Goal: Task Accomplishment & Management: Use online tool/utility

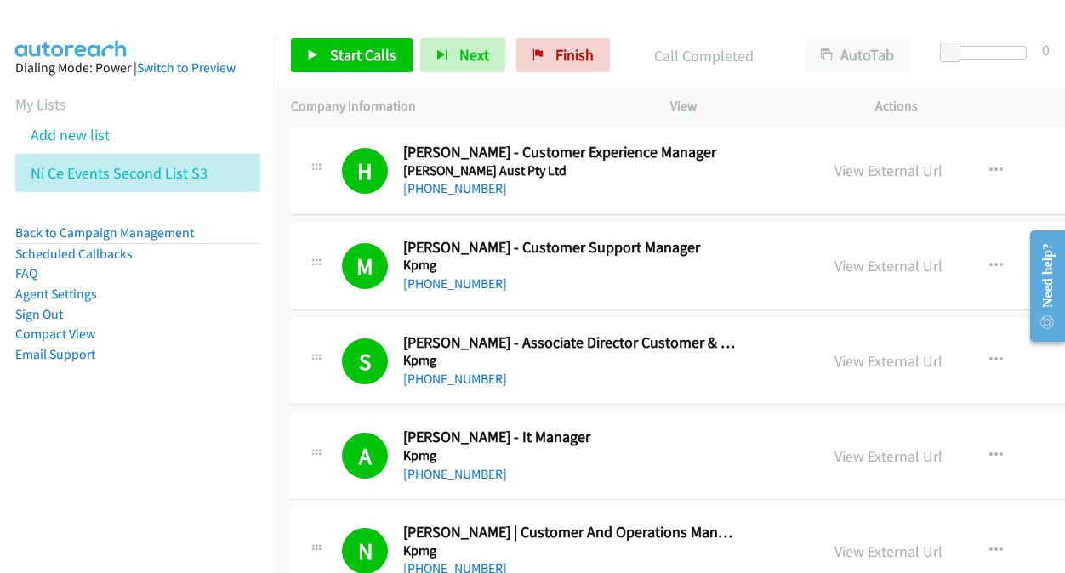
scroll to position [11735, 0]
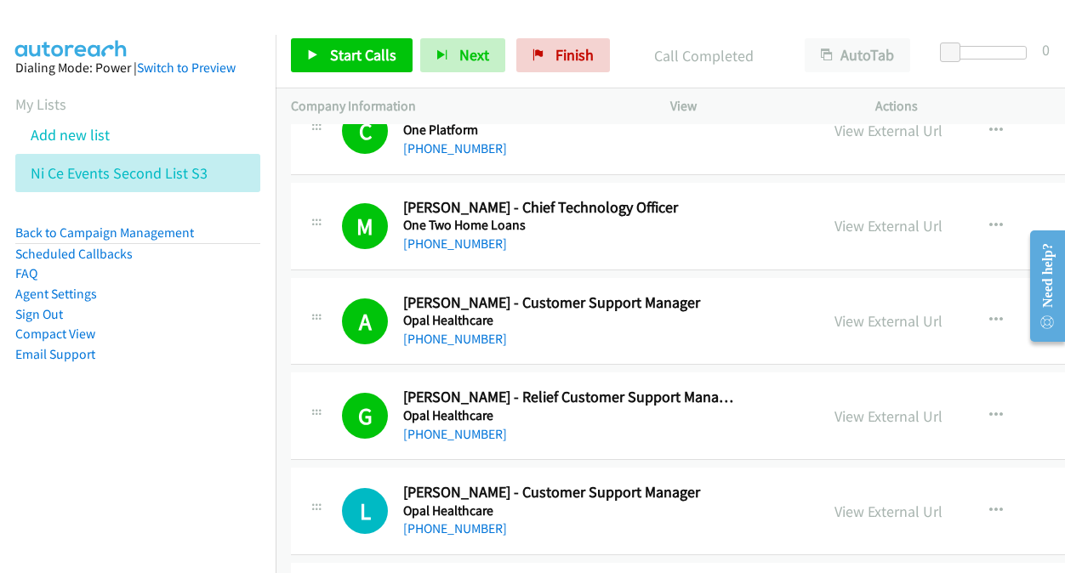
drag, startPoint x: 65, startPoint y: 171, endPoint x: 219, endPoint y: 169, distance: 154.8
click at [219, 169] on li "Ni Ce Events Second List S3" at bounding box center [137, 173] width 245 height 38
click at [213, 171] on icon at bounding box center [217, 174] width 12 height 12
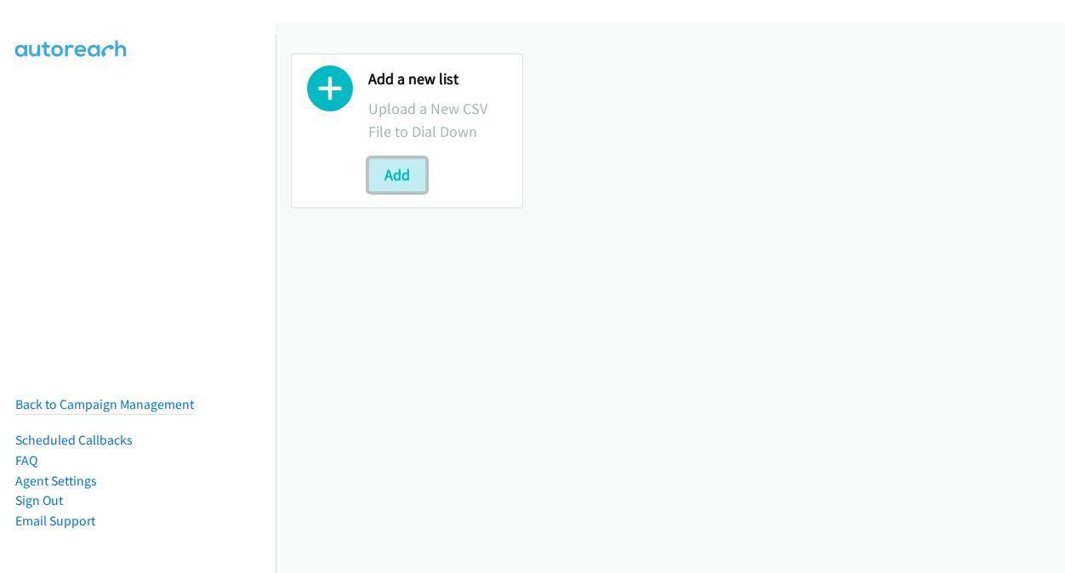
click at [383, 173] on button "Add" at bounding box center [397, 175] width 58 height 34
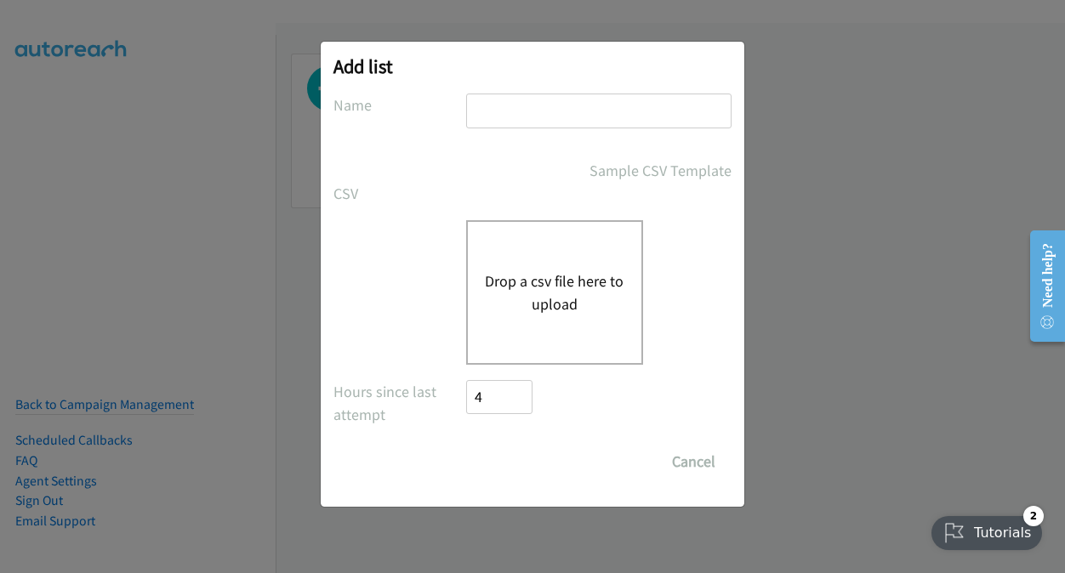
click at [505, 98] on input "text" at bounding box center [598, 111] width 265 height 35
drag, startPoint x: 552, startPoint y: 110, endPoint x: 598, endPoint y: 114, distance: 46.1
click at [598, 114] on input "NiCE Events second list s3" at bounding box center [598, 111] width 265 height 35
type input "NiCE Events THIRD list s3"
click at [572, 298] on button "Drop a csv file here to upload" at bounding box center [554, 293] width 139 height 46
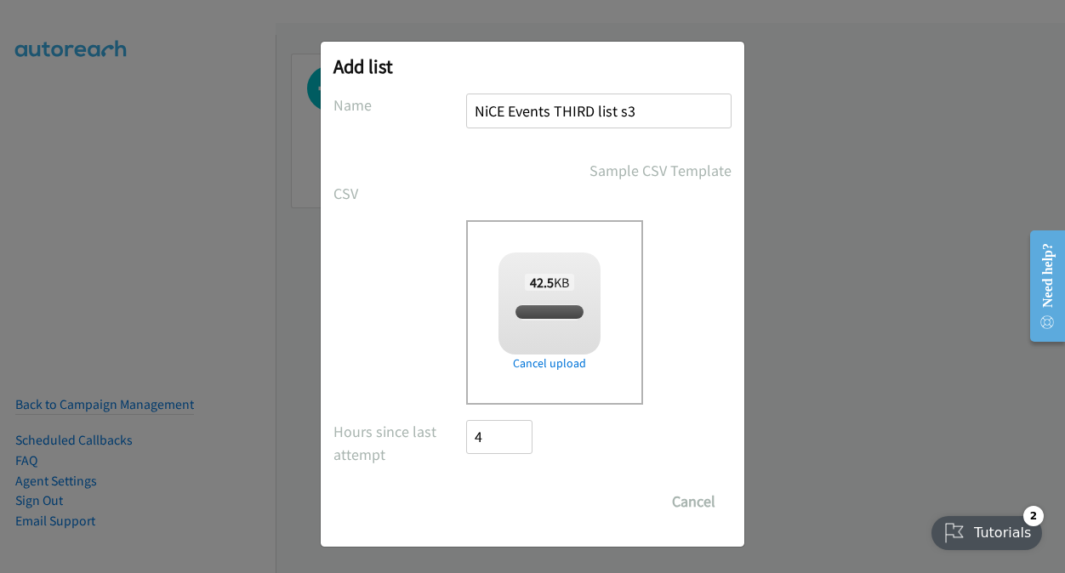
checkbox input "true"
click at [518, 512] on input "Save List" at bounding box center [510, 502] width 89 height 34
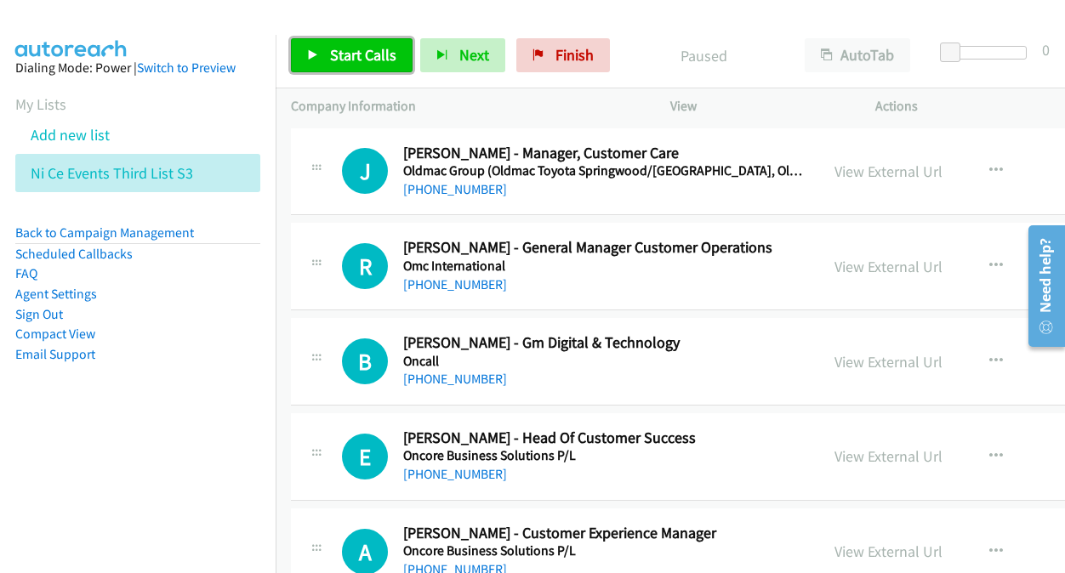
click at [355, 49] on span "Start Calls" at bounding box center [363, 55] width 66 height 20
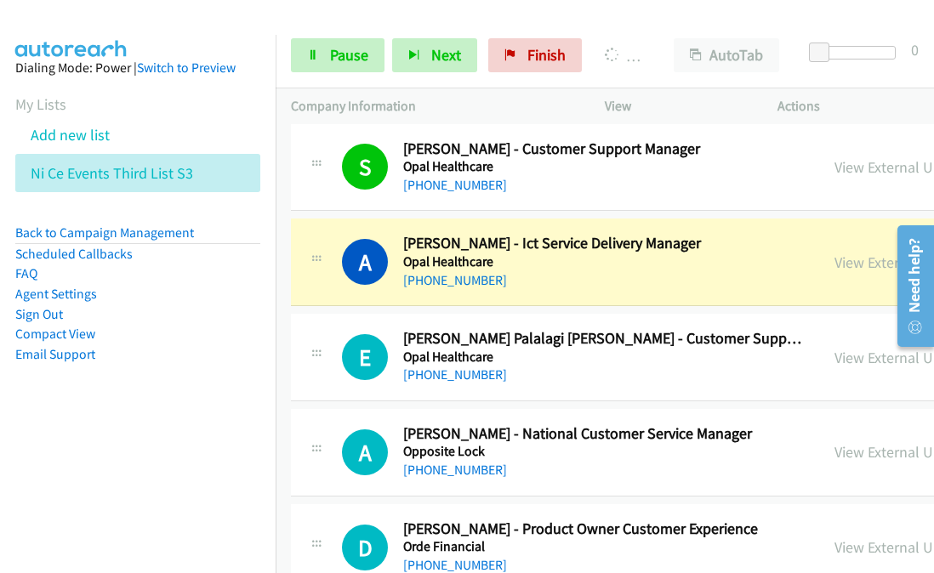
scroll to position [765, 0]
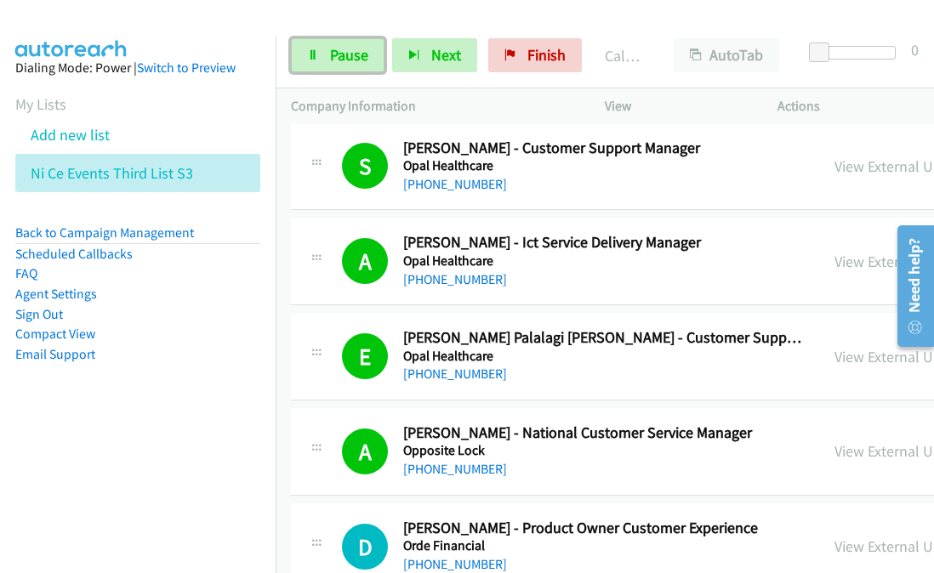
click at [342, 59] on span "Pause" at bounding box center [349, 55] width 38 height 20
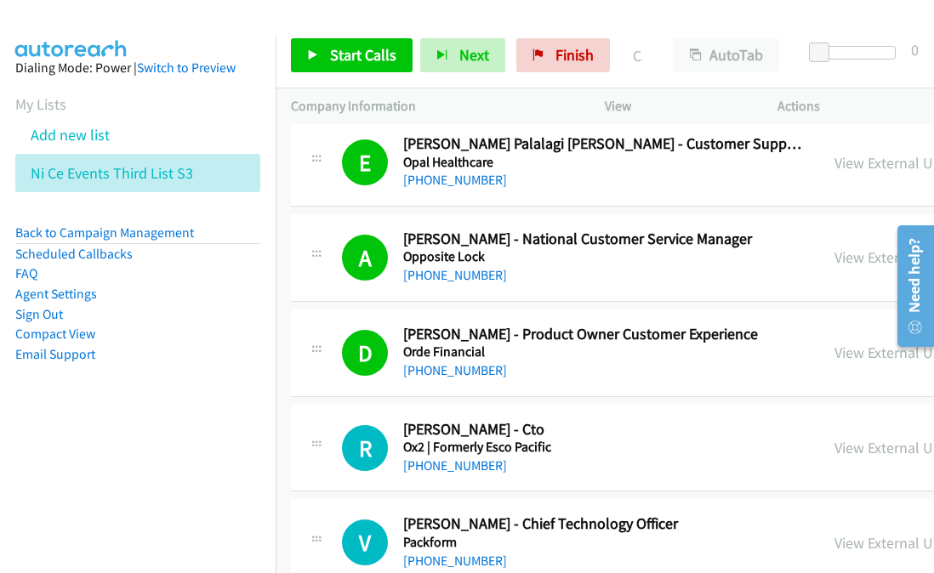
scroll to position [935, 0]
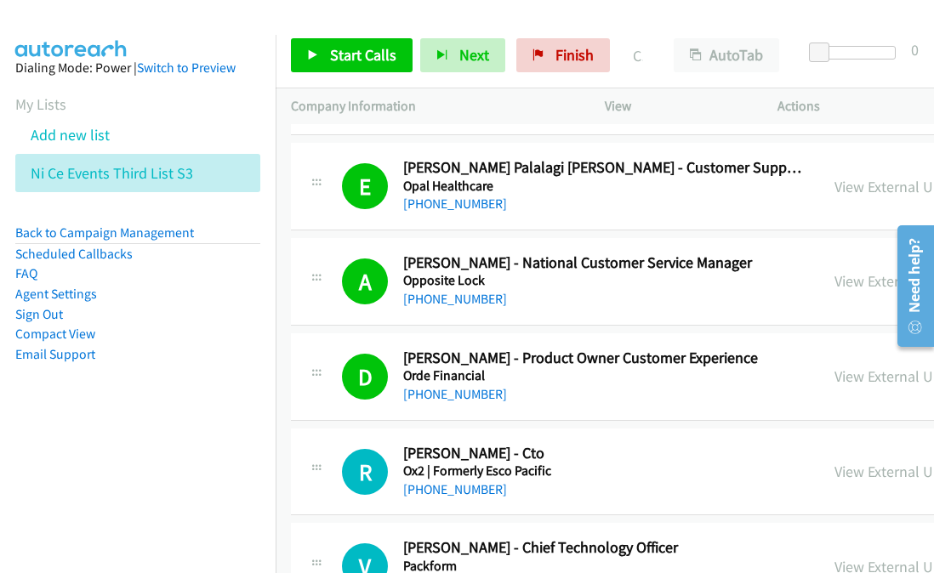
drag, startPoint x: 847, startPoint y: 186, endPoint x: 822, endPoint y: 185, distance: 24.7
click at [834, 179] on link "View External Url" at bounding box center [888, 187] width 108 height 20
click at [341, 70] on link "Start Calls" at bounding box center [352, 55] width 122 height 34
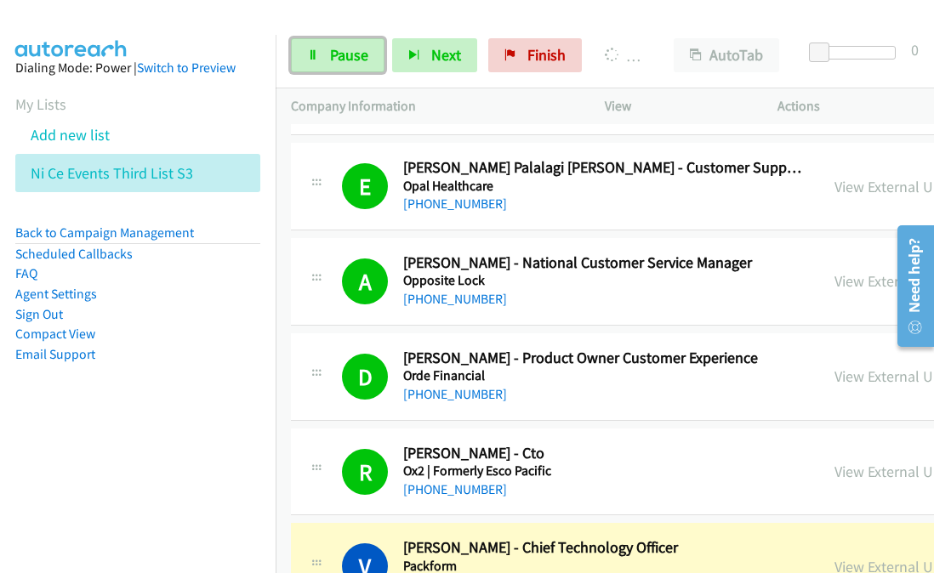
click at [323, 57] on link "Pause" at bounding box center [338, 55] width 94 height 34
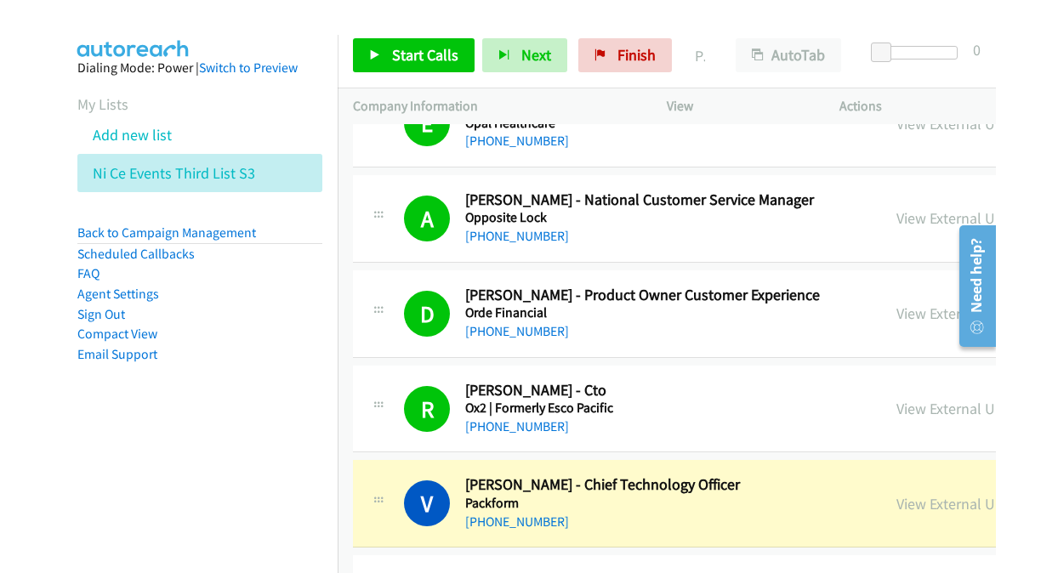
scroll to position [1020, 0]
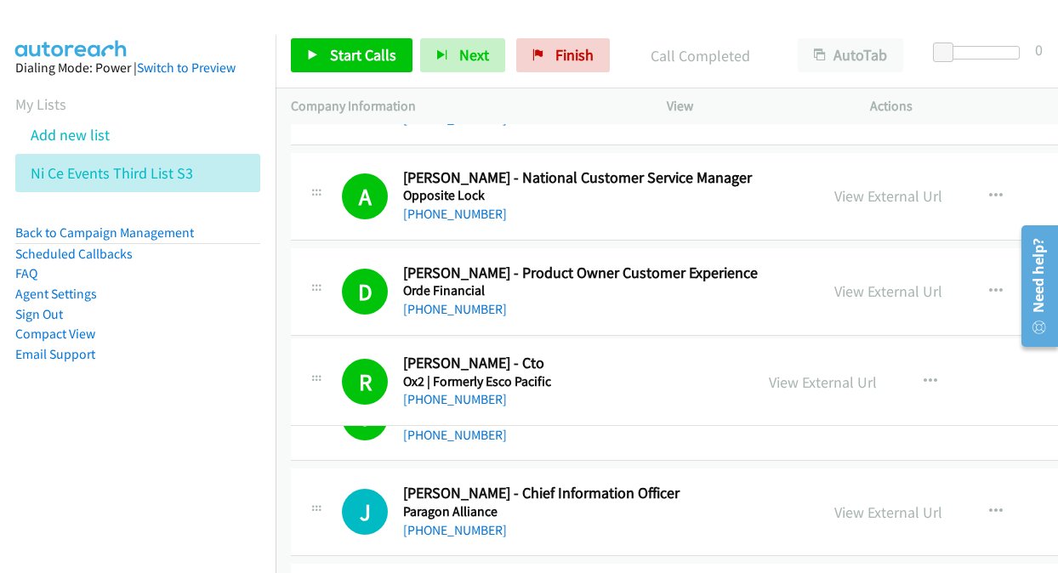
drag, startPoint x: 482, startPoint y: 363, endPoint x: 497, endPoint y: 368, distance: 15.3
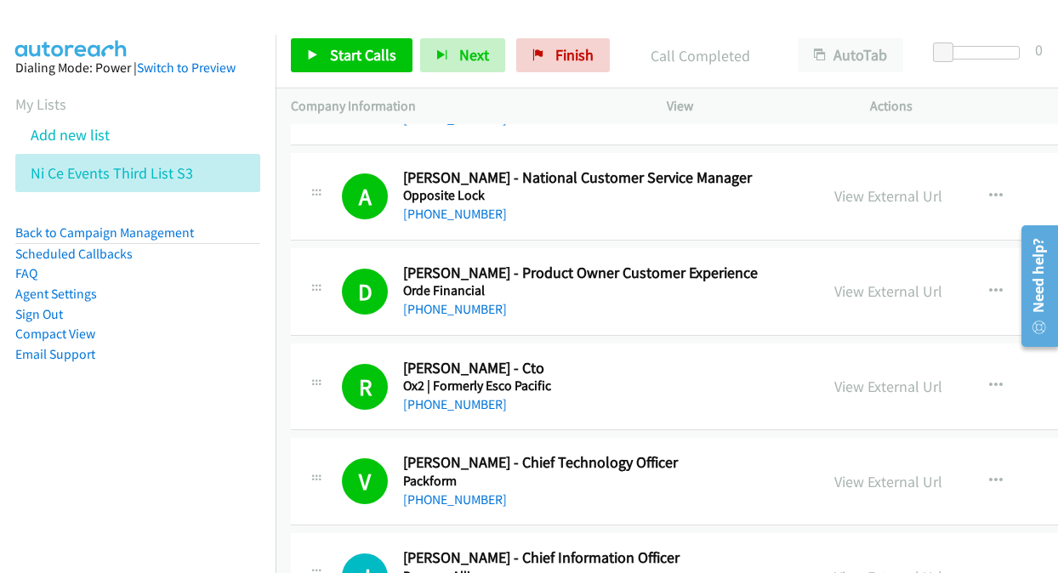
scroll to position [1105, 0]
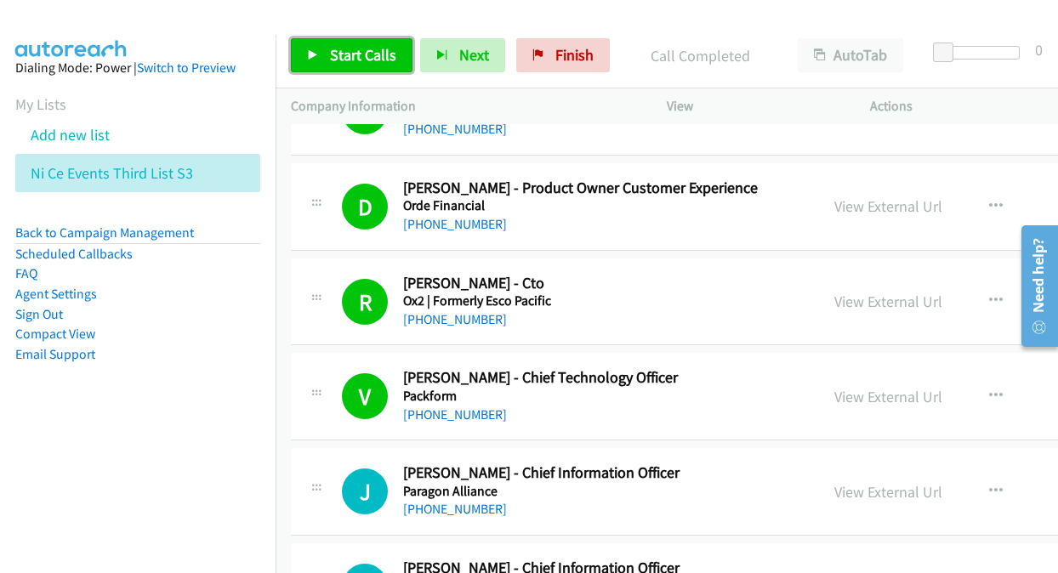
click at [349, 52] on span "Start Calls" at bounding box center [363, 55] width 66 height 20
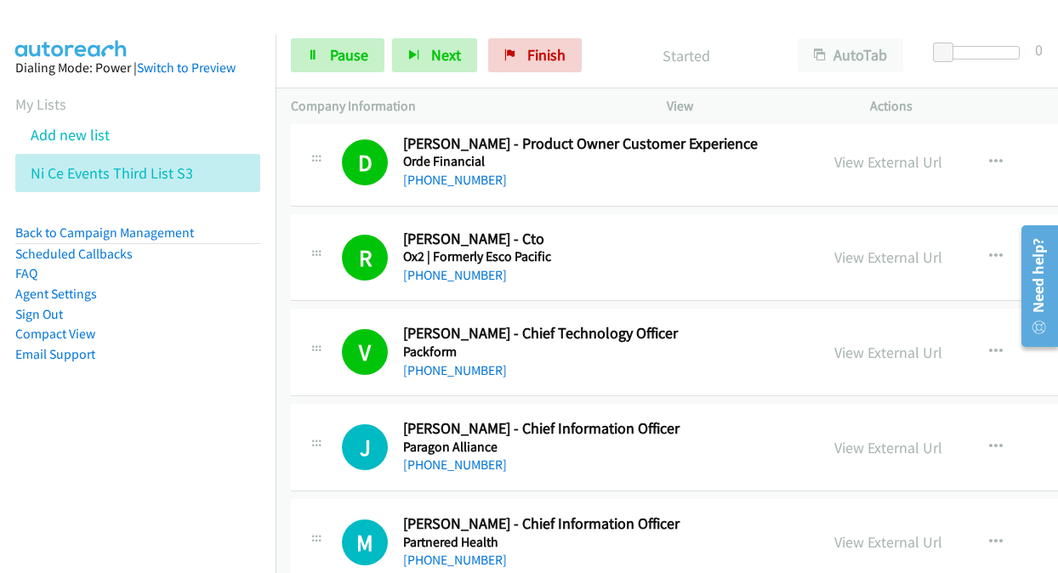
scroll to position [1275, 0]
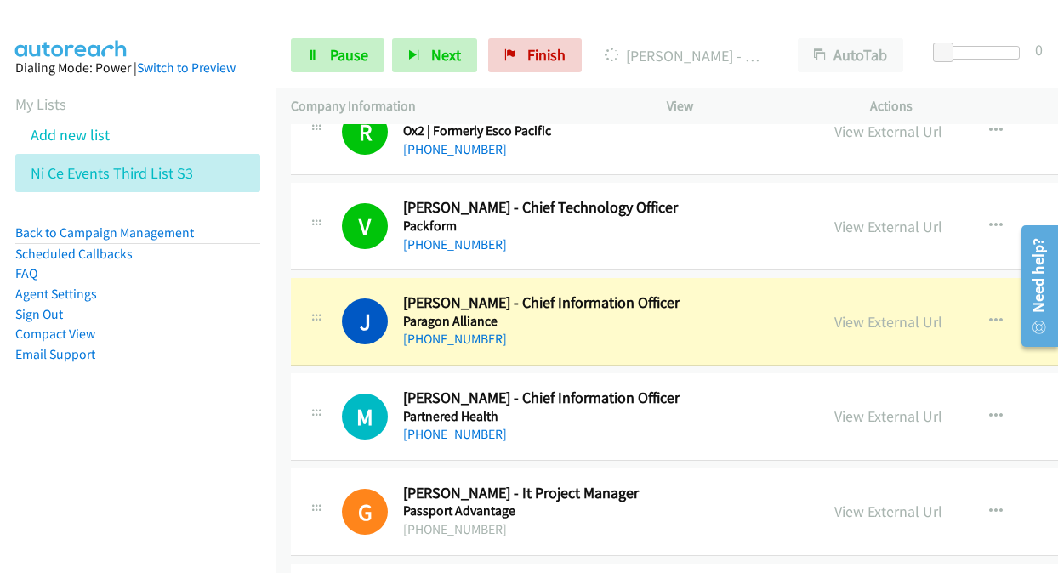
click at [230, 486] on nav "Dialing Mode: Power | Switch to Preview My Lists Add new list Ni Ce Events Thir…" at bounding box center [138, 321] width 276 height 573
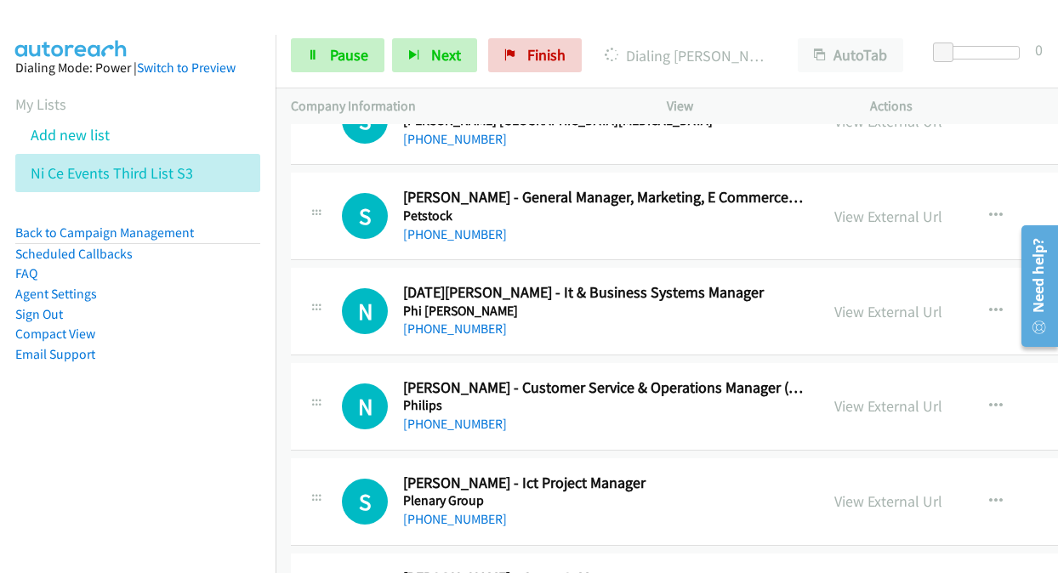
scroll to position [2381, 0]
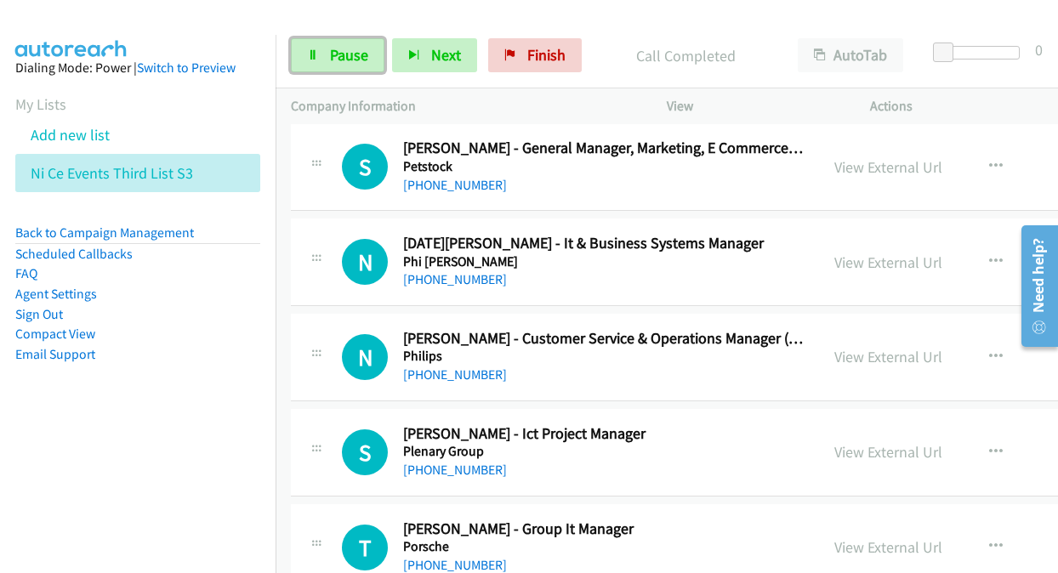
click at [345, 56] on span "Pause" at bounding box center [349, 55] width 38 height 20
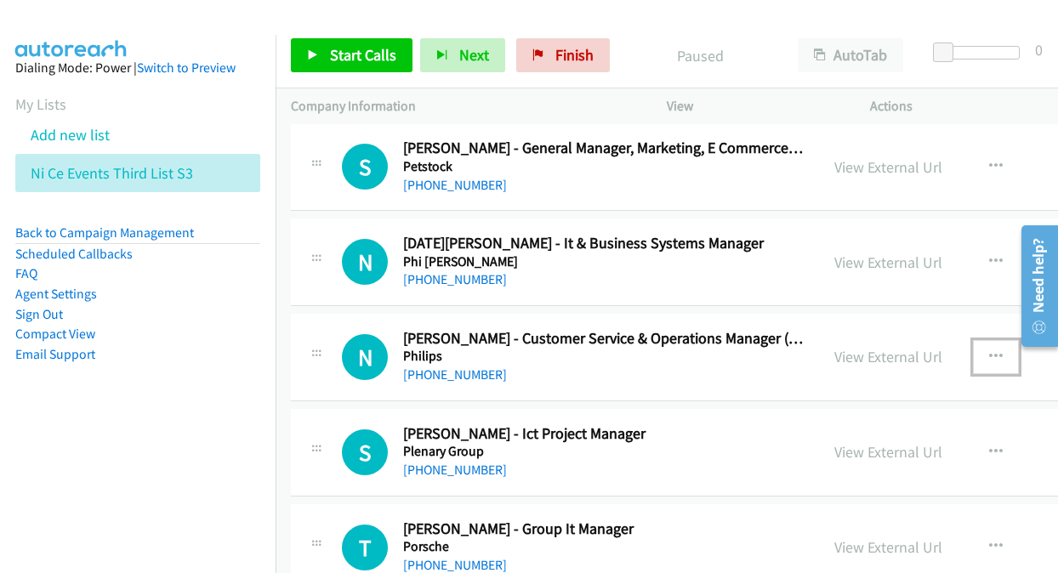
drag, startPoint x: 927, startPoint y: 340, endPoint x: 940, endPoint y: 359, distance: 23.1
click at [973, 359] on button "button" at bounding box center [996, 357] width 46 height 34
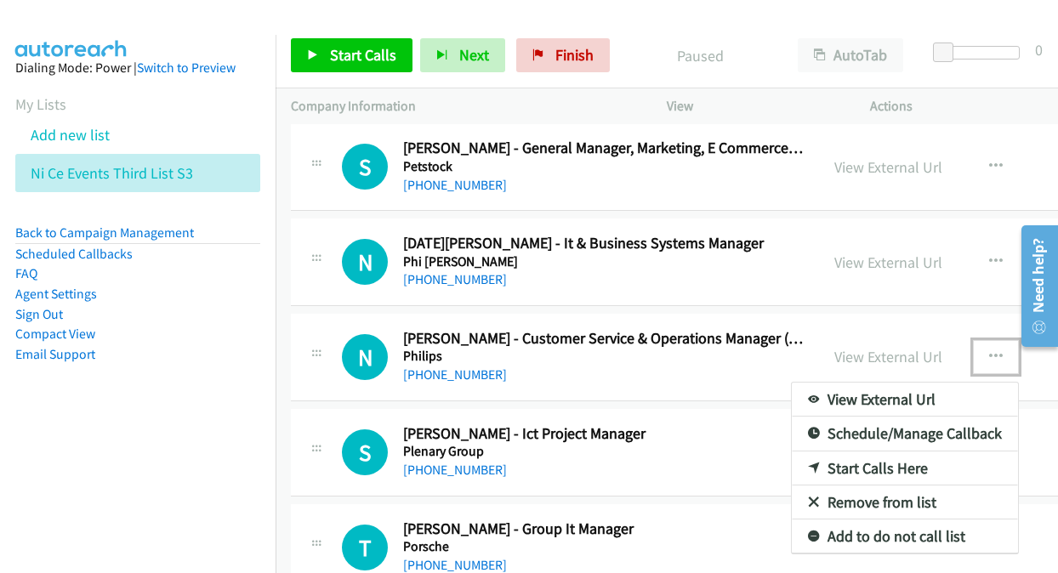
click at [815, 455] on link "Start Calls Here" at bounding box center [905, 469] width 226 height 34
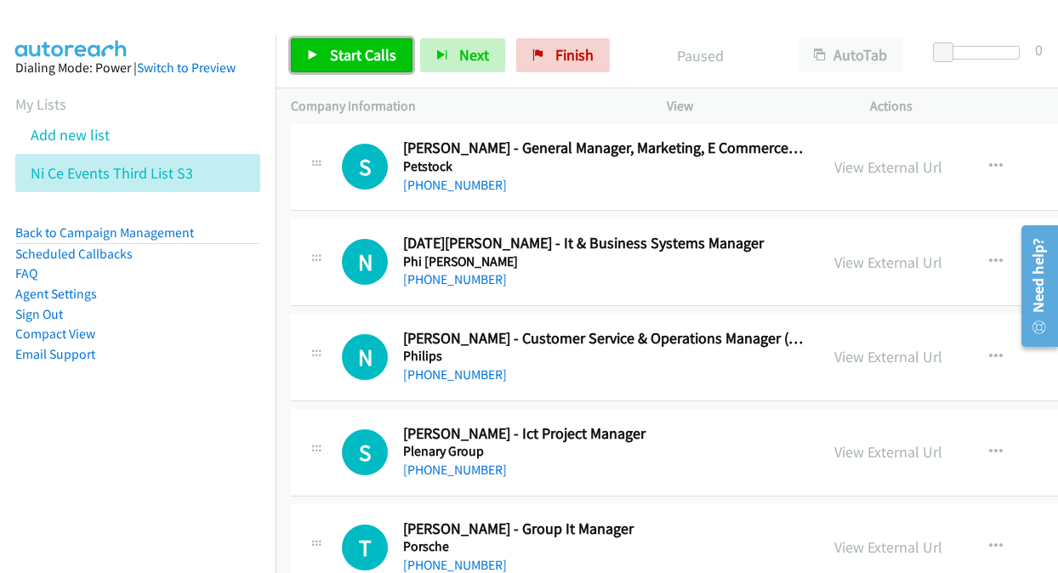
click at [349, 52] on span "Start Calls" at bounding box center [363, 55] width 66 height 20
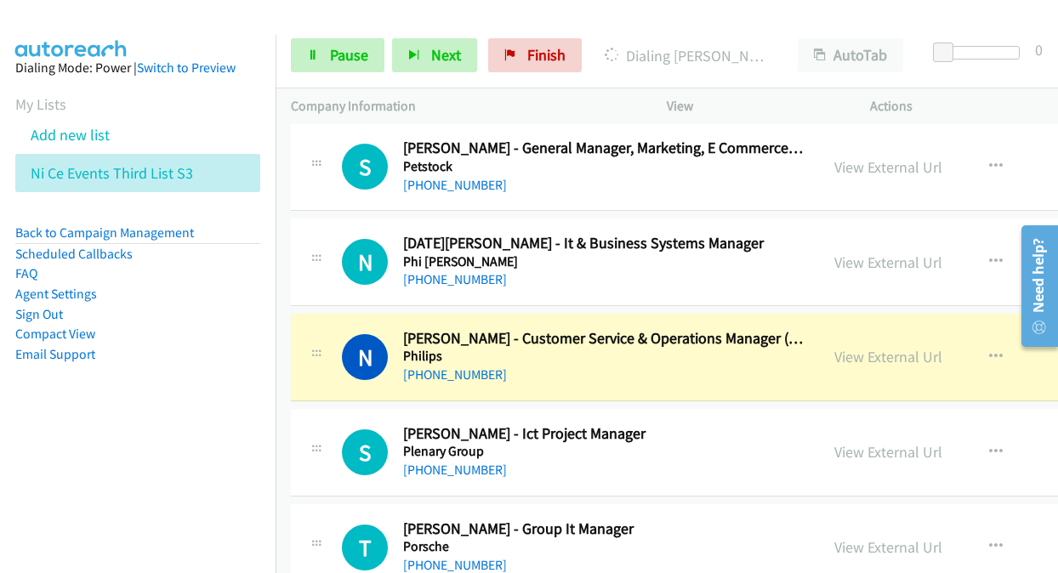
click at [834, 355] on link "View External Url" at bounding box center [888, 357] width 108 height 20
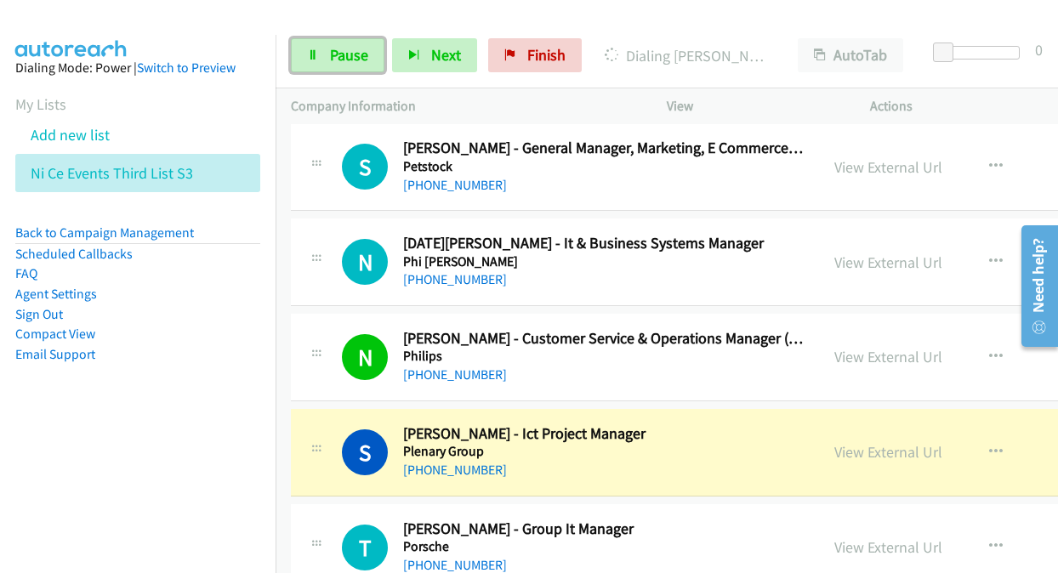
click at [360, 47] on span "Pause" at bounding box center [349, 55] width 38 height 20
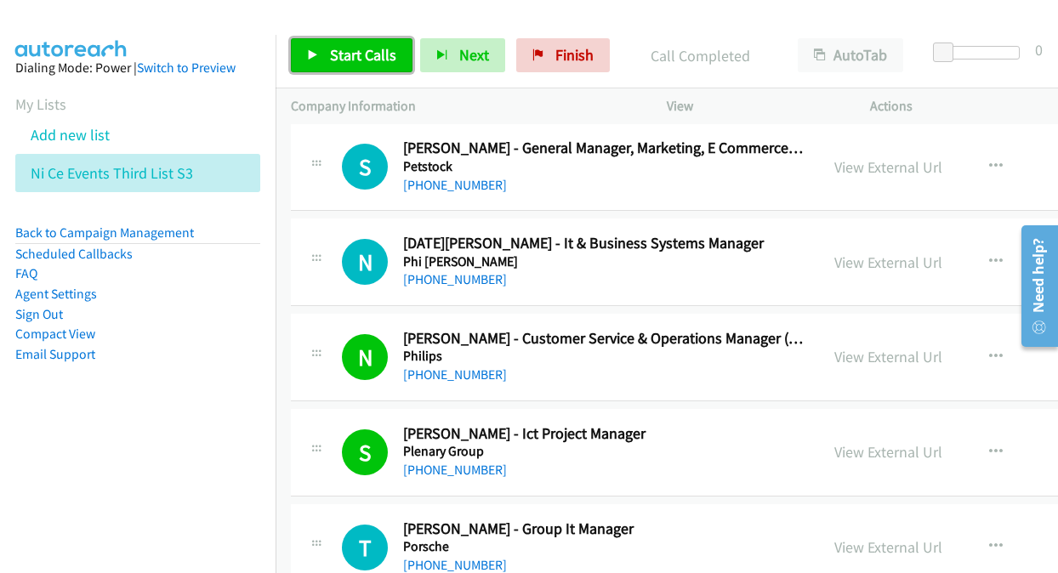
click at [340, 66] on link "Start Calls" at bounding box center [352, 55] width 122 height 34
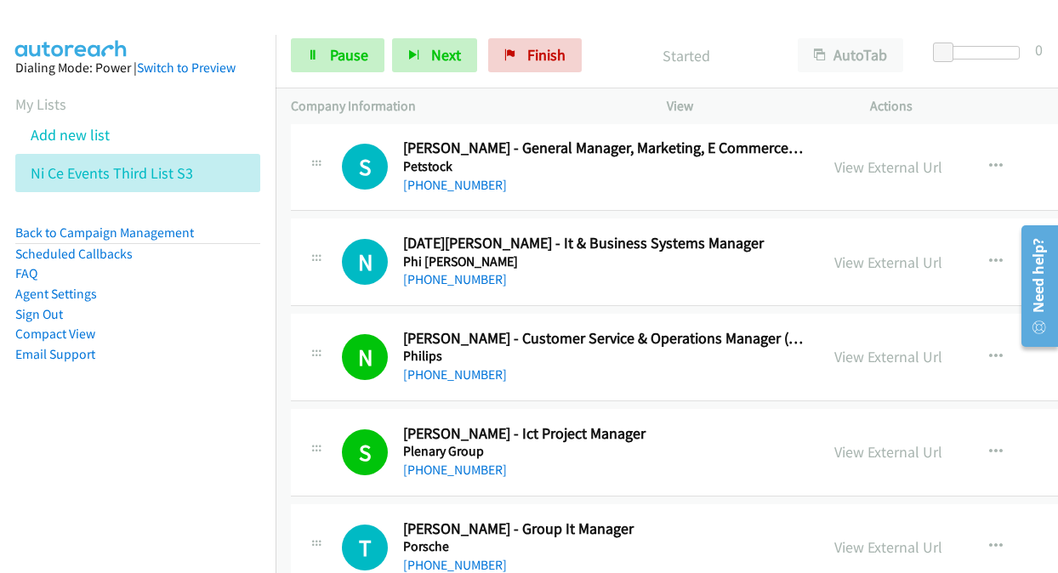
click at [646, 13] on div at bounding box center [521, 32] width 1043 height 65
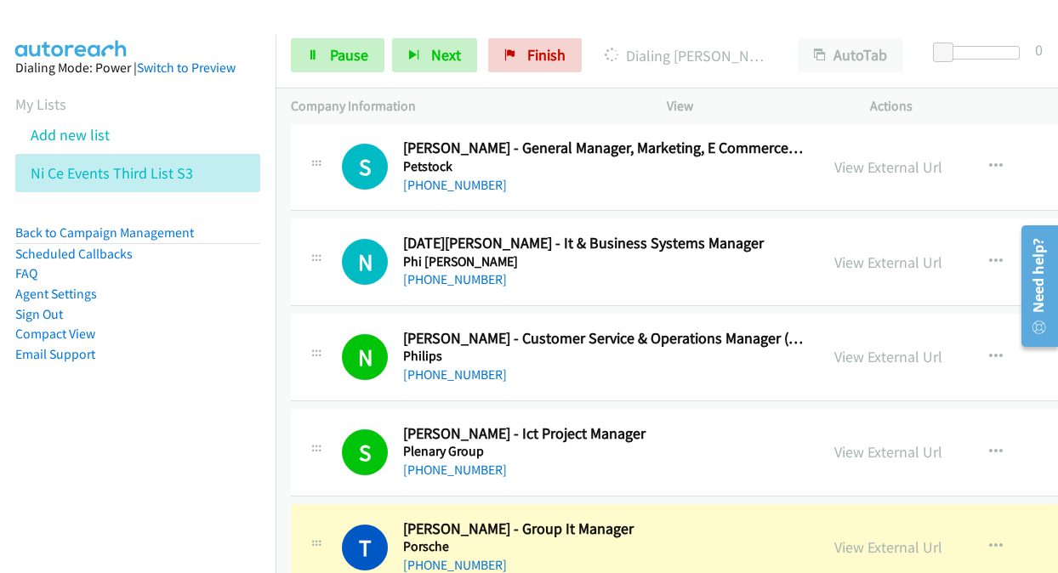
click at [104, 567] on nav "Dialing Mode: Power | Switch to Preview My Lists Add new list Ni Ce Events Thir…" at bounding box center [138, 321] width 276 height 573
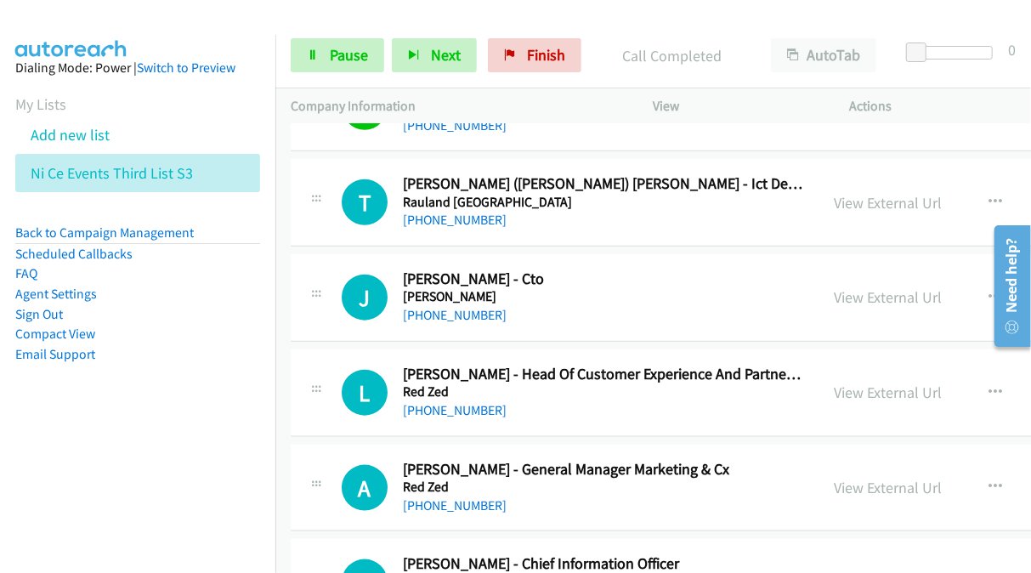
scroll to position [3997, 0]
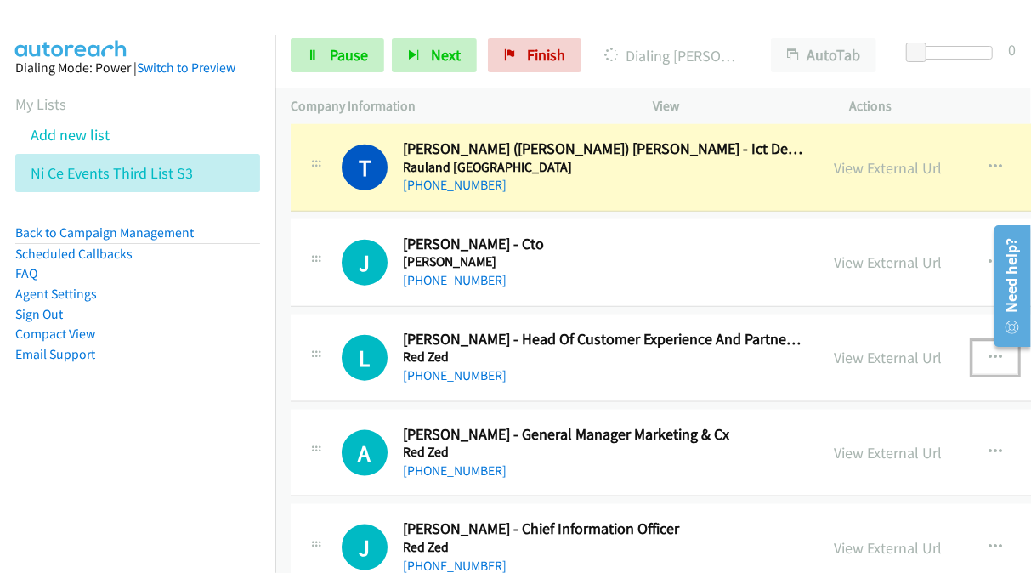
click at [973, 341] on button "button" at bounding box center [996, 358] width 46 height 34
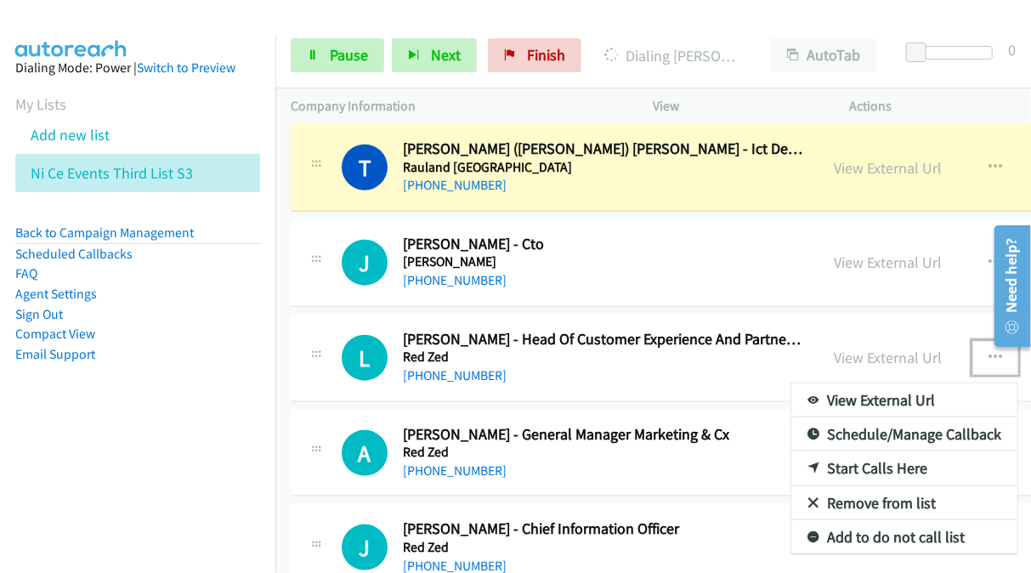
click at [801, 452] on link "Start Calls Here" at bounding box center [905, 469] width 226 height 34
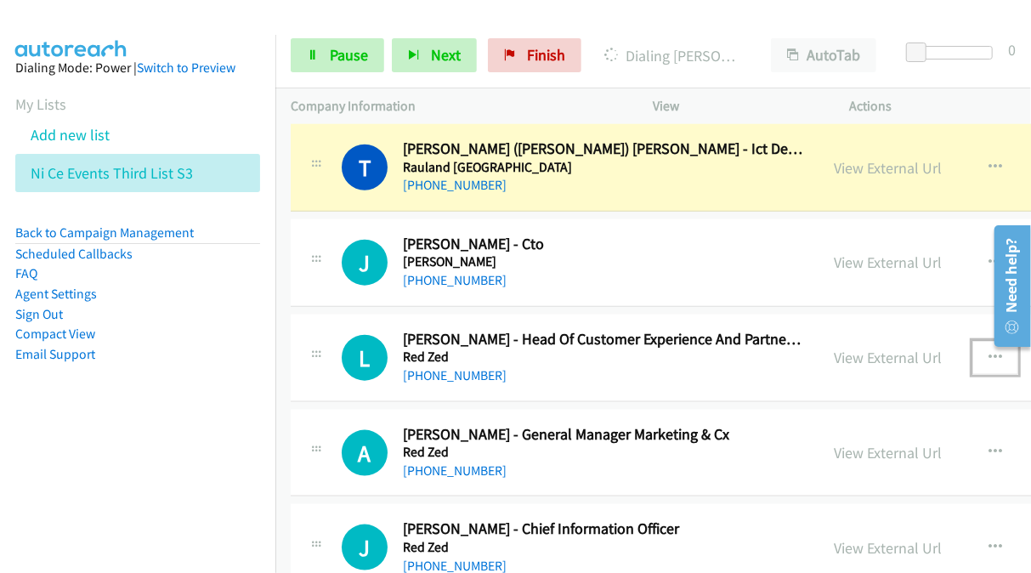
click at [973, 341] on button "button" at bounding box center [996, 358] width 46 height 34
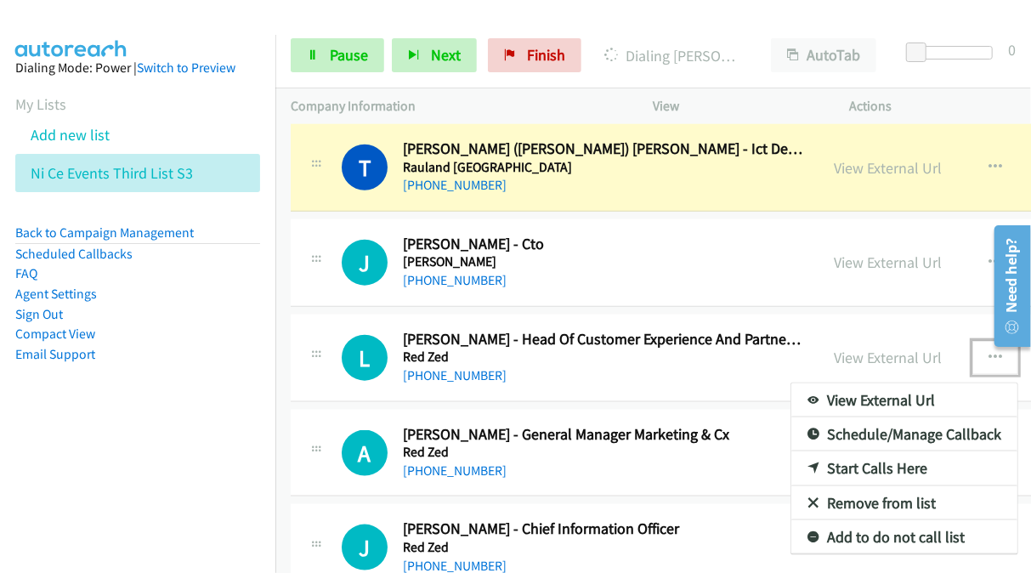
click at [792, 457] on link "Start Calls Here" at bounding box center [905, 469] width 226 height 34
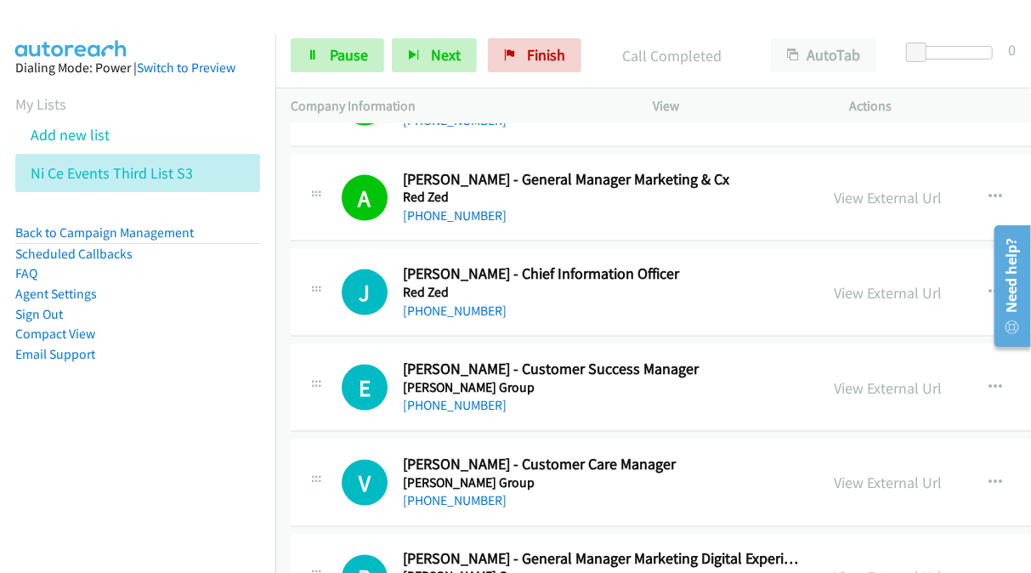
scroll to position [4337, 0]
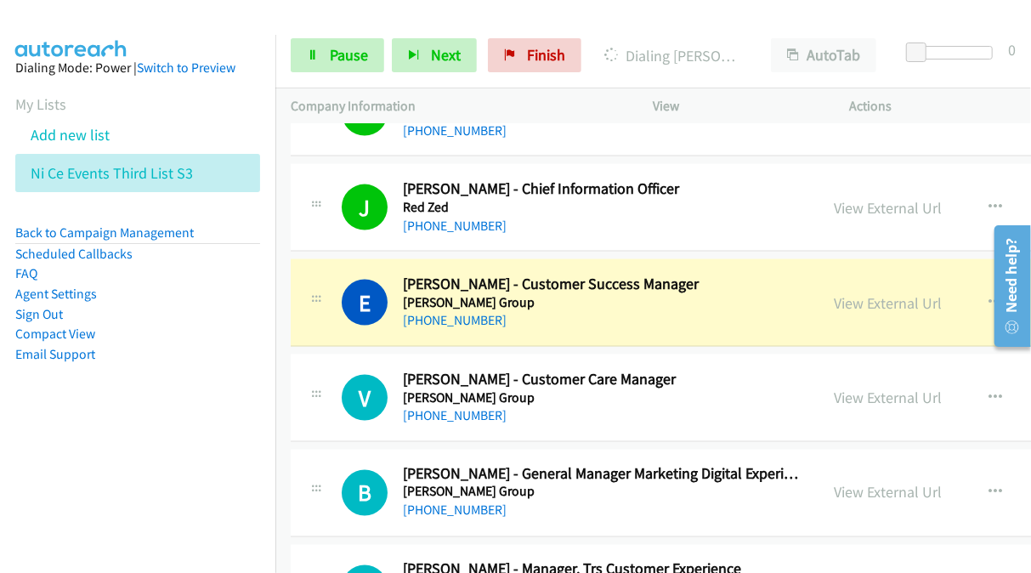
click at [834, 298] on link "View External Url" at bounding box center [888, 303] width 108 height 20
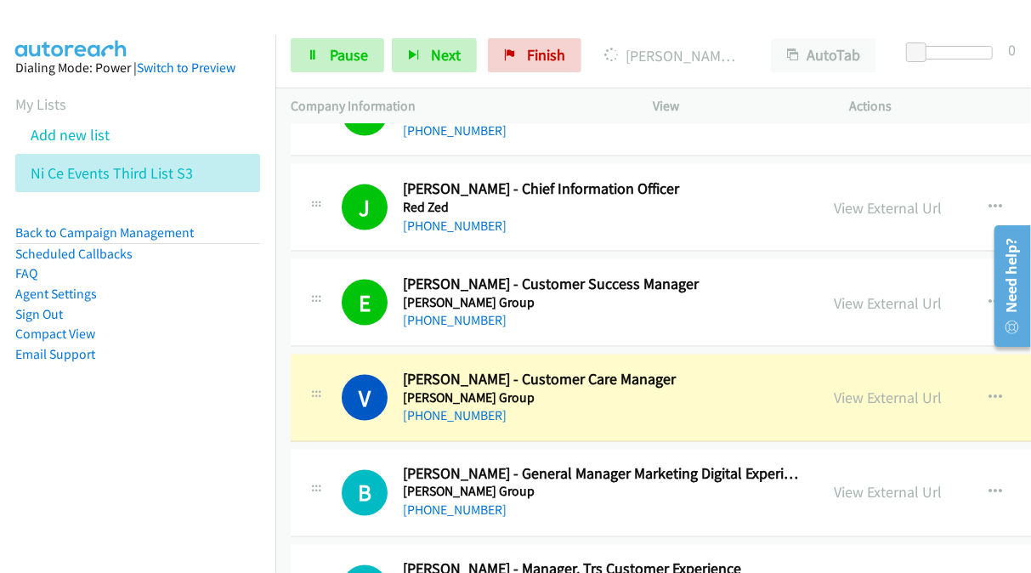
click at [834, 389] on link "View External Url" at bounding box center [888, 398] width 108 height 20
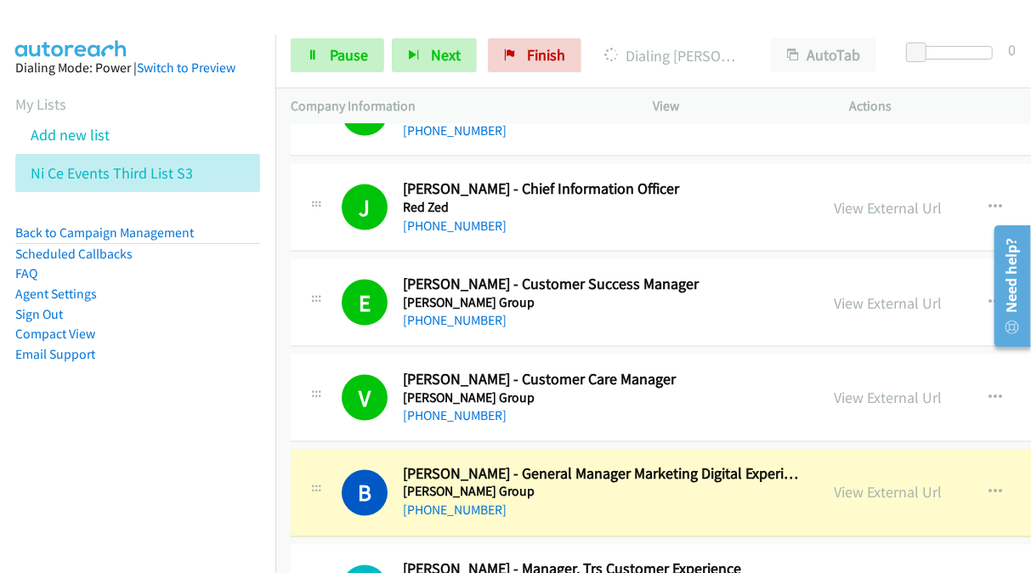
scroll to position [4422, 0]
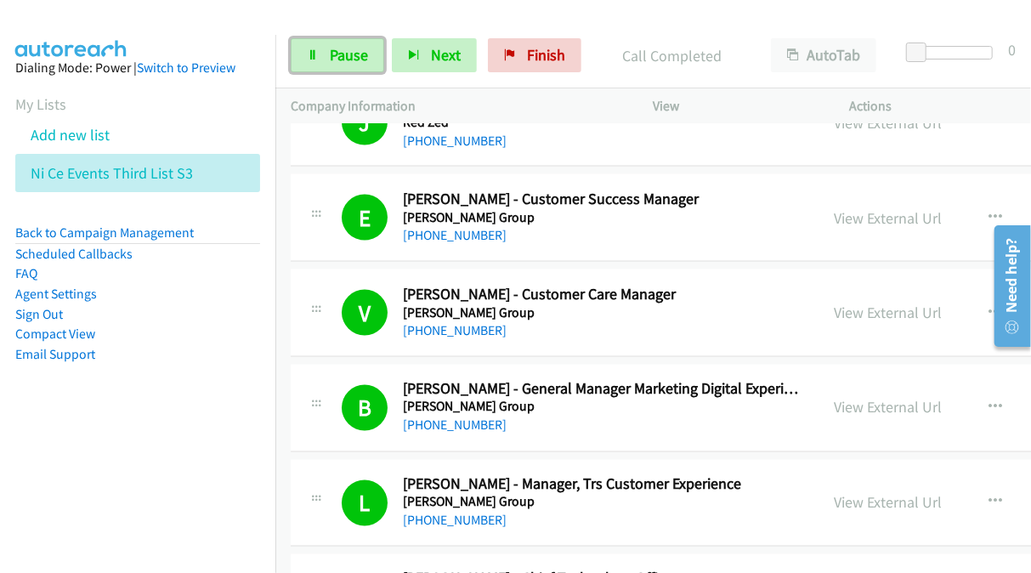
click at [323, 51] on link "Pause" at bounding box center [338, 55] width 94 height 34
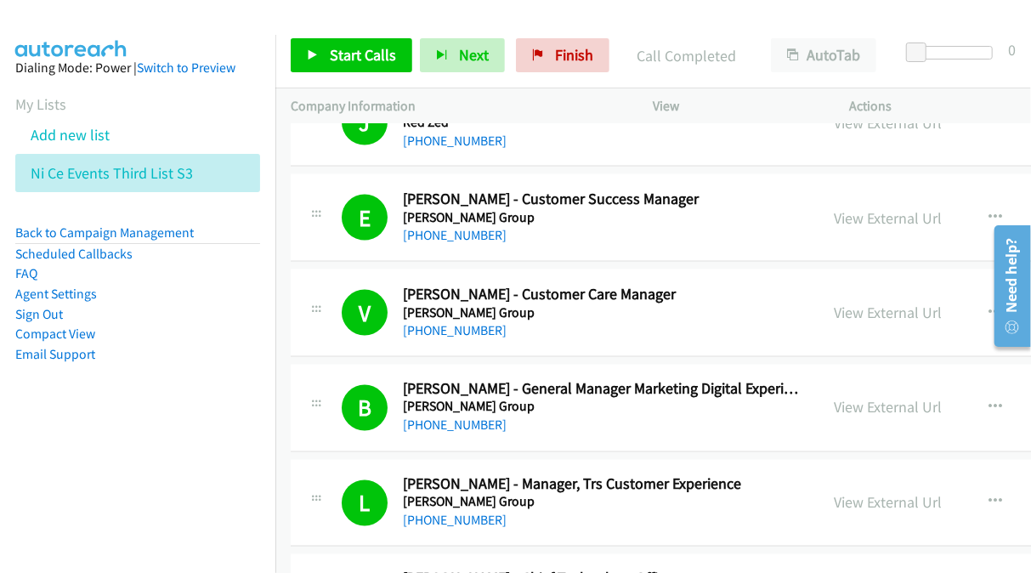
click at [434, 322] on link "+61 438 515 626" at bounding box center [455, 330] width 104 height 16
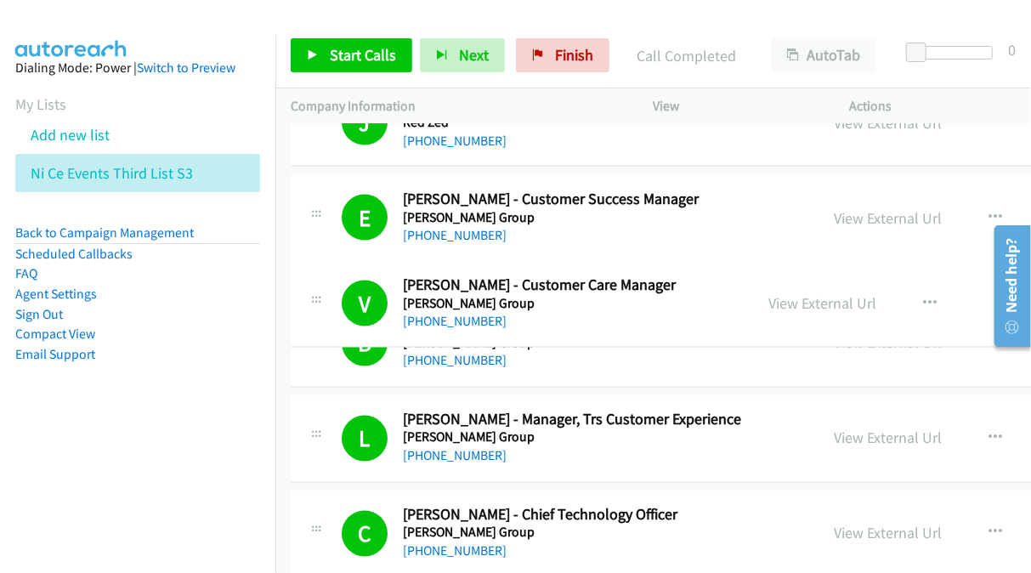
drag, startPoint x: 465, startPoint y: 317, endPoint x: 447, endPoint y: 322, distance: 18.6
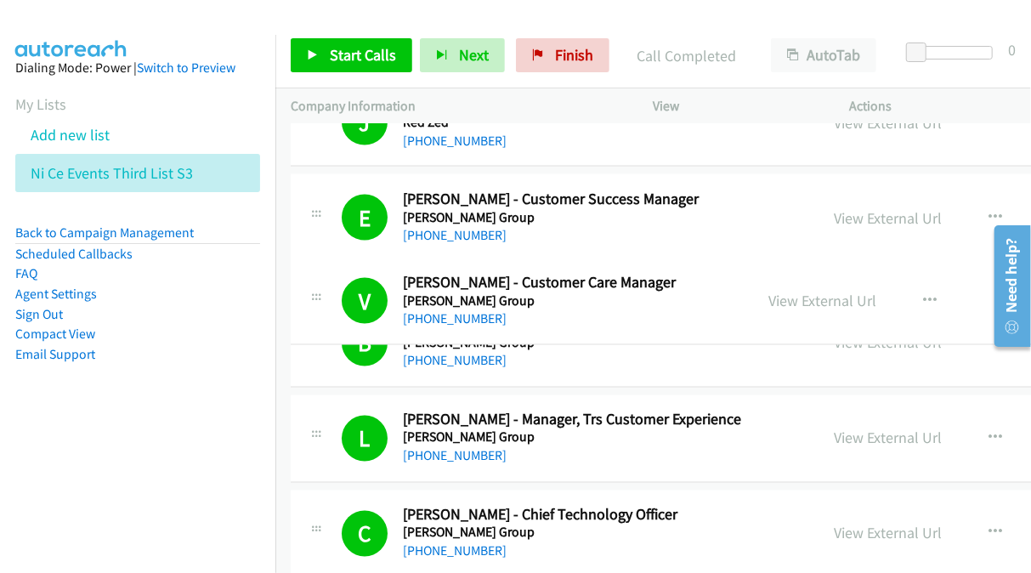
drag, startPoint x: 491, startPoint y: 319, endPoint x: 407, endPoint y: 326, distance: 84.5
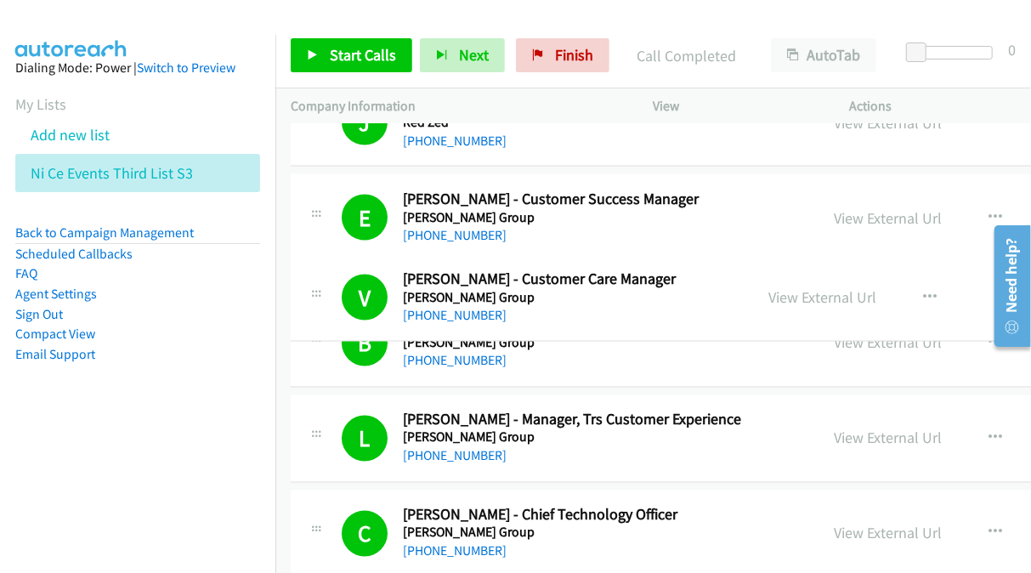
drag, startPoint x: 400, startPoint y: 319, endPoint x: 429, endPoint y: 312, distance: 29.7
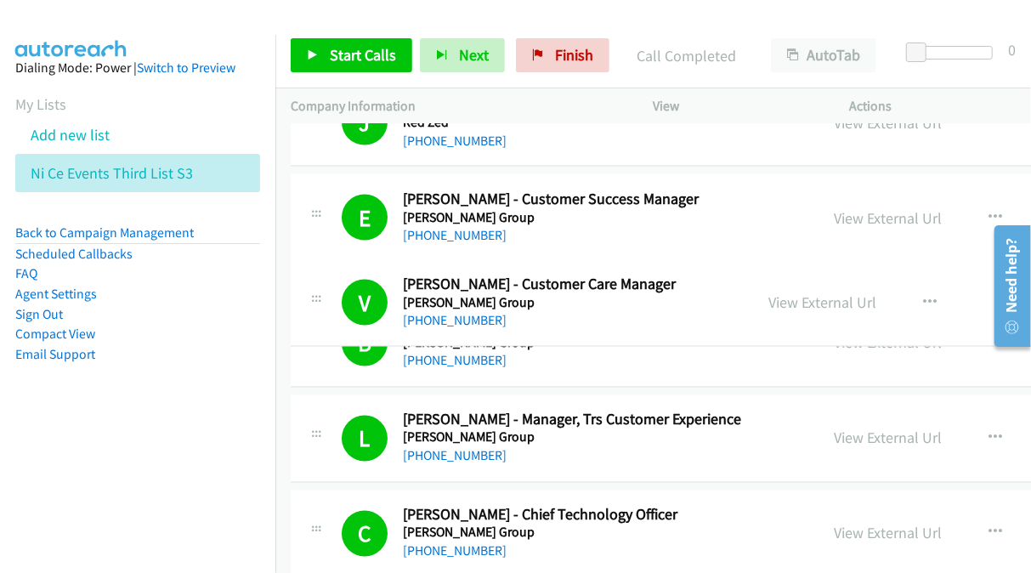
drag, startPoint x: 429, startPoint y: 312, endPoint x: 515, endPoint y: 310, distance: 86.8
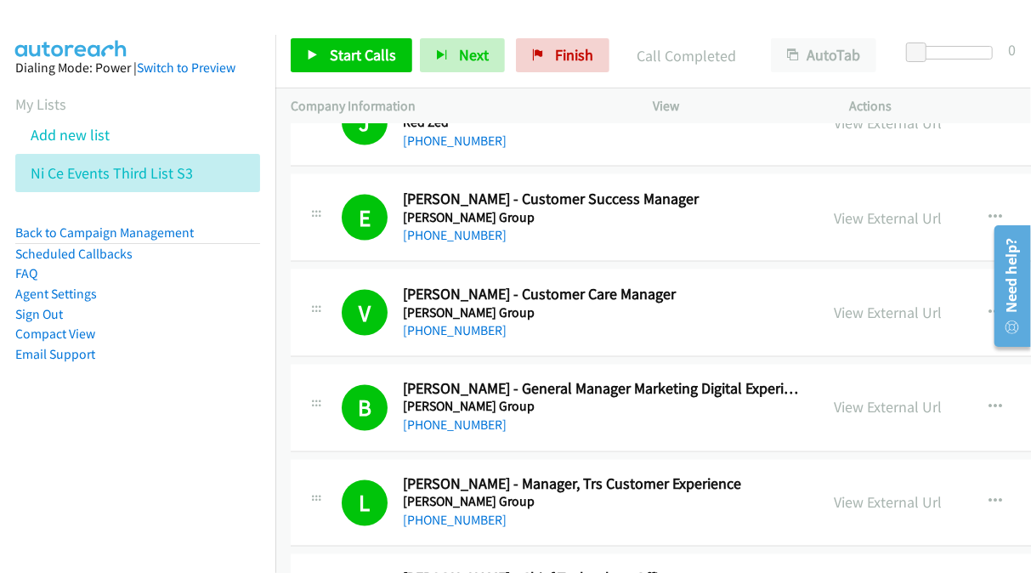
click at [834, 304] on link "View External Url" at bounding box center [888, 313] width 108 height 20
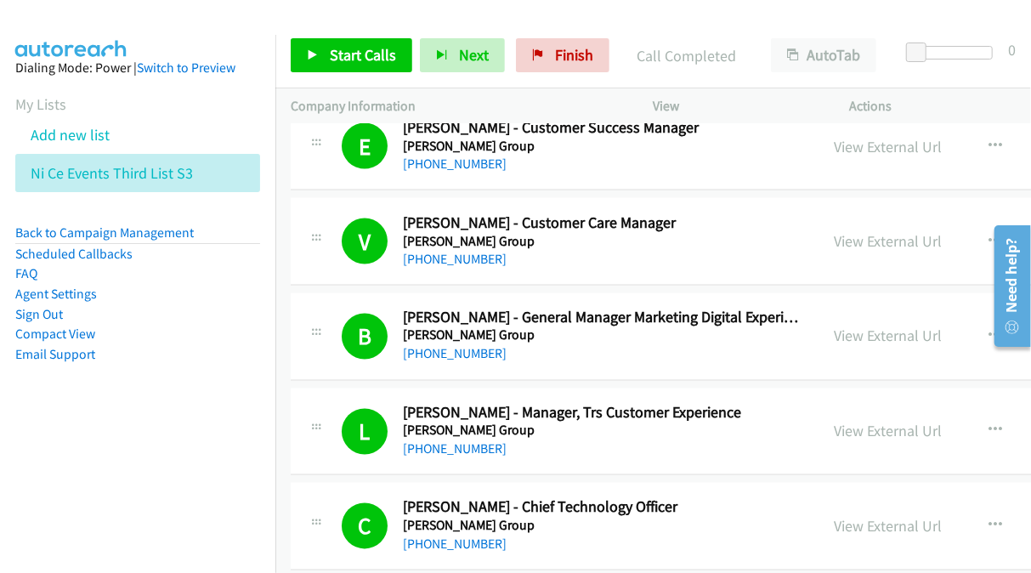
scroll to position [4592, 0]
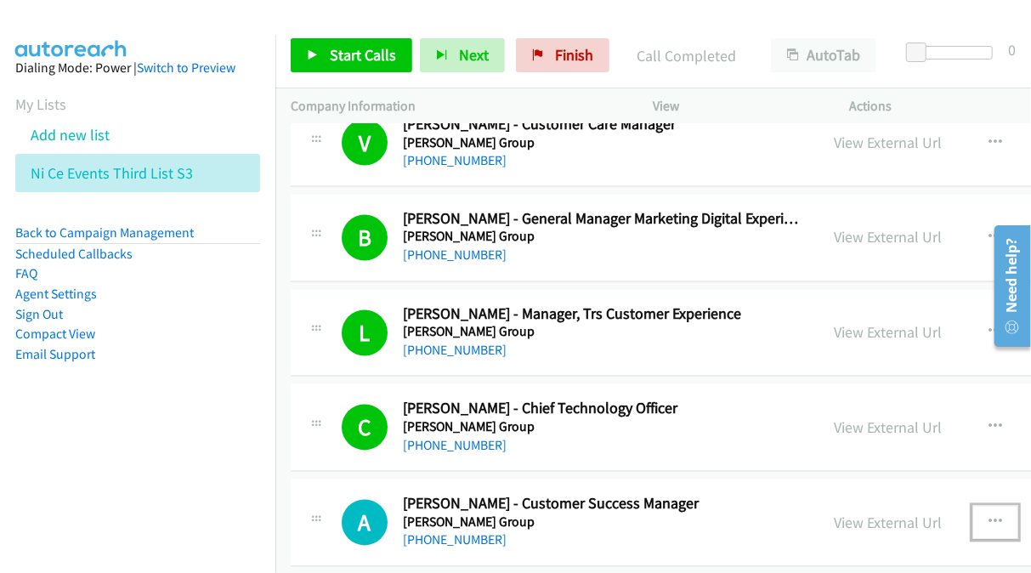
click at [973, 506] on button "button" at bounding box center [996, 523] width 46 height 34
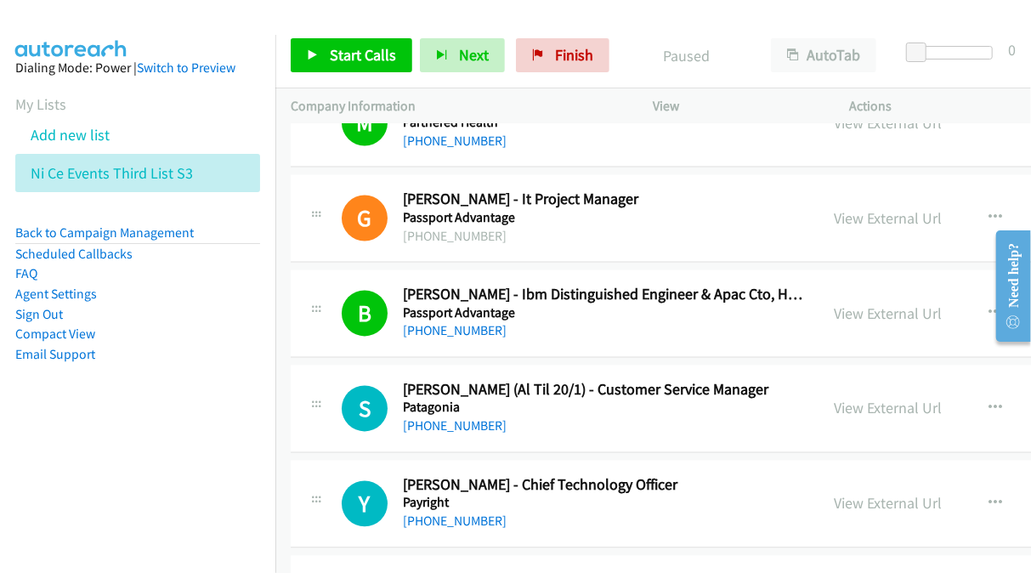
scroll to position [1531, 0]
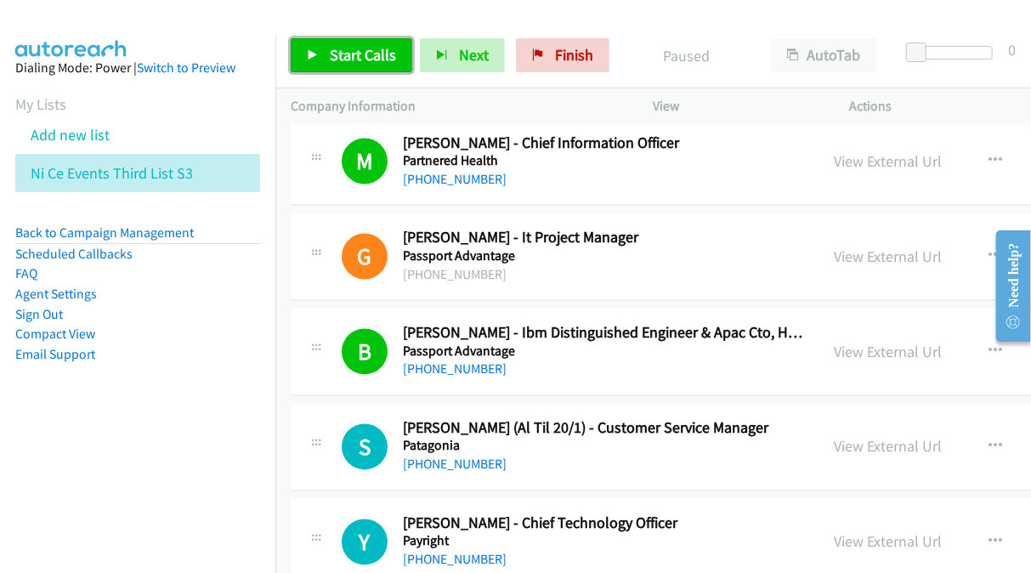
click at [340, 50] on span "Start Calls" at bounding box center [363, 55] width 66 height 20
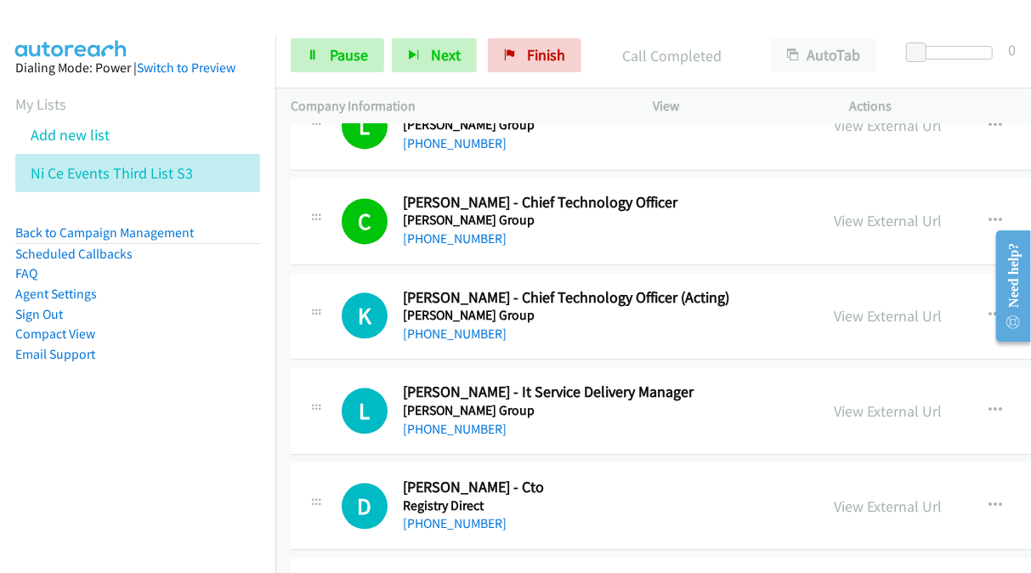
scroll to position [4762, 0]
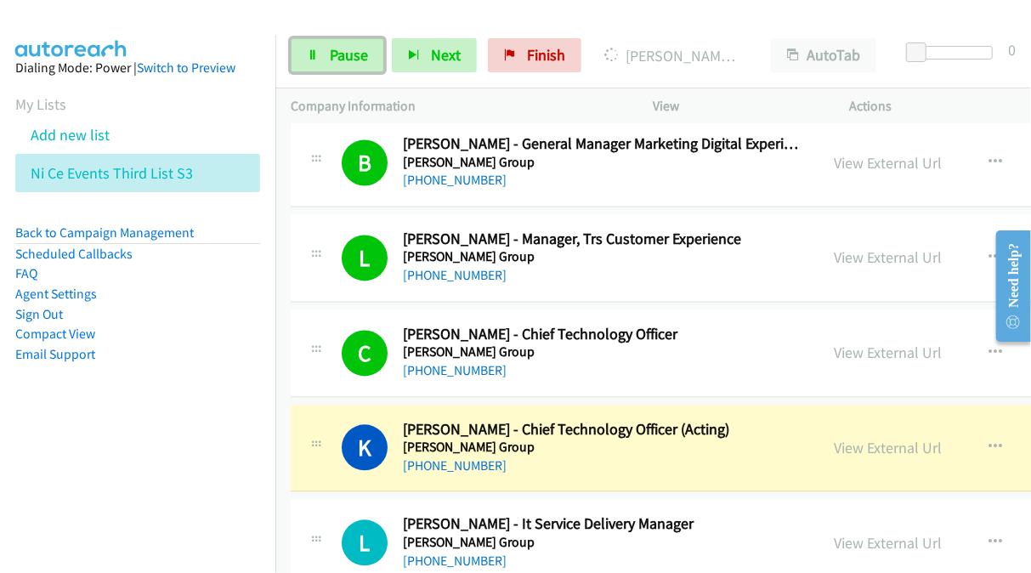
click at [349, 46] on span "Pause" at bounding box center [349, 55] width 38 height 20
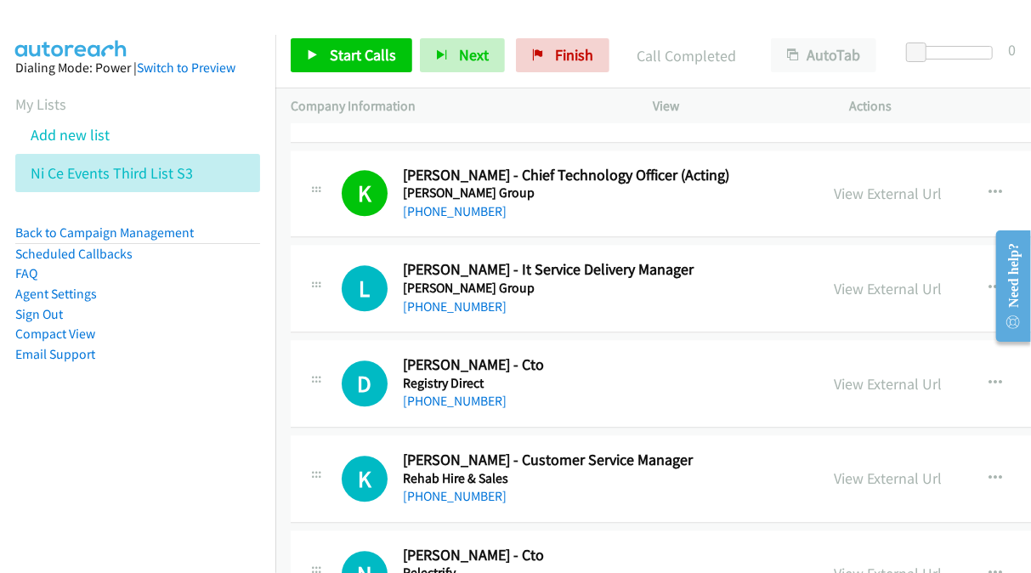
scroll to position [5102, 0]
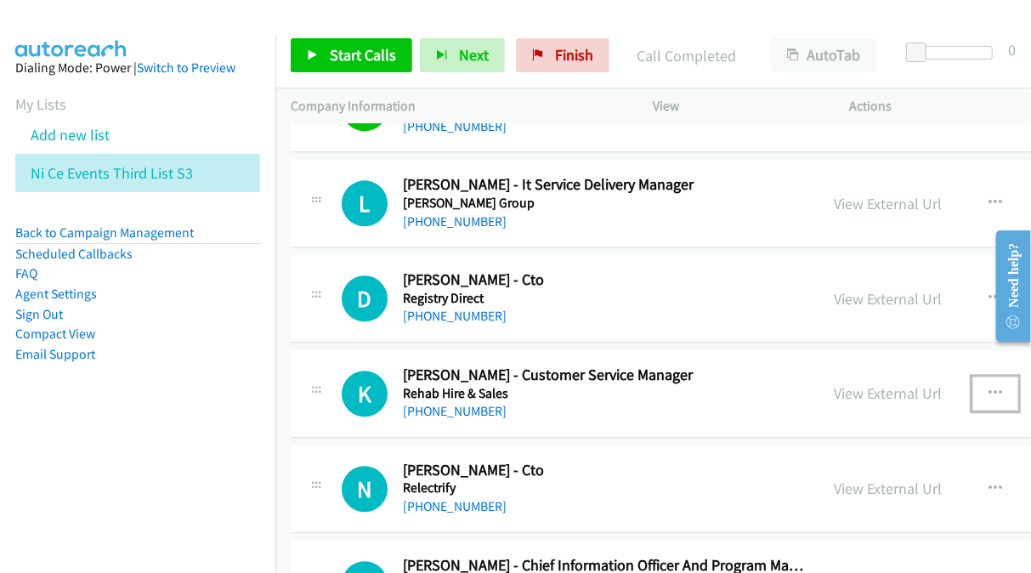
click at [989, 387] on icon "button" at bounding box center [996, 394] width 14 height 14
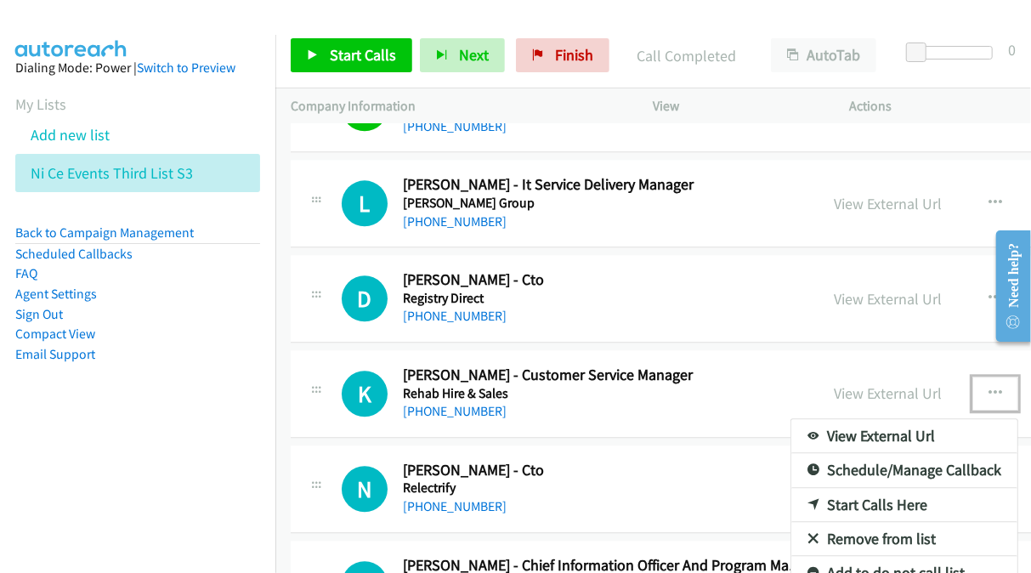
click at [811, 488] on link "Start Calls Here" at bounding box center [905, 505] width 226 height 34
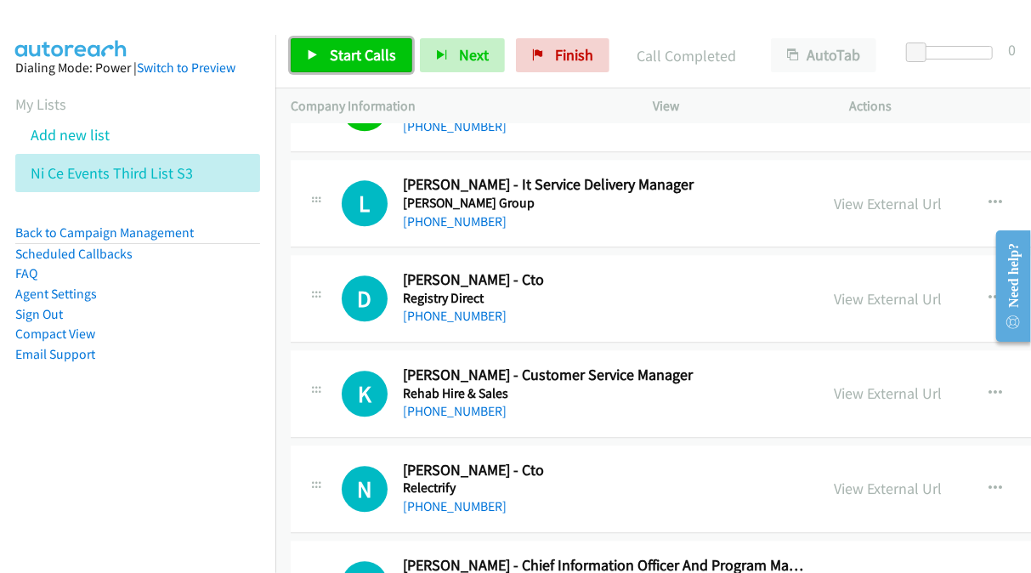
click at [343, 62] on span "Start Calls" at bounding box center [363, 55] width 66 height 20
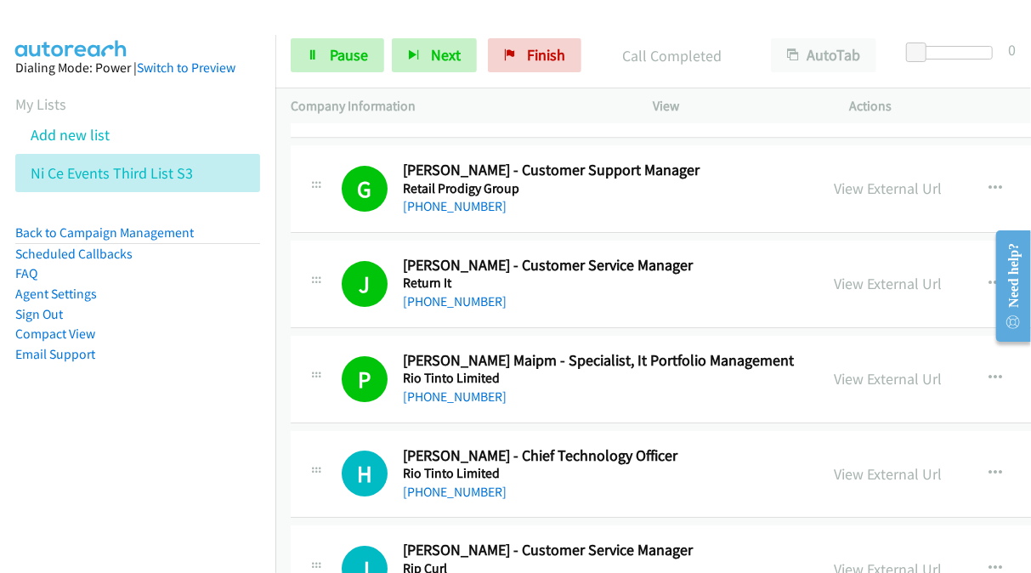
scroll to position [5952, 0]
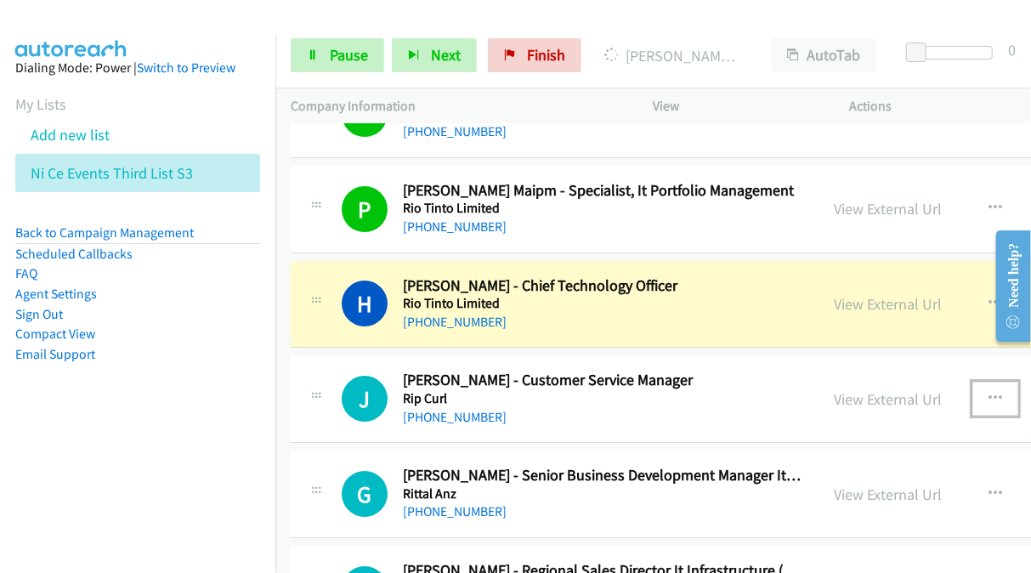
drag, startPoint x: 924, startPoint y: 377, endPoint x: 934, endPoint y: 392, distance: 17.9
click at [973, 392] on button "button" at bounding box center [996, 399] width 46 height 34
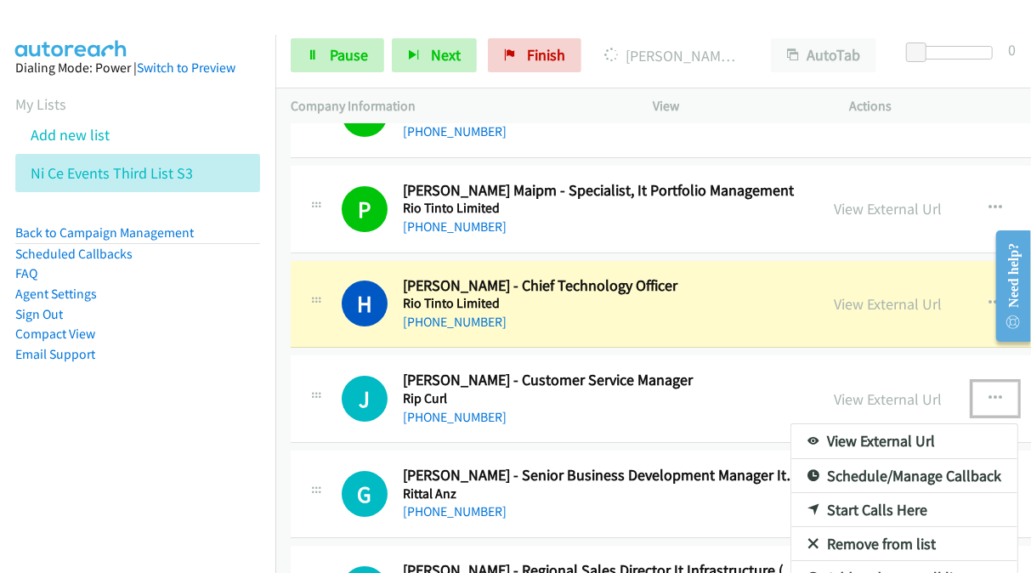
click at [335, 62] on div at bounding box center [515, 286] width 1031 height 573
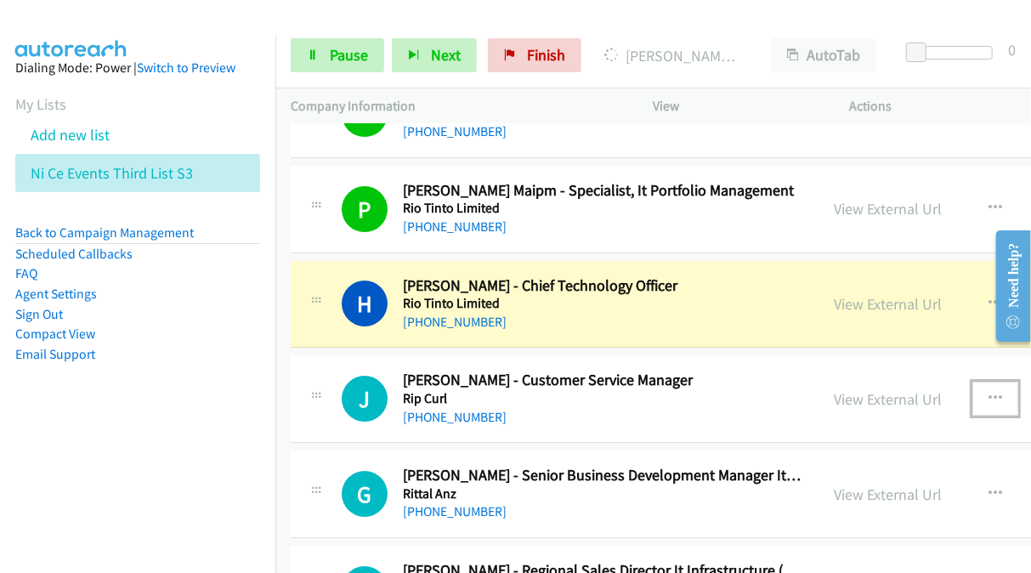
click at [973, 382] on button "button" at bounding box center [996, 399] width 46 height 34
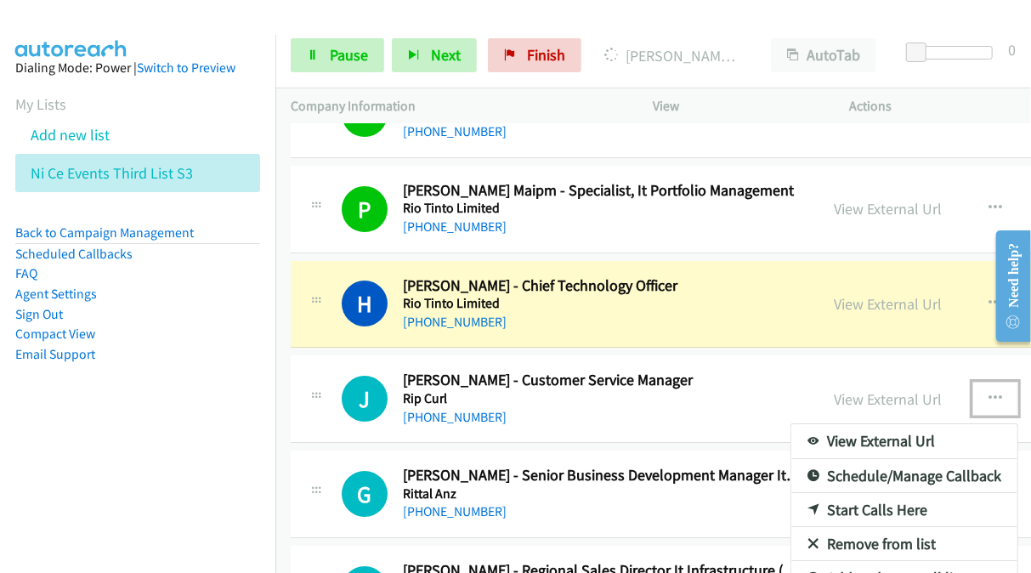
click at [823, 493] on link "Start Calls Here" at bounding box center [905, 510] width 226 height 34
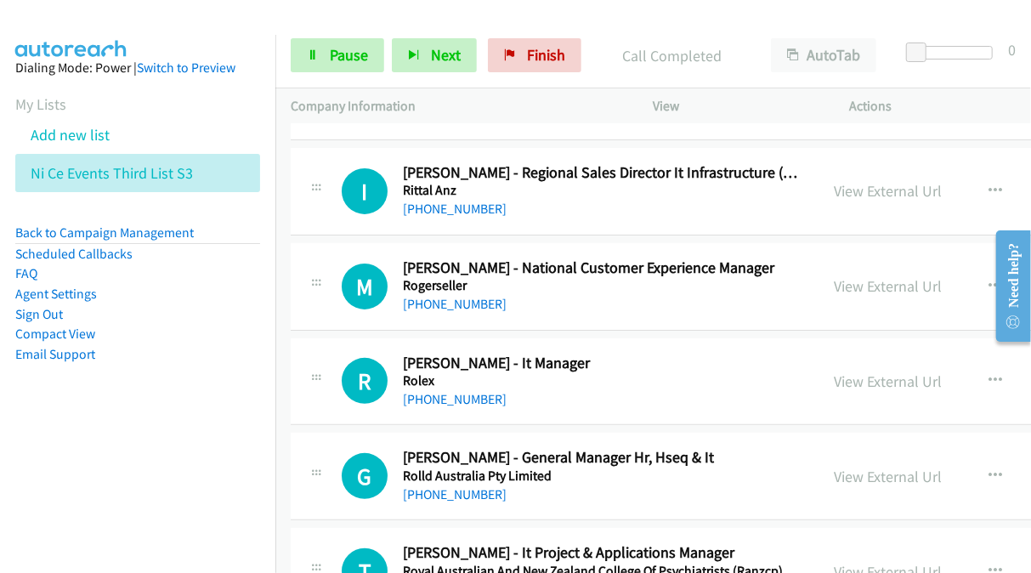
scroll to position [6377, 0]
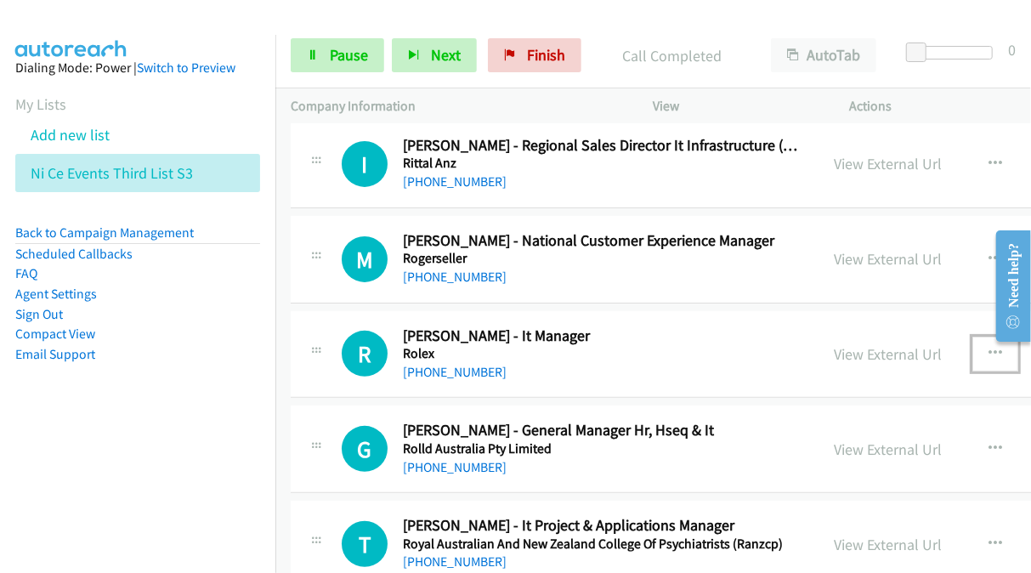
click at [989, 347] on icon "button" at bounding box center [996, 354] width 14 height 14
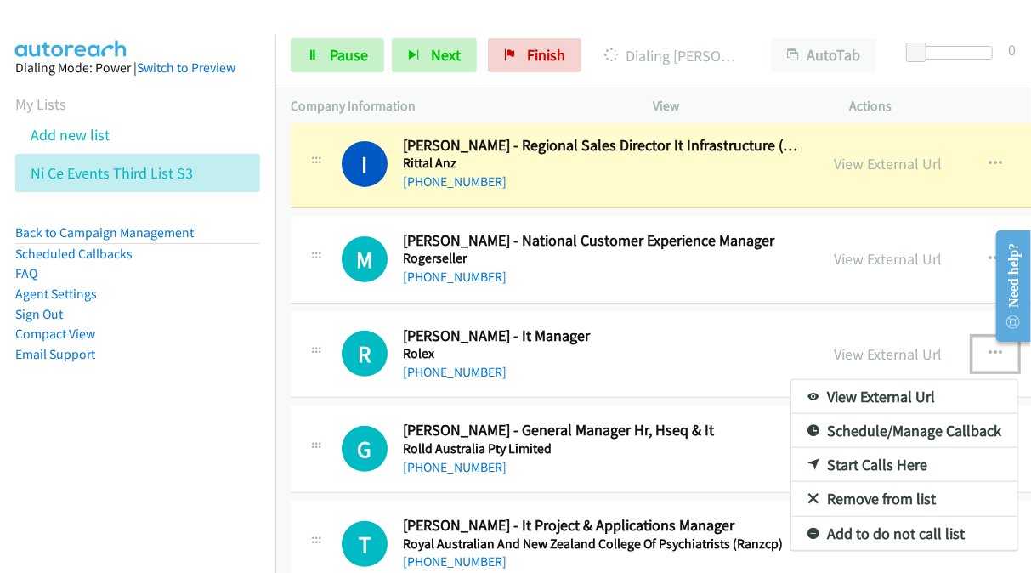
click at [838, 448] on link "Start Calls Here" at bounding box center [905, 465] width 226 height 34
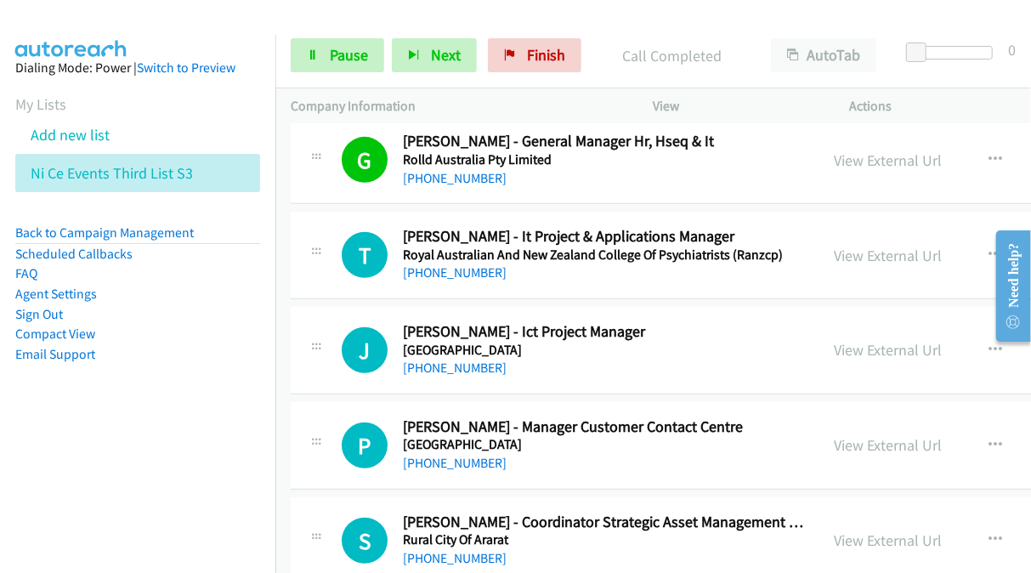
scroll to position [6718, 0]
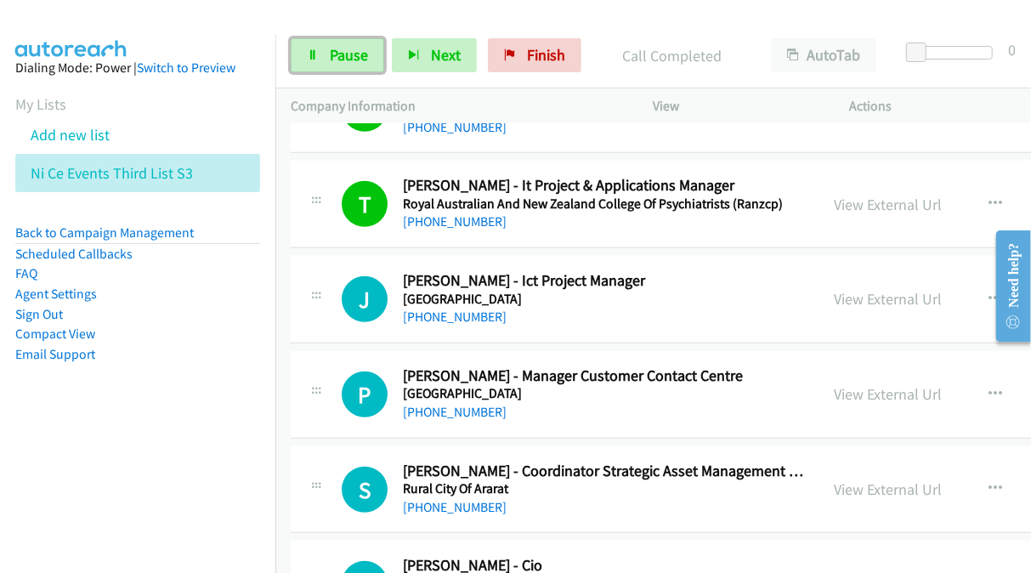
click at [315, 62] on link "Pause" at bounding box center [338, 55] width 94 height 34
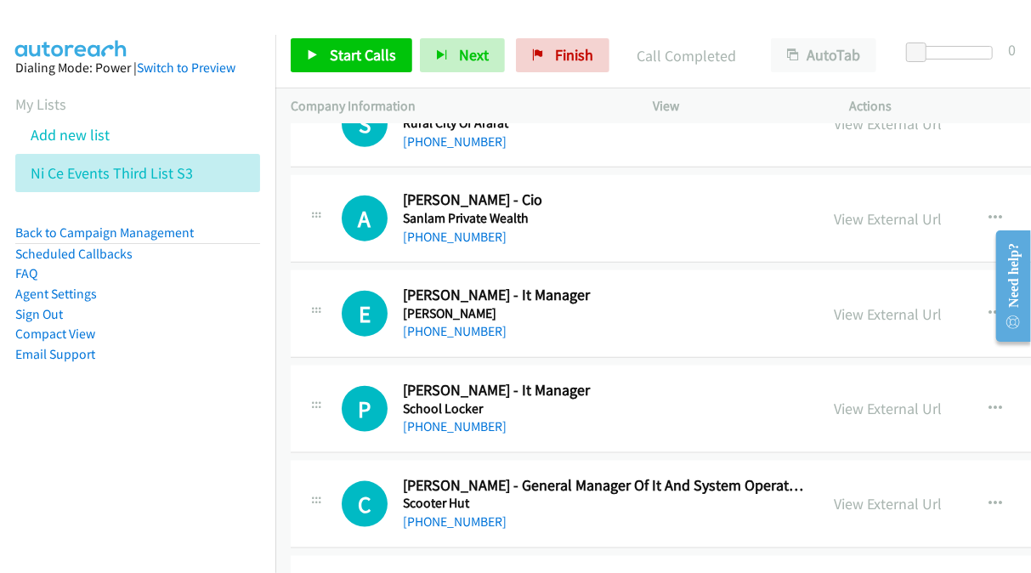
scroll to position [7058, 0]
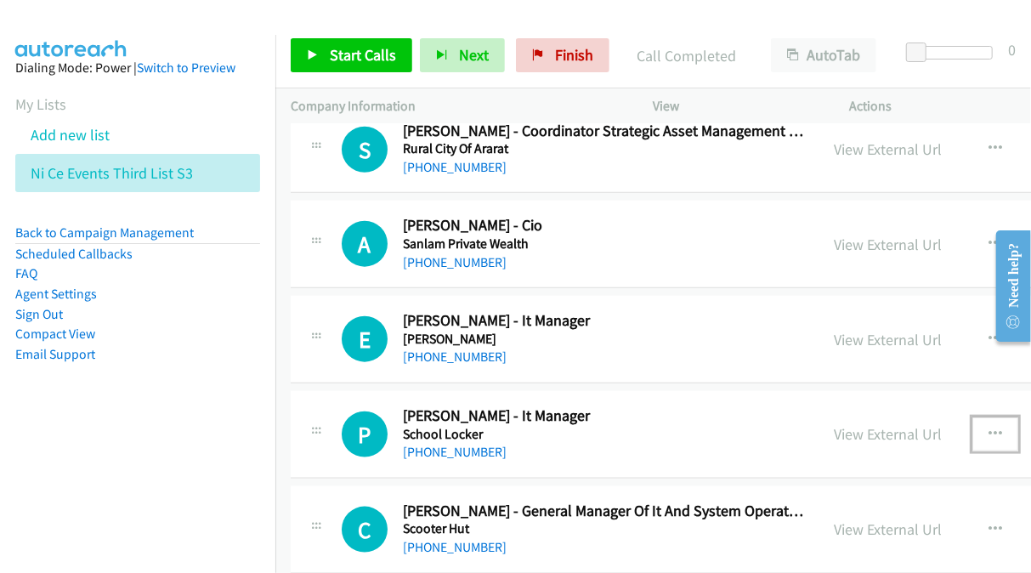
drag, startPoint x: 922, startPoint y: 319, endPoint x: 923, endPoint y: 416, distance: 97.0
drag, startPoint x: 923, startPoint y: 416, endPoint x: 942, endPoint y: 412, distance: 19.0
click at [973, 418] on button "button" at bounding box center [996, 435] width 46 height 34
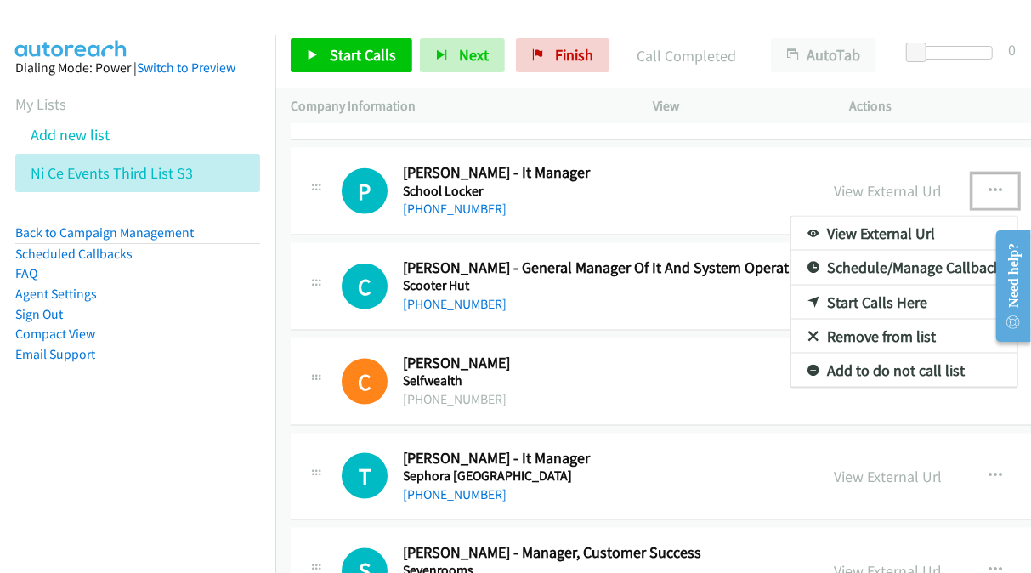
scroll to position [7313, 0]
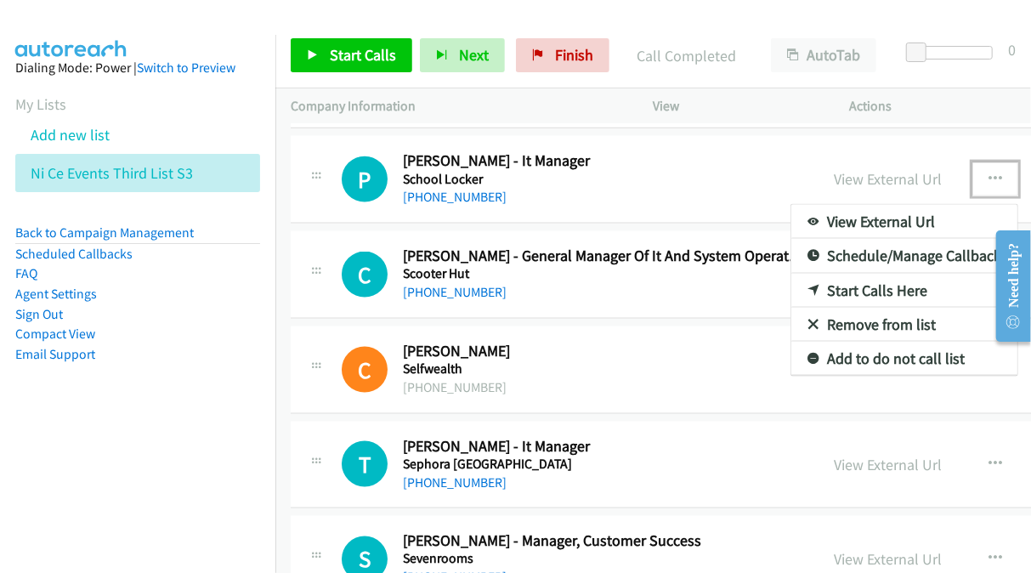
click at [810, 274] on link "Start Calls Here" at bounding box center [905, 291] width 226 height 34
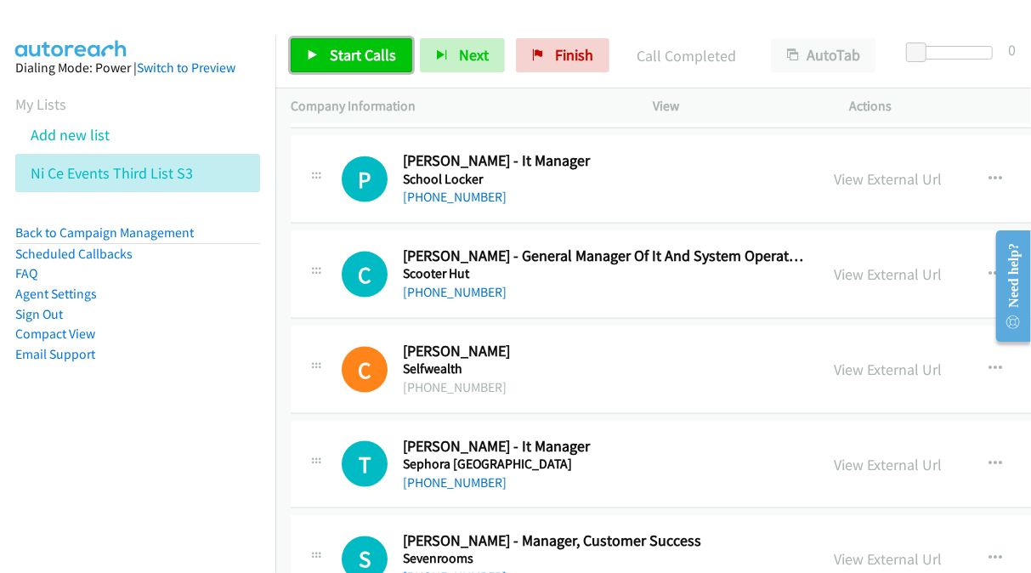
click at [355, 55] on span "Start Calls" at bounding box center [363, 55] width 66 height 20
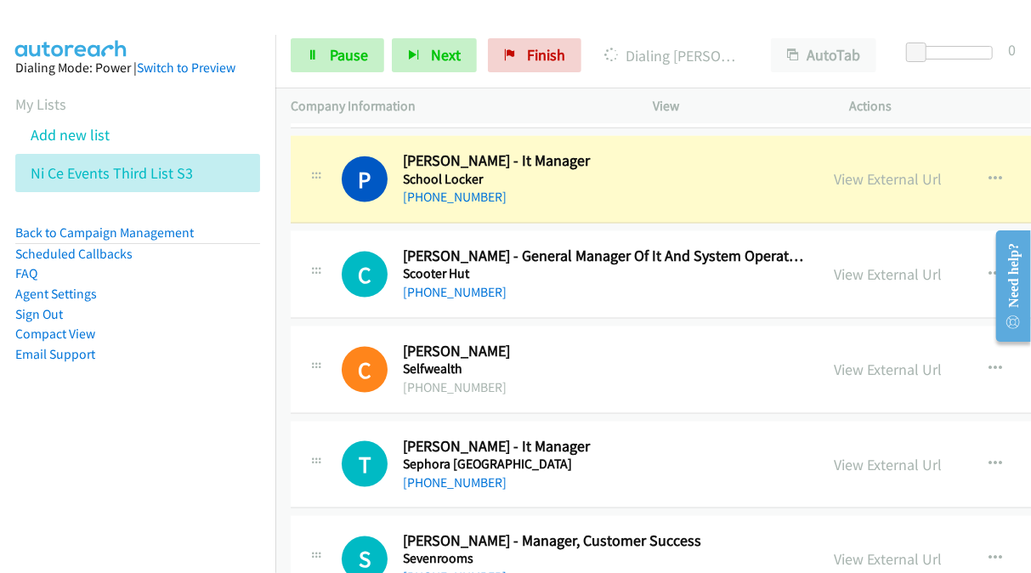
click at [834, 169] on link "View External Url" at bounding box center [888, 179] width 108 height 20
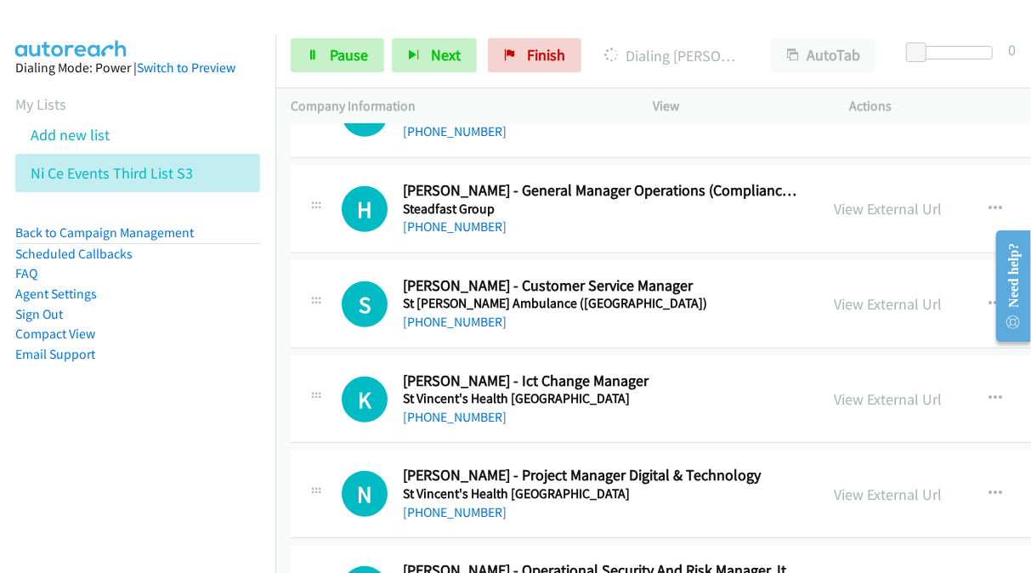
scroll to position [9864, 0]
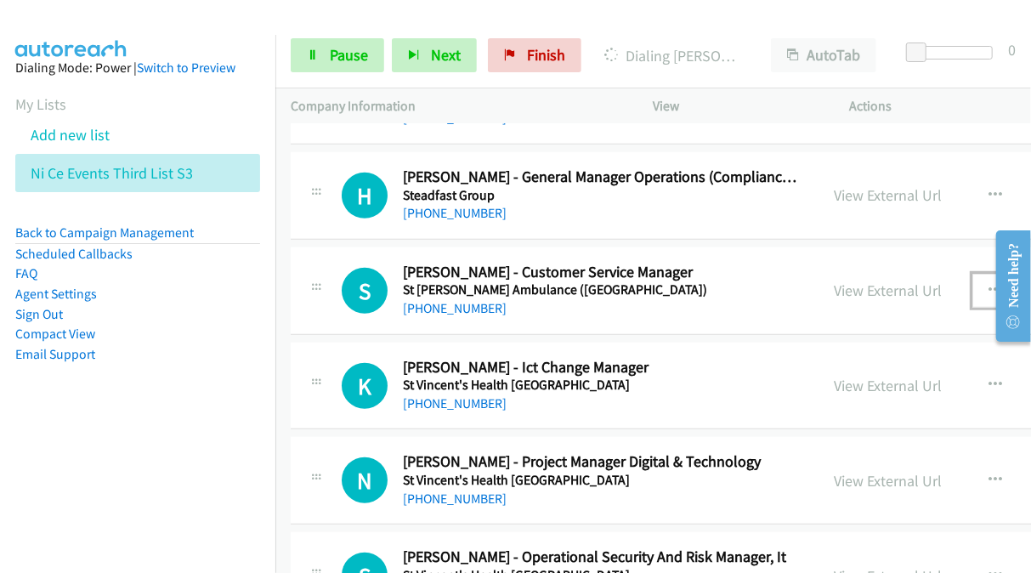
click at [989, 284] on icon "button" at bounding box center [996, 291] width 14 height 14
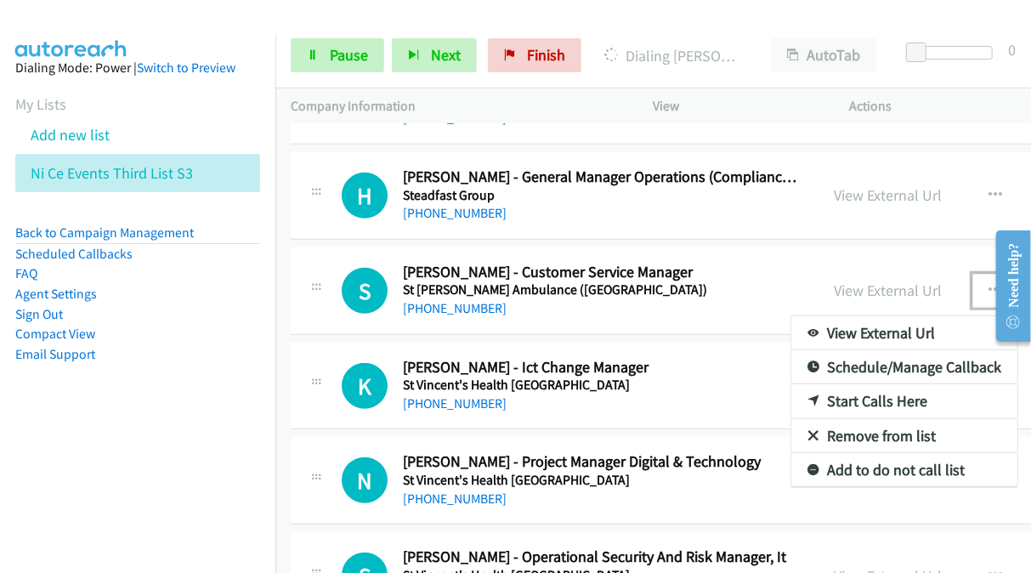
click at [802, 384] on link "Start Calls Here" at bounding box center [905, 401] width 226 height 34
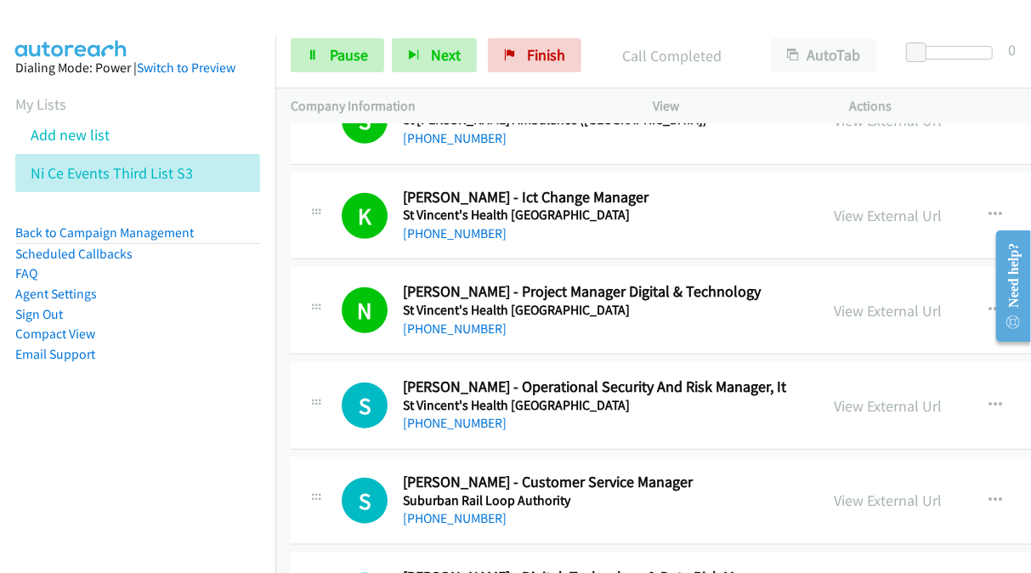
scroll to position [10119, 0]
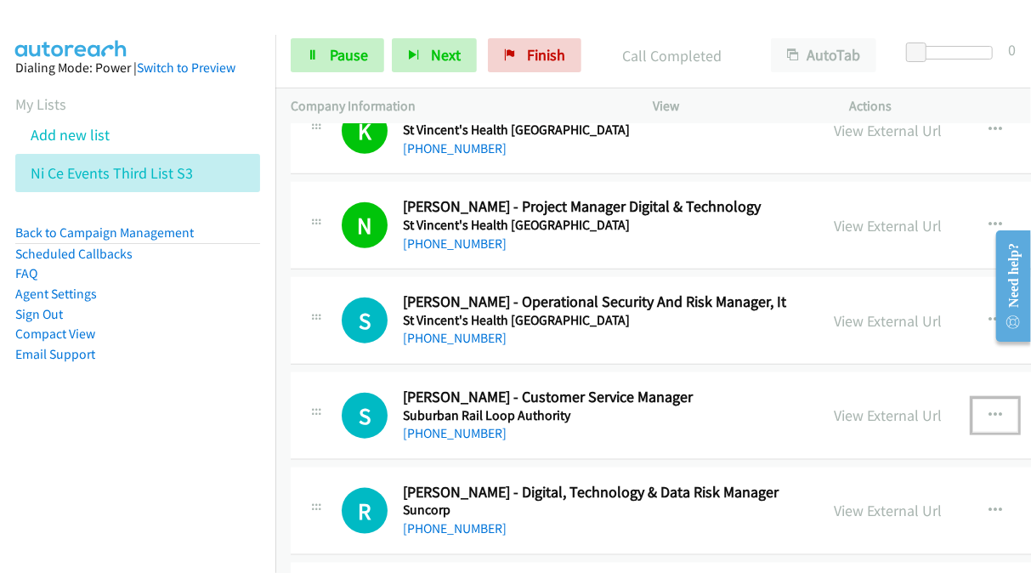
click at [989, 409] on icon "button" at bounding box center [996, 416] width 14 height 14
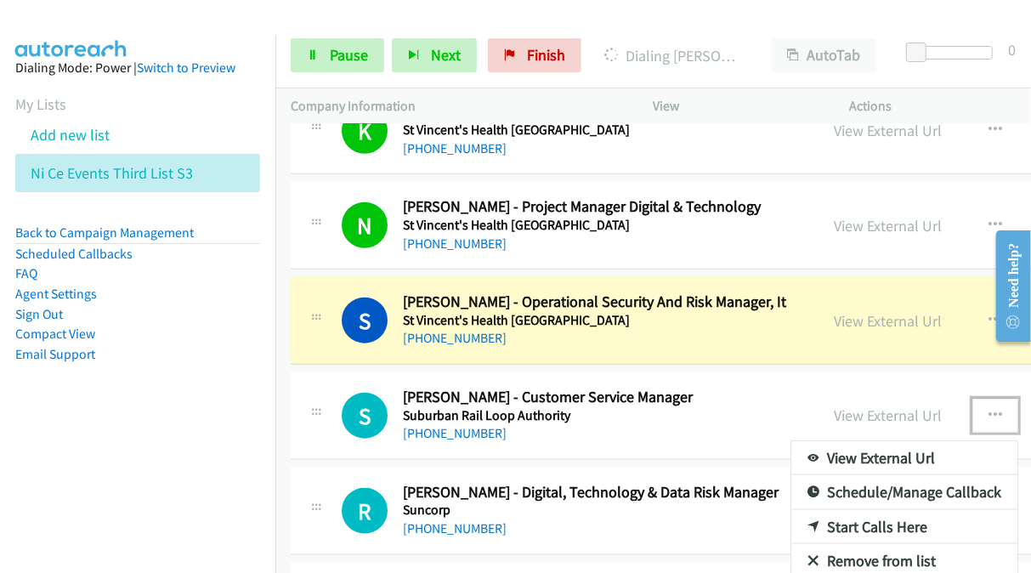
click at [792, 510] on link "Start Calls Here" at bounding box center [905, 527] width 226 height 34
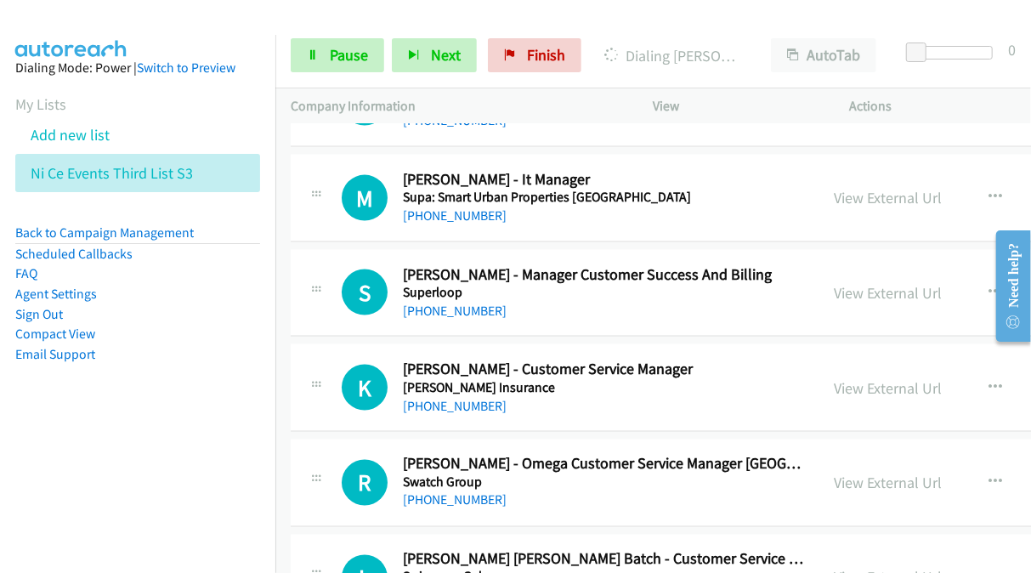
scroll to position [10544, 0]
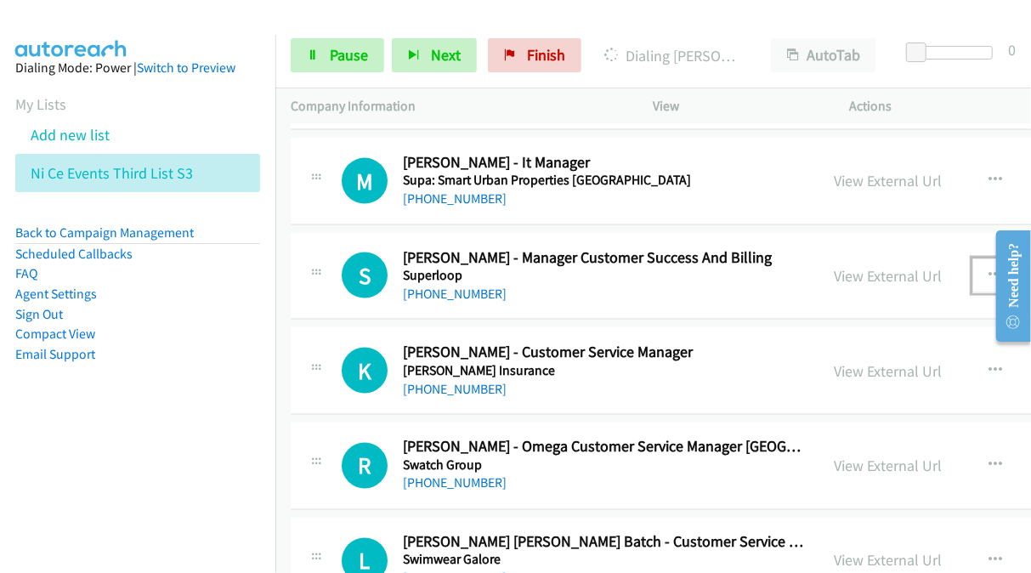
click at [989, 269] on icon "button" at bounding box center [996, 276] width 14 height 14
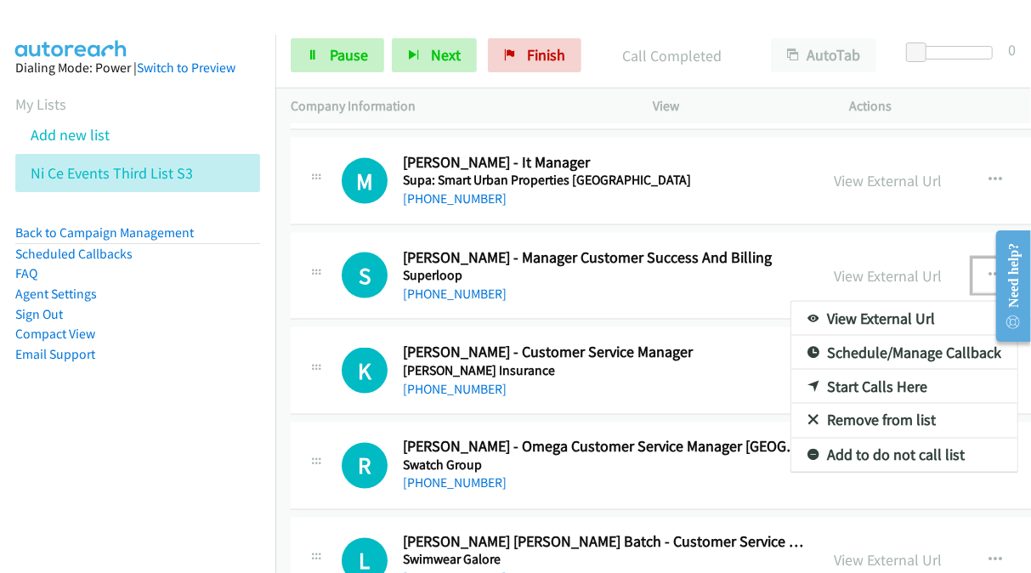
click at [792, 370] on link "Start Calls Here" at bounding box center [905, 387] width 226 height 34
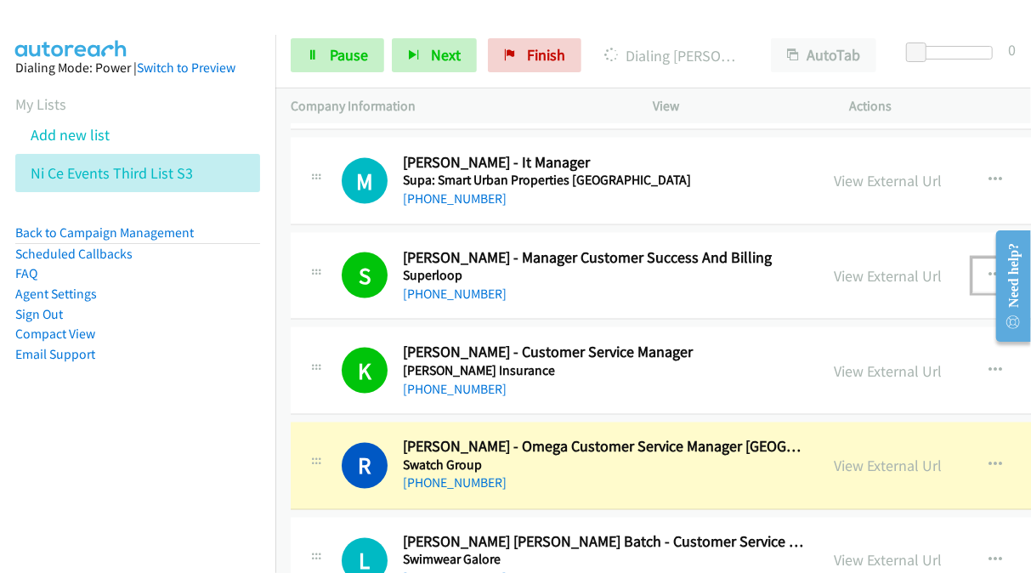
click at [836, 361] on link "View External Url" at bounding box center [888, 371] width 108 height 20
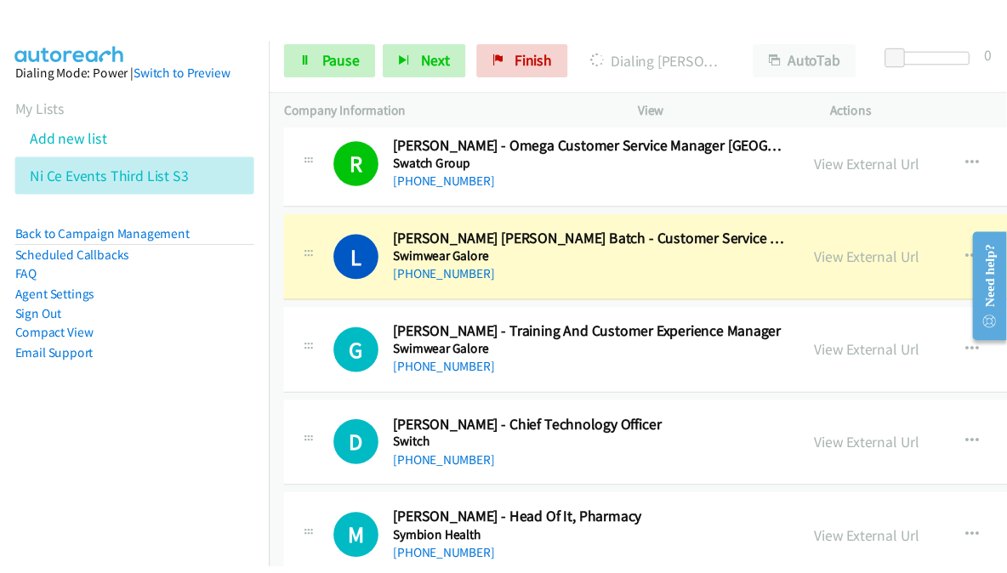
scroll to position [10884, 0]
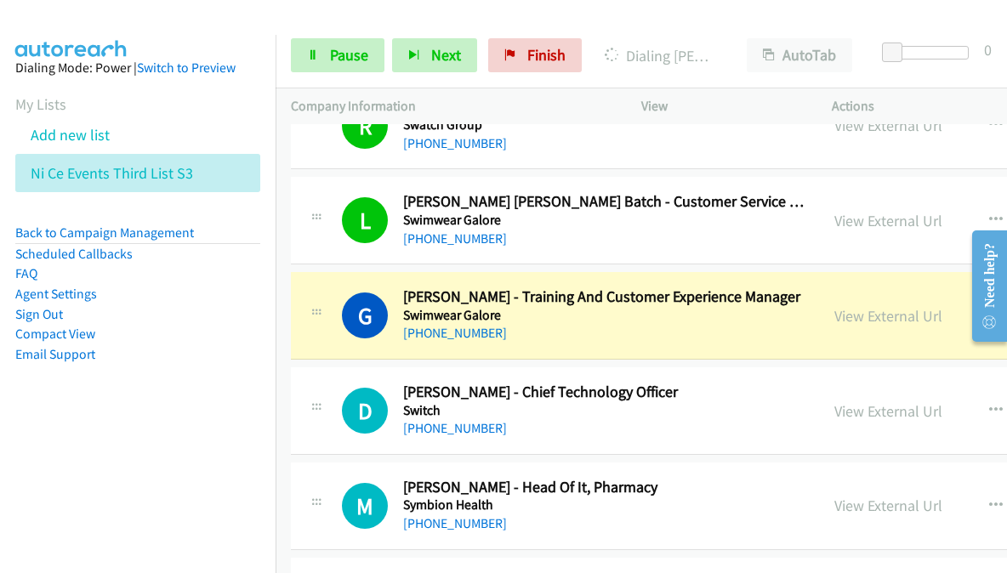
click at [834, 306] on link "View External Url" at bounding box center [888, 316] width 108 height 20
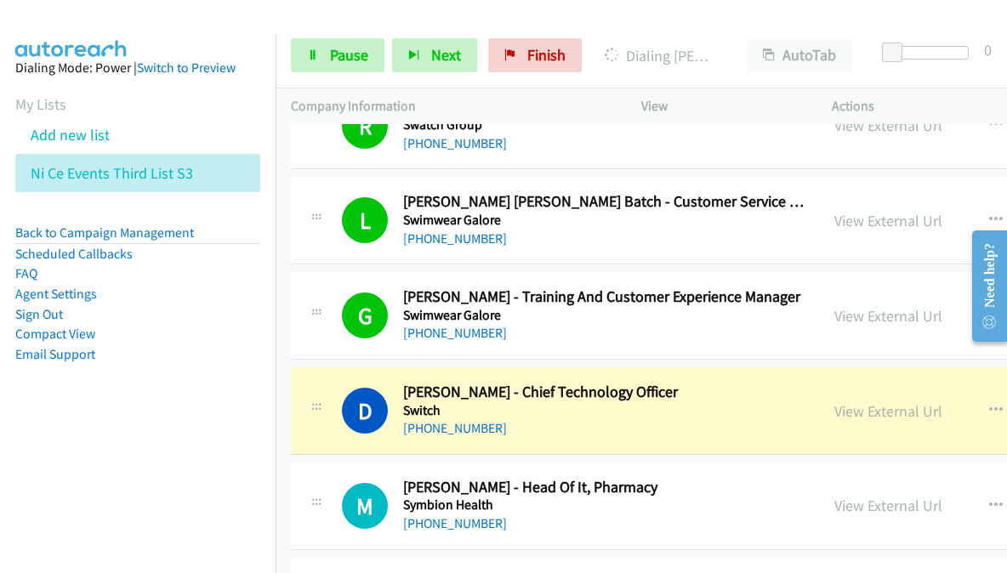
click at [446, 325] on link "+61 422 440 743" at bounding box center [455, 333] width 104 height 16
click at [232, 456] on nav "Dialing Mode: Power | Switch to Preview My Lists Add new list Ni Ce Events Thir…" at bounding box center [138, 321] width 276 height 573
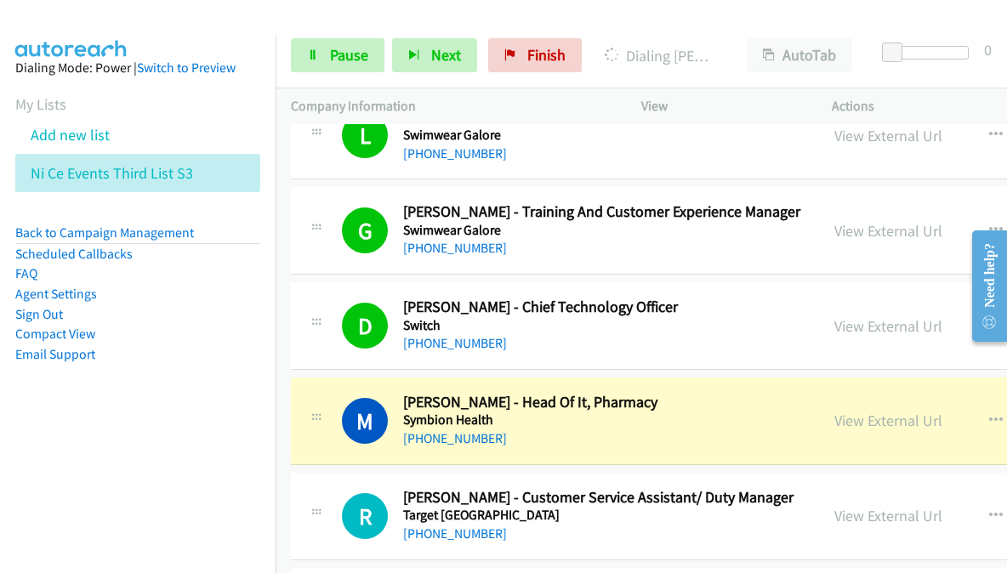
scroll to position [11054, 0]
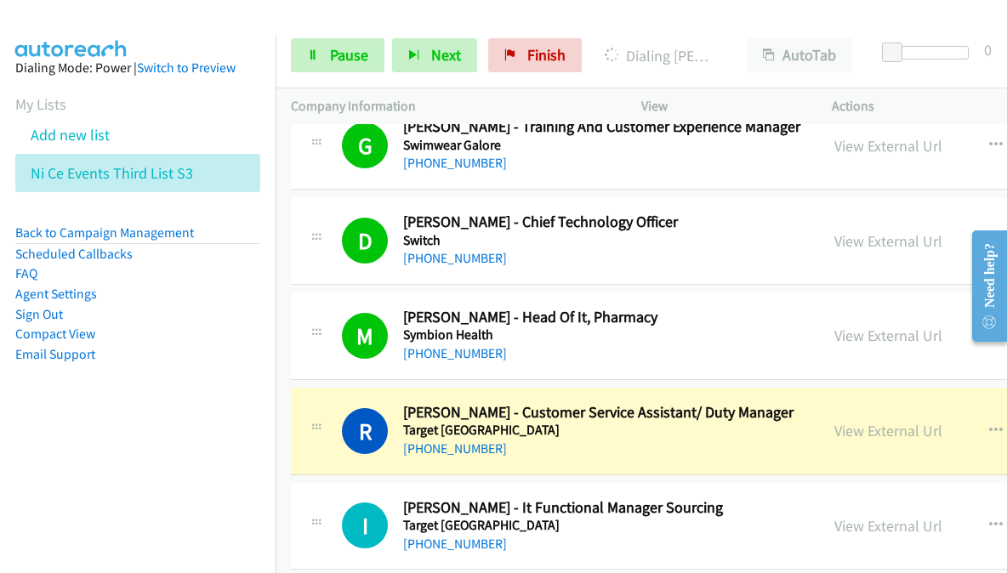
click at [633, 26] on div "Start Calls Pause Next Finish Dialing Robert Bennett - Customer Service Assista…" at bounding box center [641, 55] width 731 height 65
click at [328, 53] on link "Pause" at bounding box center [338, 55] width 94 height 34
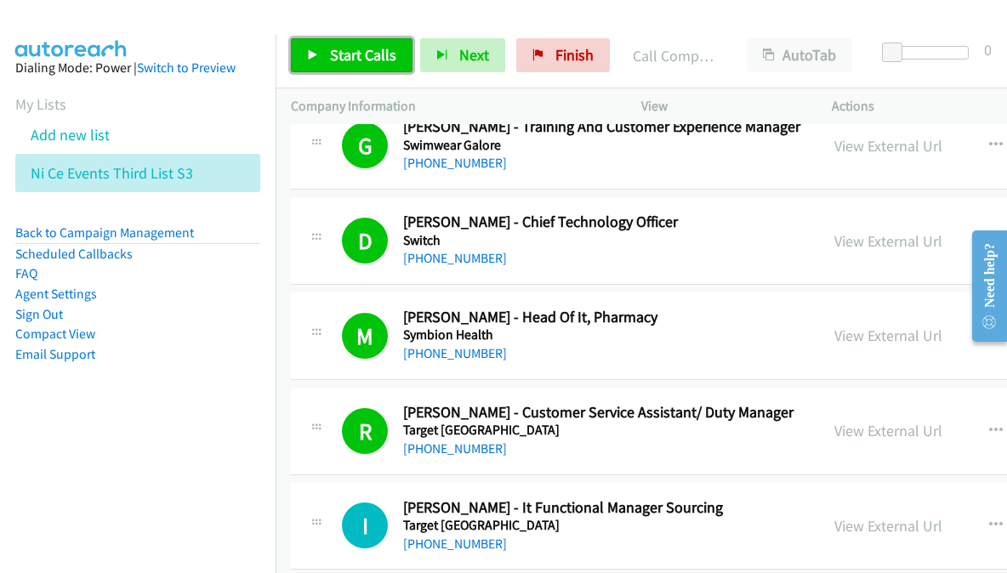
click at [332, 66] on link "Start Calls" at bounding box center [352, 55] width 122 height 34
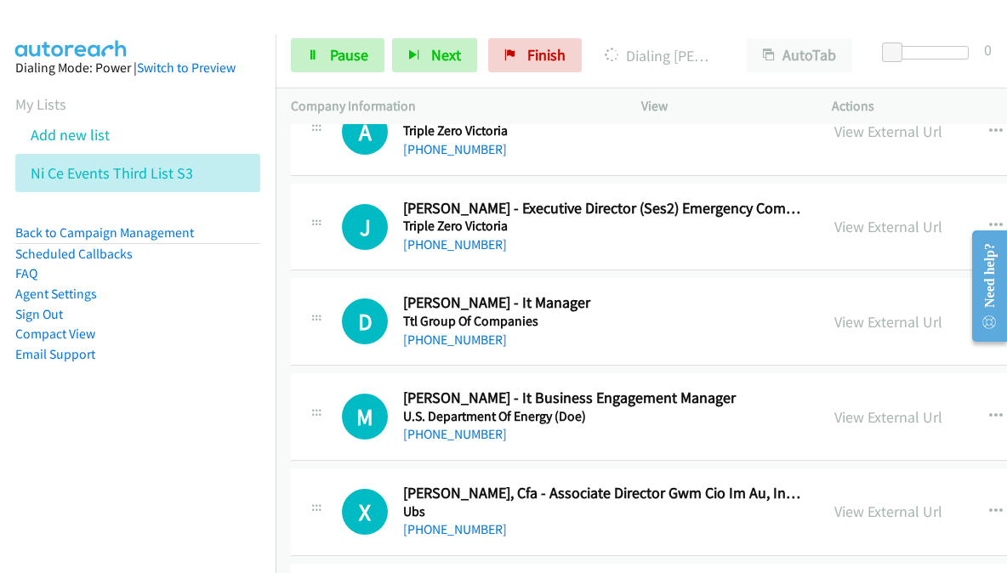
scroll to position [13435, 0]
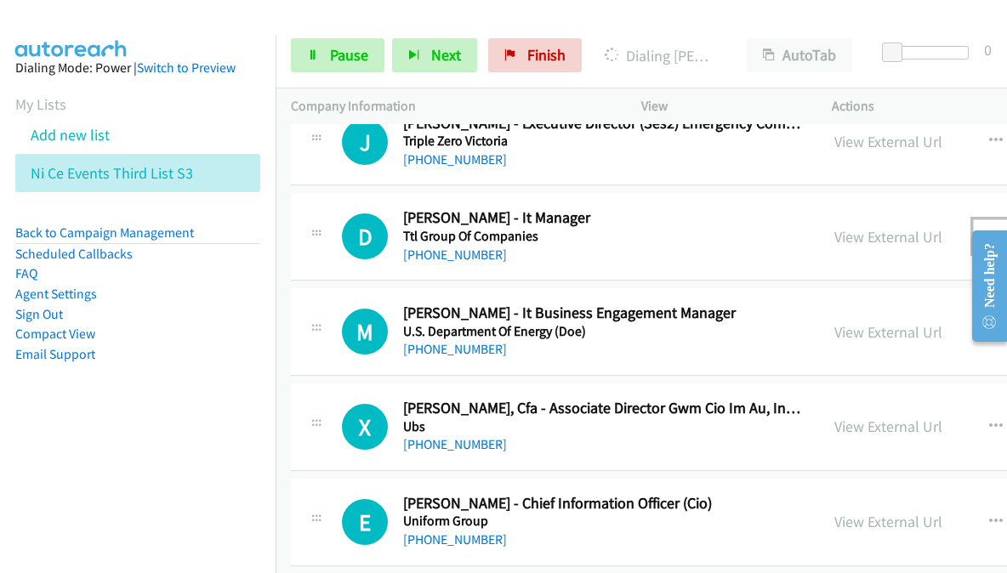
click at [973, 219] on button "button" at bounding box center [996, 236] width 46 height 34
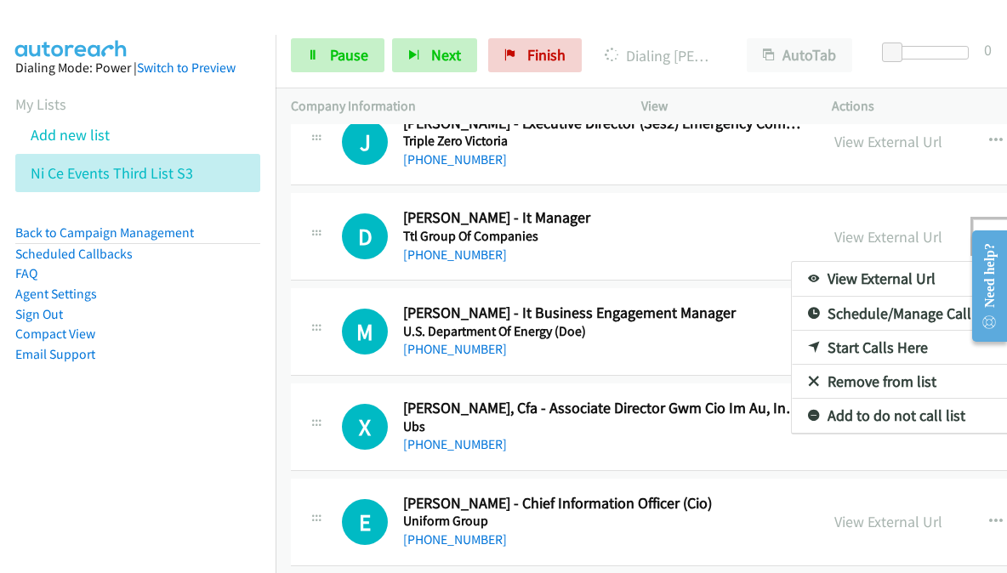
click at [792, 331] on link "Start Calls Here" at bounding box center [905, 348] width 226 height 34
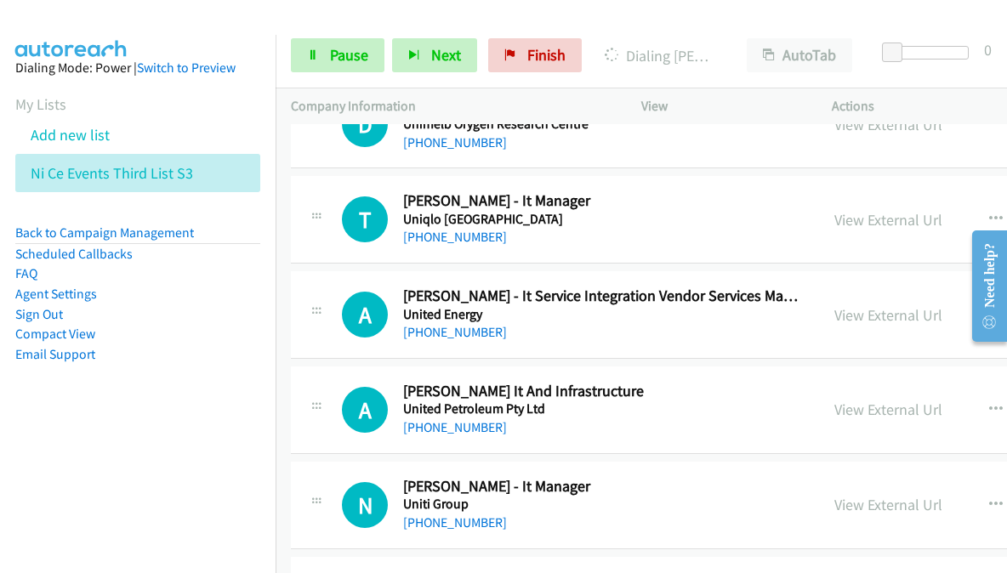
scroll to position [14030, 0]
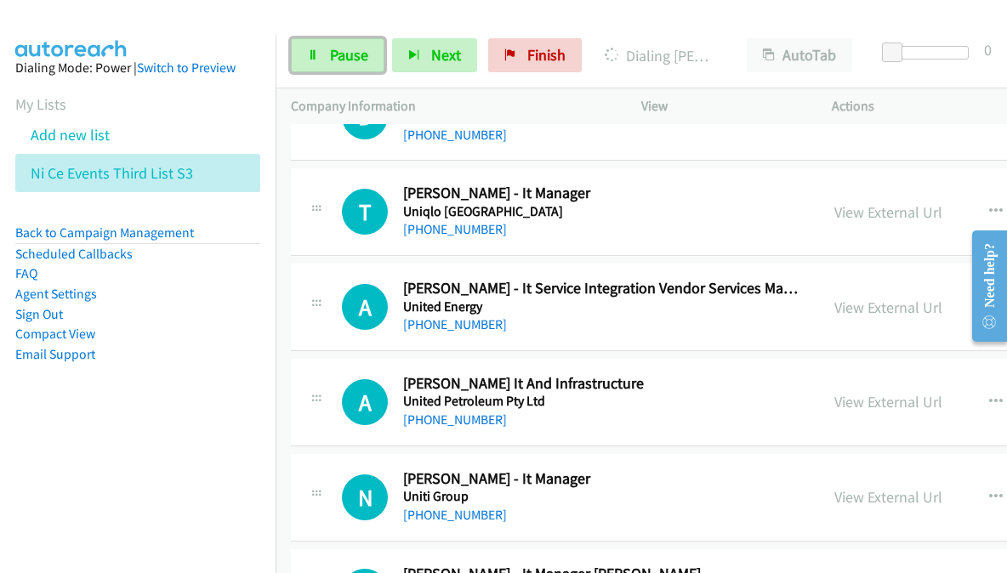
click at [338, 52] on span "Pause" at bounding box center [349, 55] width 38 height 20
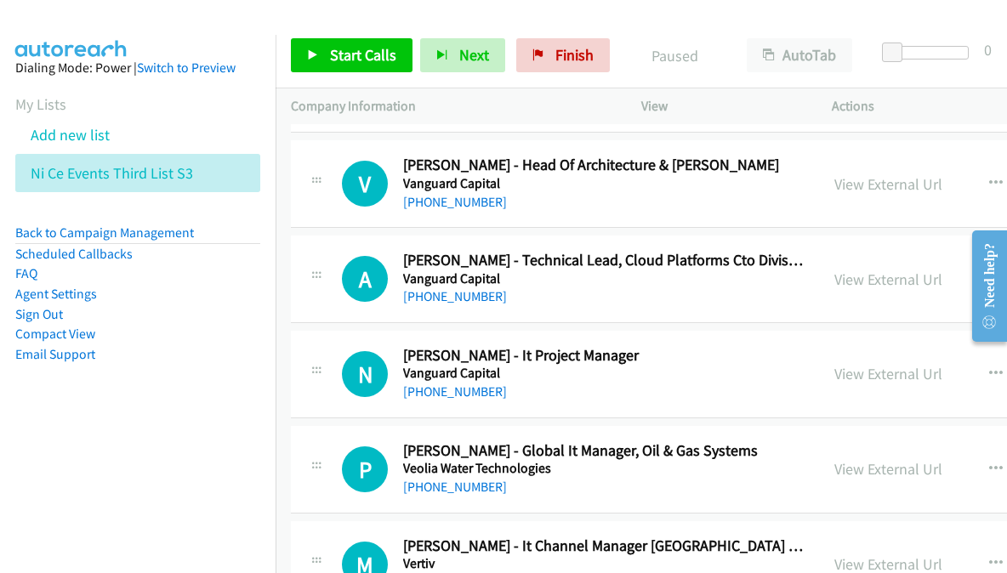
scroll to position [14541, 0]
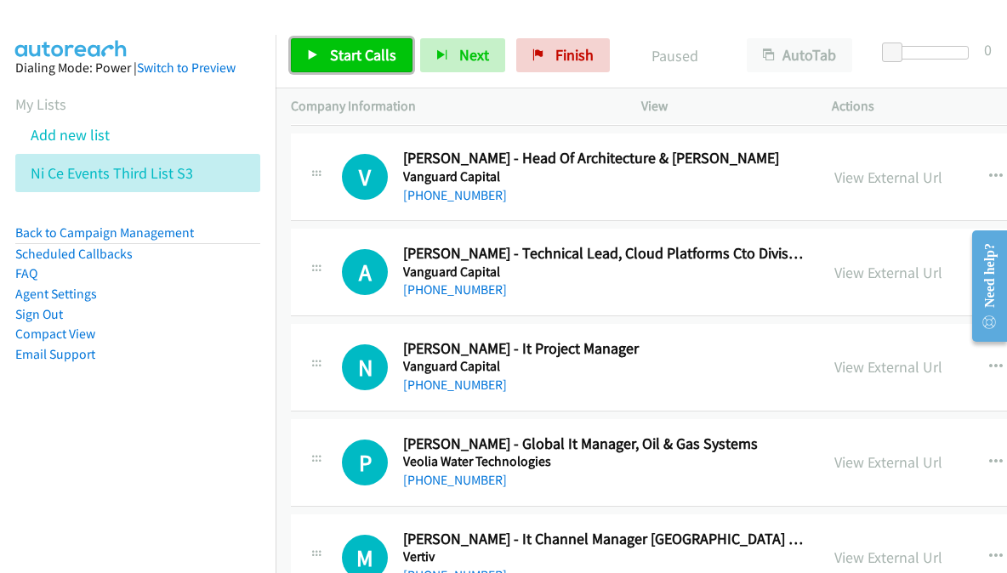
click at [367, 58] on span "Start Calls" at bounding box center [363, 55] width 66 height 20
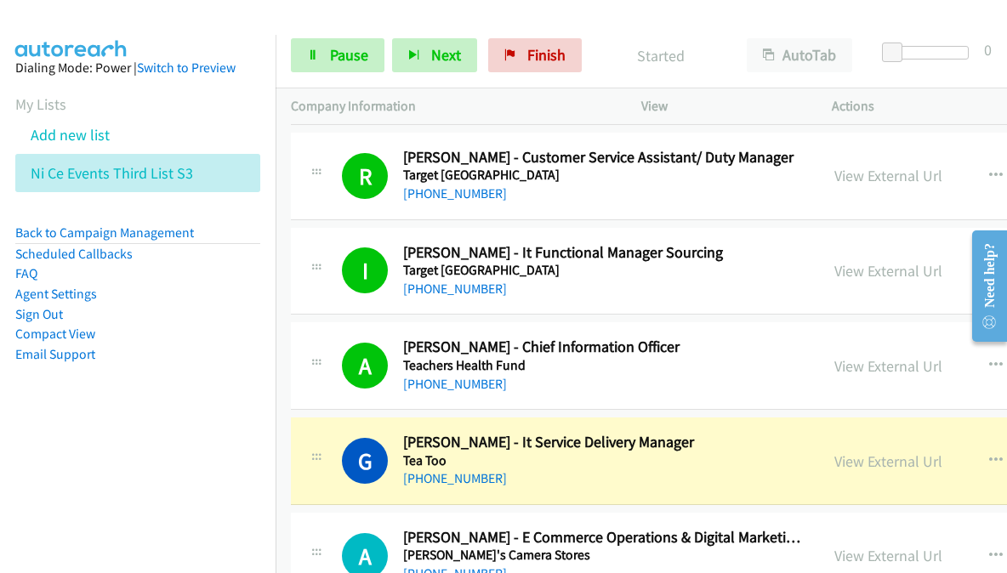
scroll to position [11394, 0]
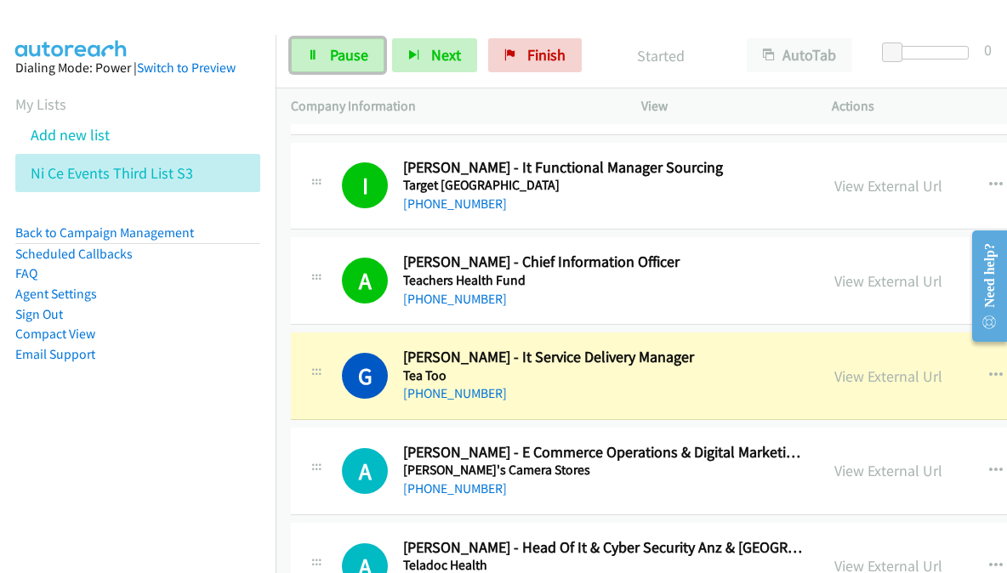
click at [356, 57] on span "Pause" at bounding box center [349, 55] width 38 height 20
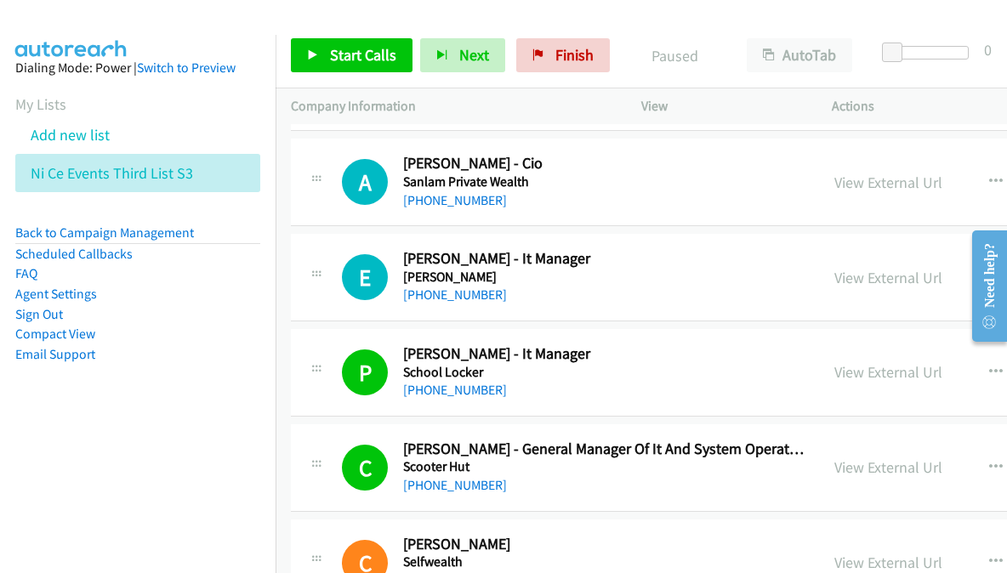
scroll to position [7143, 0]
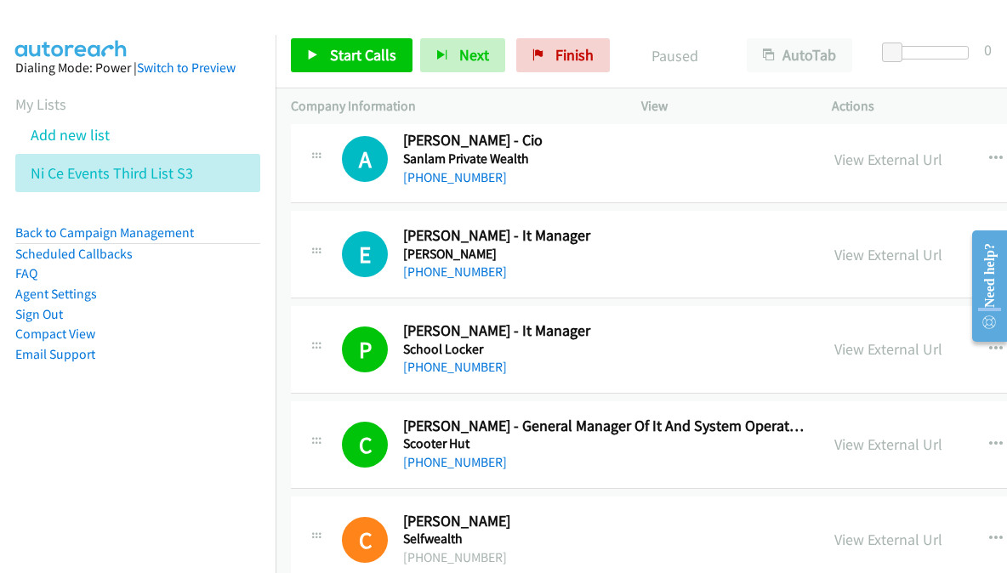
drag, startPoint x: 987, startPoint y: 312, endPoint x: 1937, endPoint y: 400, distance: 953.8
click html "Need help? Resource Center AutoReach Help Help Get the help you need from our k…"
click at [352, 55] on span "Start Calls" at bounding box center [363, 55] width 66 height 20
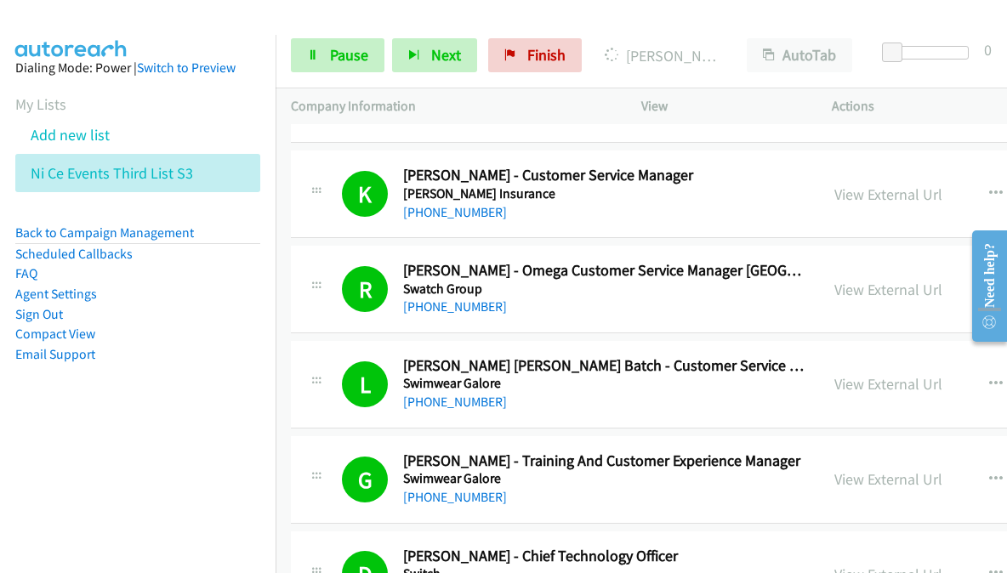
scroll to position [10714, 0]
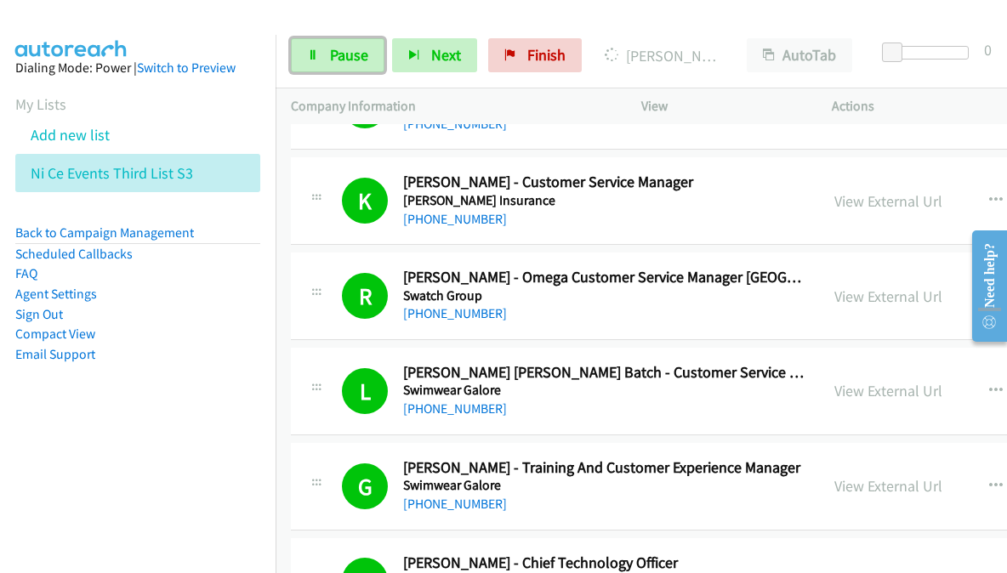
click at [344, 53] on span "Pause" at bounding box center [349, 55] width 38 height 20
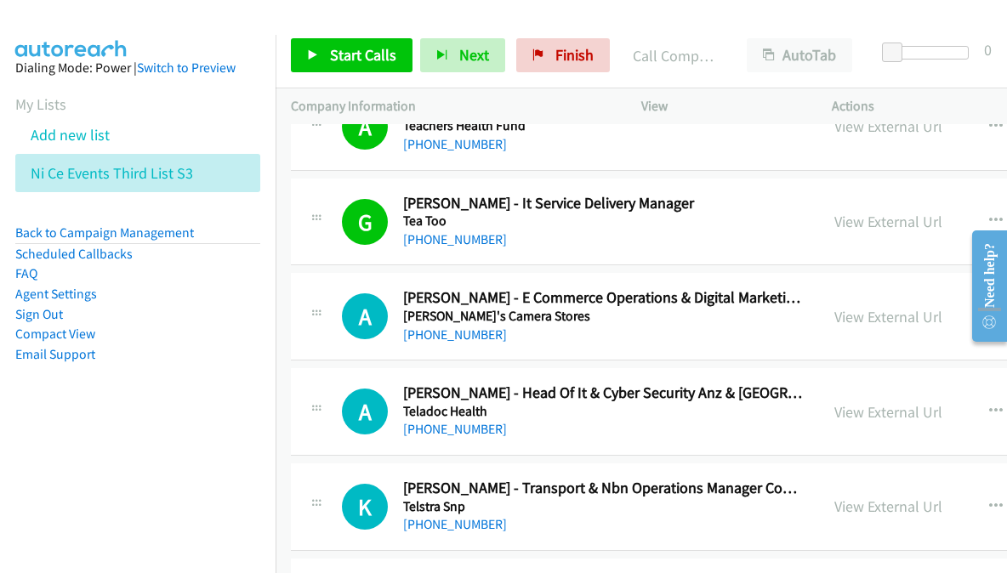
scroll to position [11564, 0]
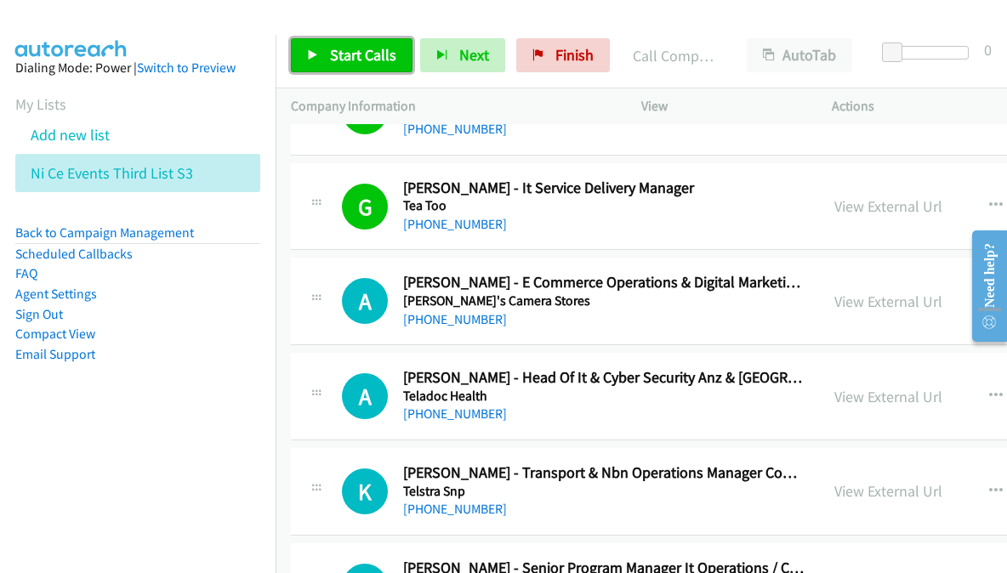
click at [367, 55] on span "Start Calls" at bounding box center [363, 55] width 66 height 20
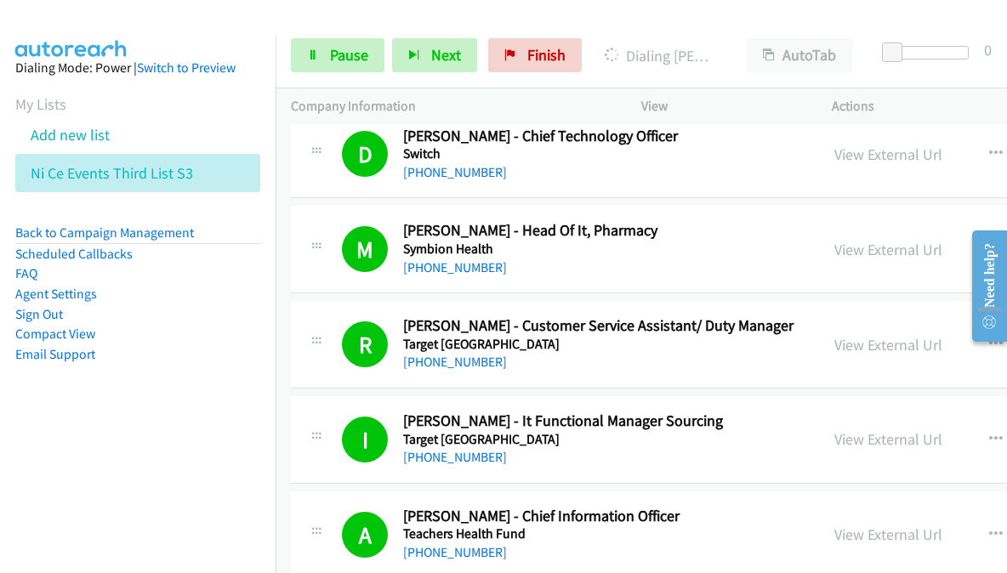
scroll to position [11139, 0]
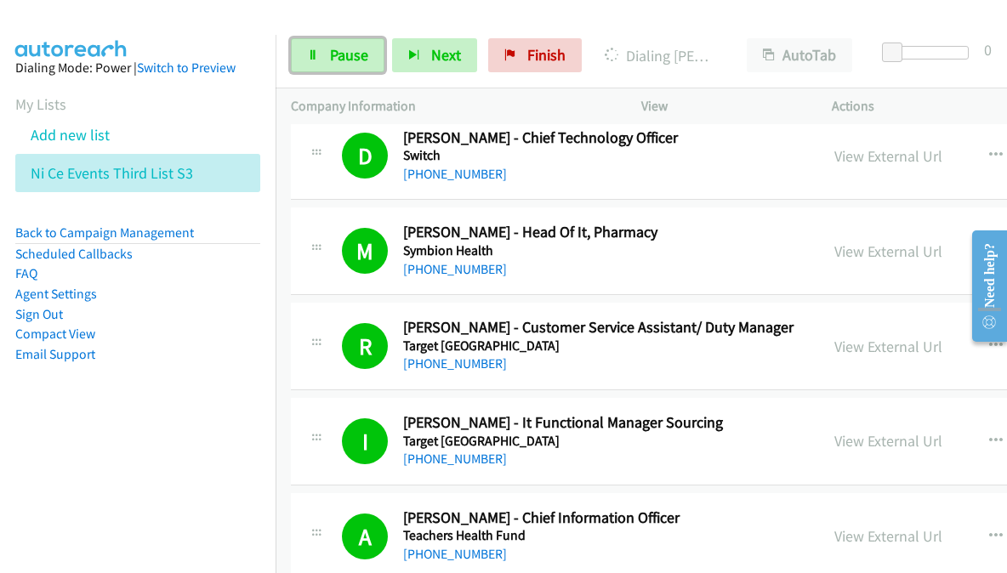
click at [355, 60] on span "Pause" at bounding box center [349, 55] width 38 height 20
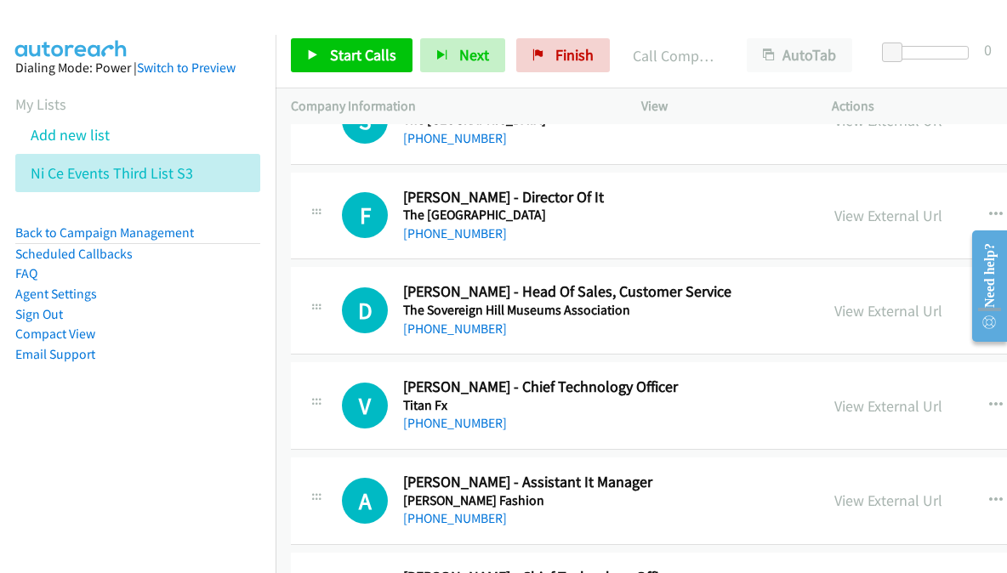
scroll to position [12658, 0]
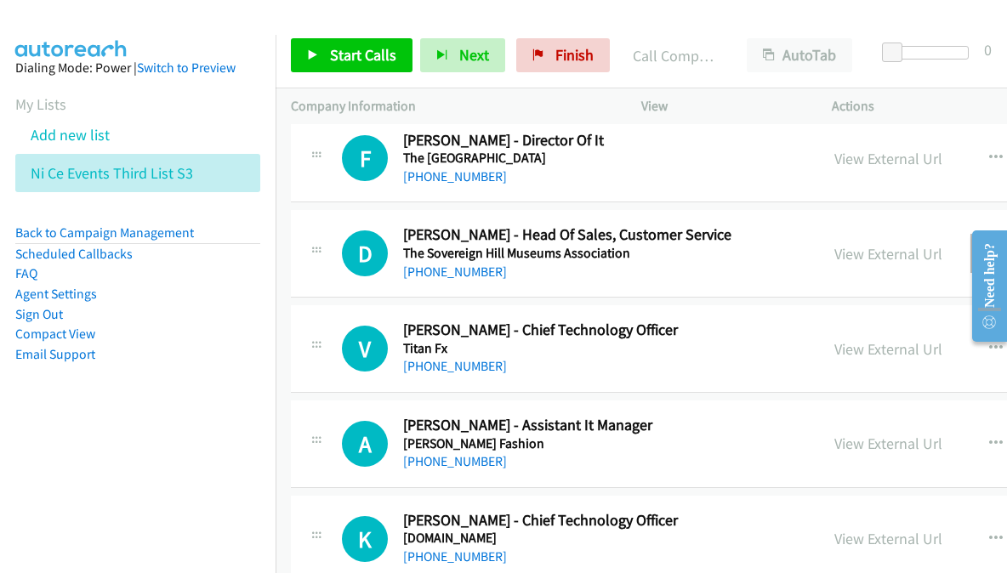
click at [989, 247] on icon "button" at bounding box center [996, 254] width 14 height 14
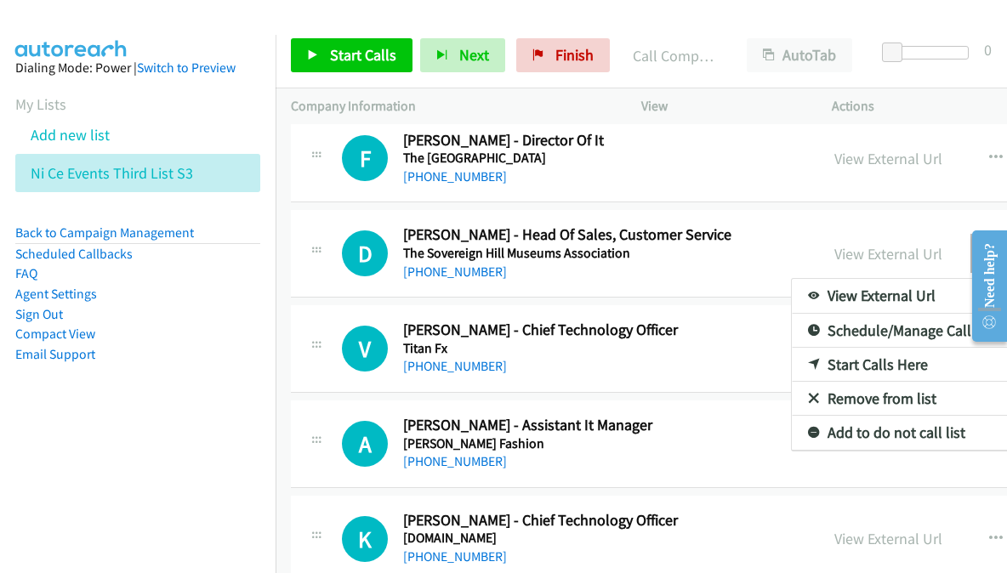
click at [792, 348] on link "Start Calls Here" at bounding box center [905, 365] width 226 height 34
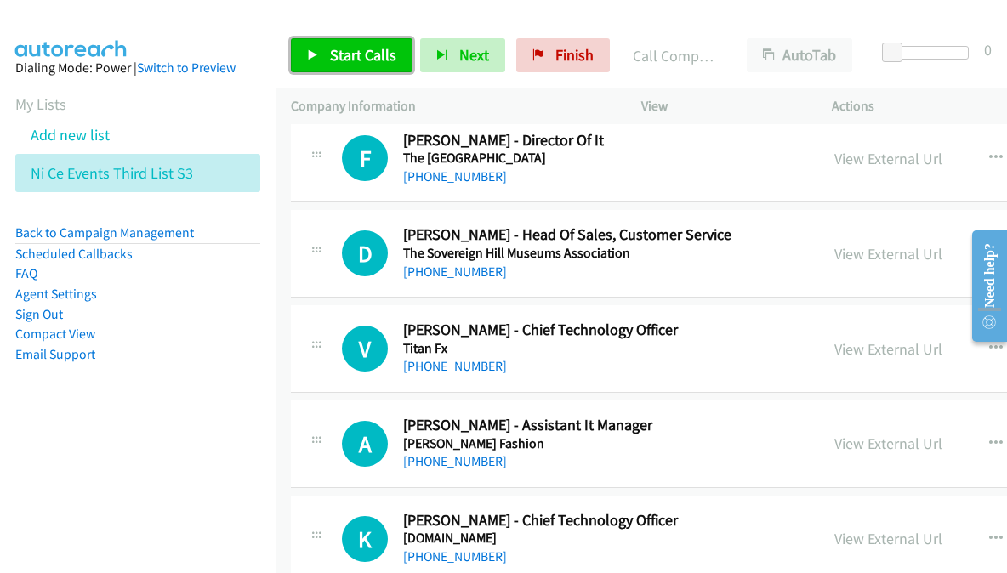
click at [340, 54] on span "Start Calls" at bounding box center [363, 55] width 66 height 20
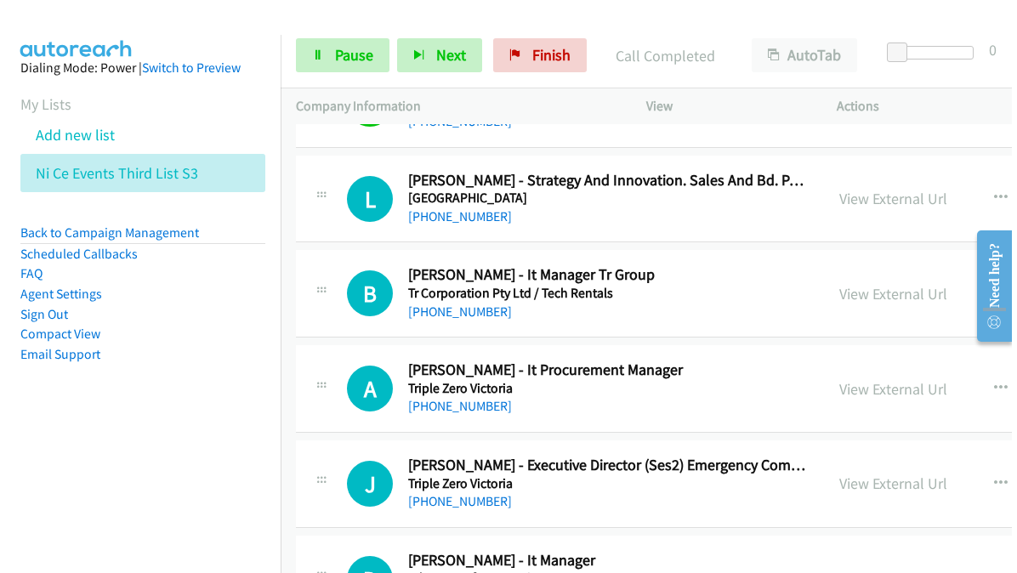
scroll to position [13253, 0]
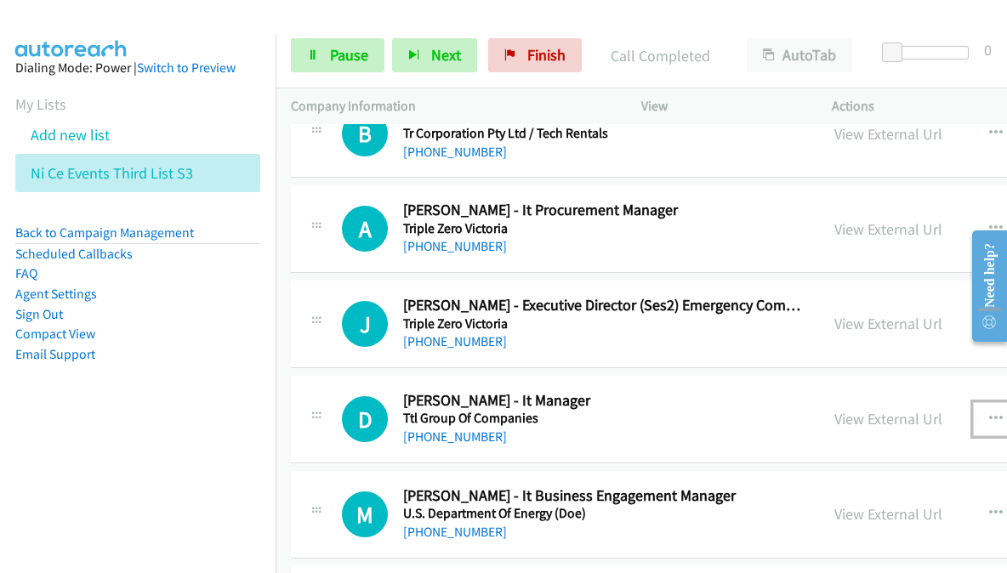
click at [989, 412] on icon "button" at bounding box center [996, 419] width 14 height 14
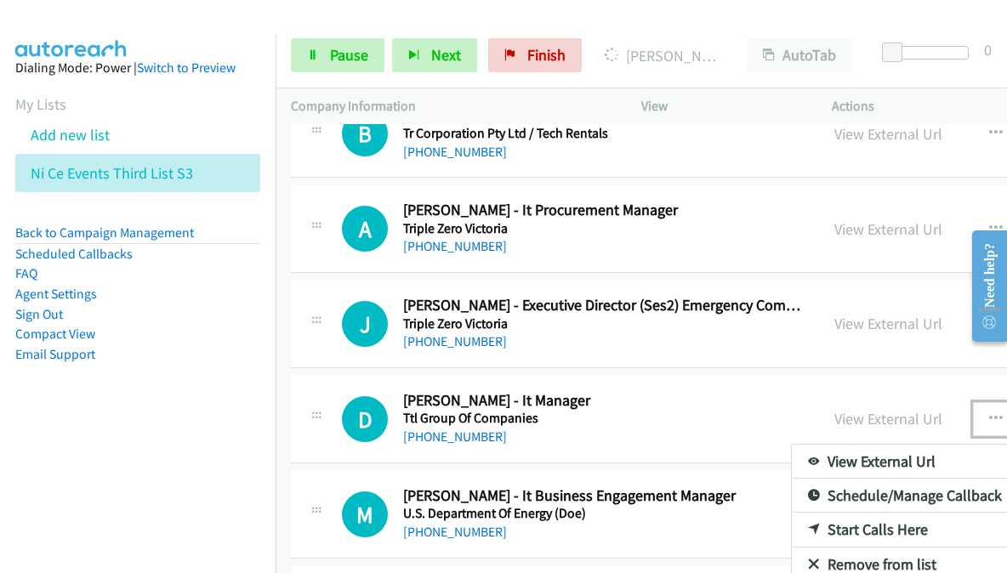
click at [818, 513] on link "Start Calls Here" at bounding box center [905, 530] width 226 height 34
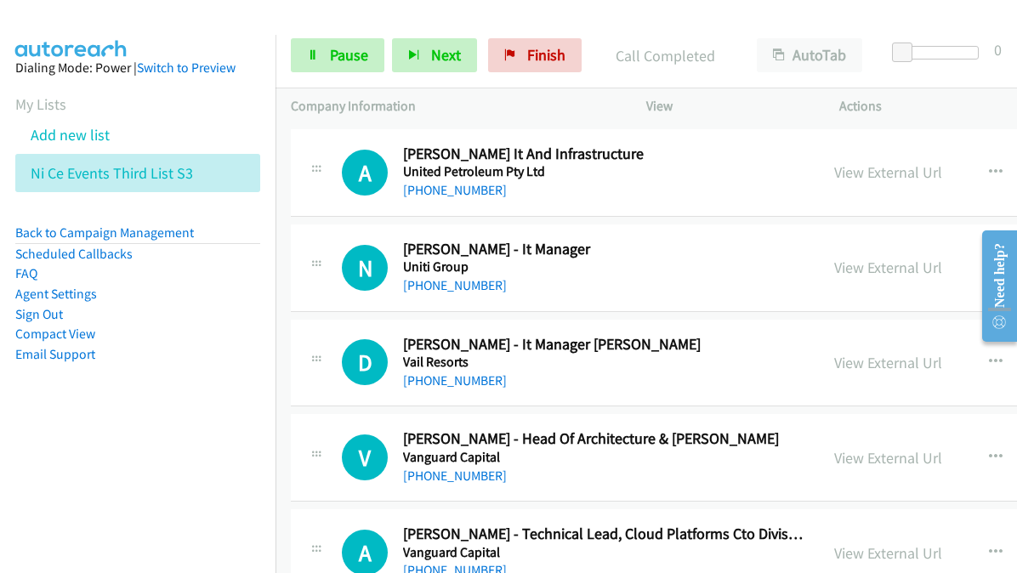
scroll to position [14274, 0]
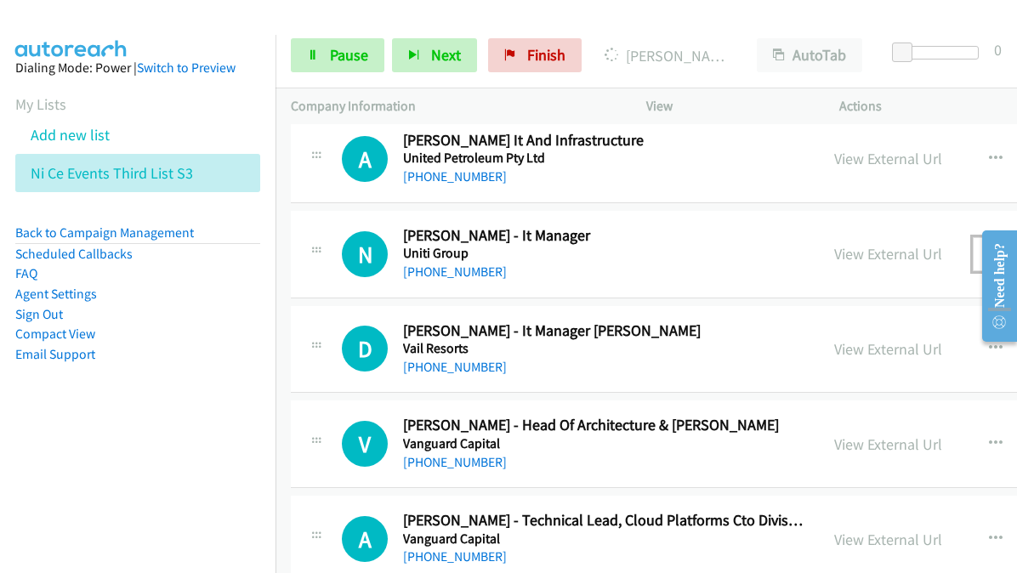
click at [989, 247] on icon "button" at bounding box center [996, 254] width 14 height 14
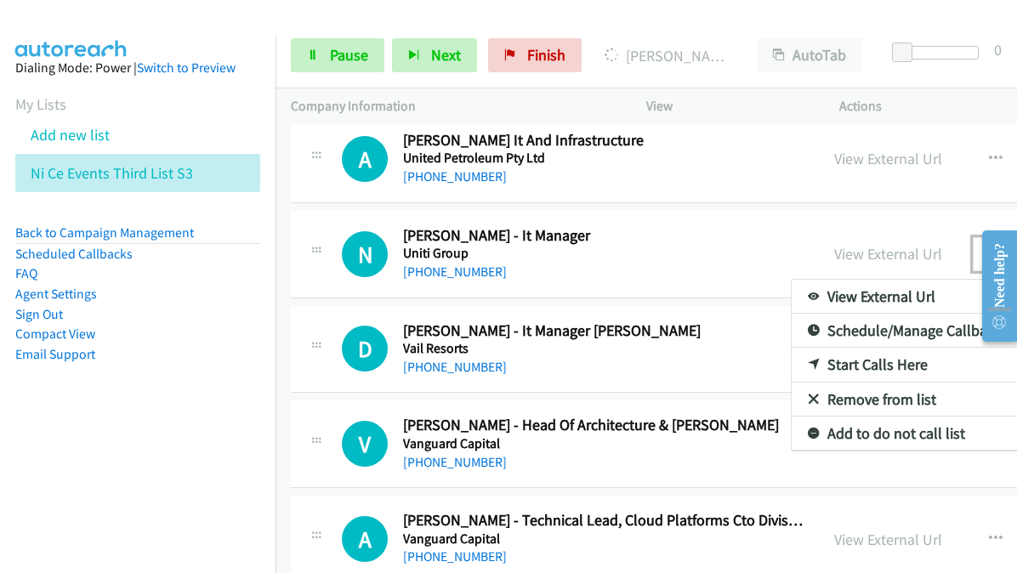
click at [792, 348] on link "Start Calls Here" at bounding box center [905, 365] width 226 height 34
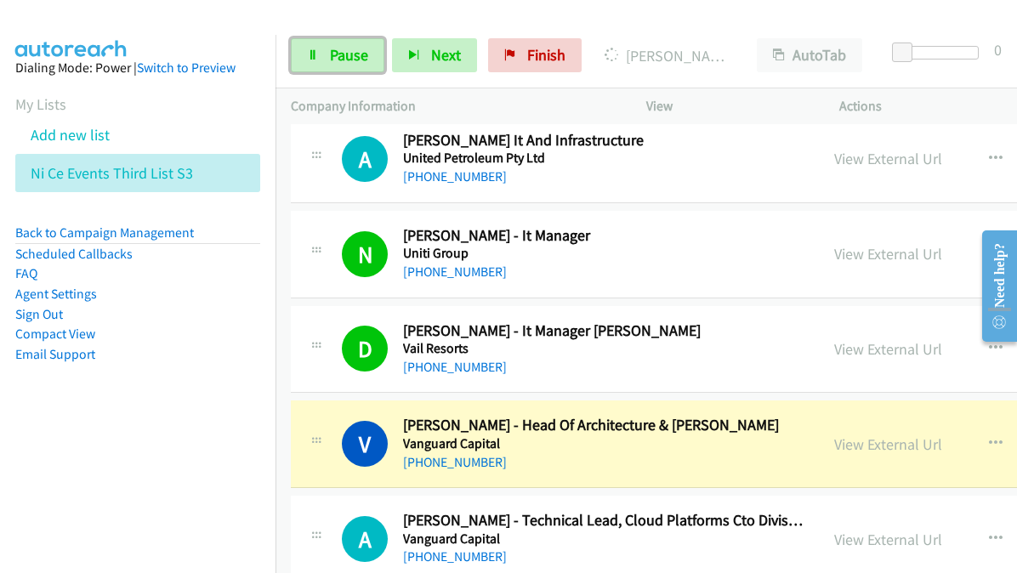
click at [325, 59] on link "Pause" at bounding box center [338, 55] width 94 height 34
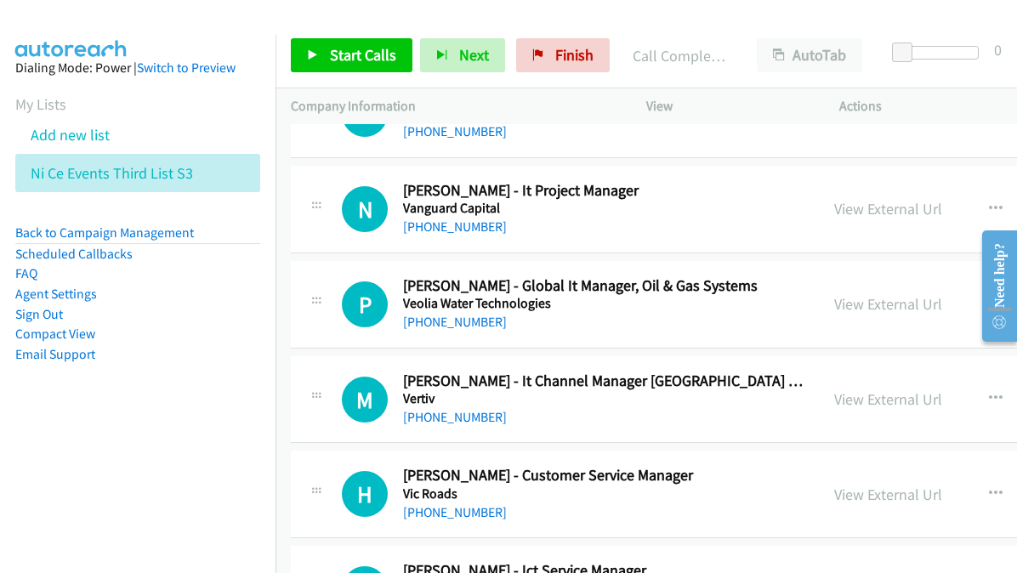
scroll to position [14784, 0]
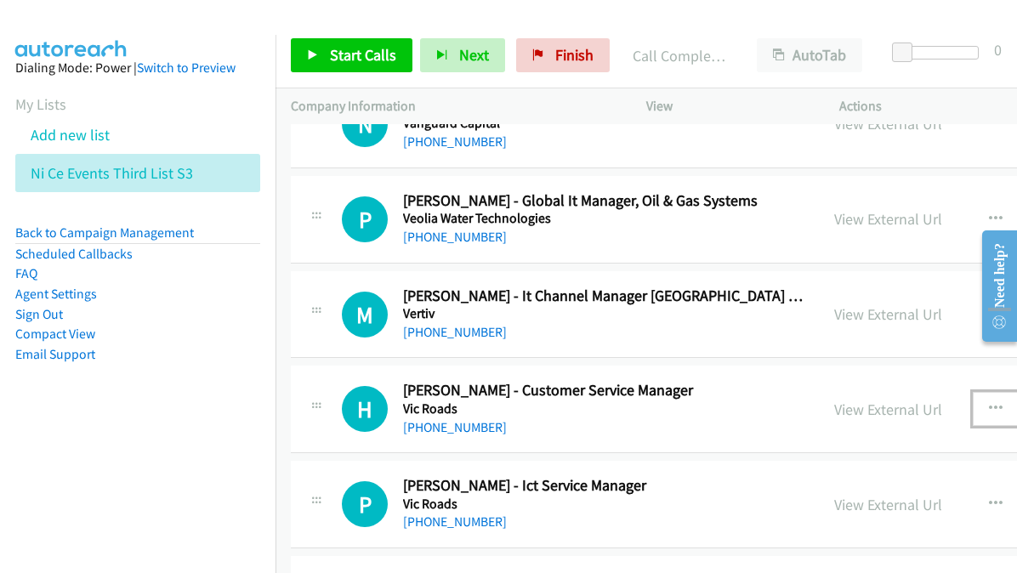
click at [989, 402] on icon "button" at bounding box center [996, 409] width 14 height 14
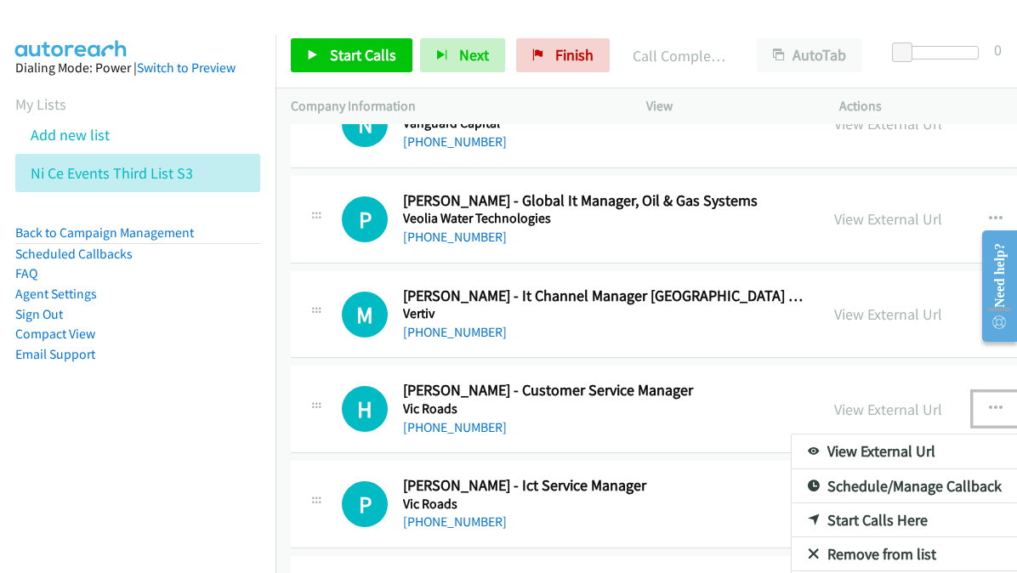
click at [792, 503] on link "Start Calls Here" at bounding box center [905, 520] width 226 height 34
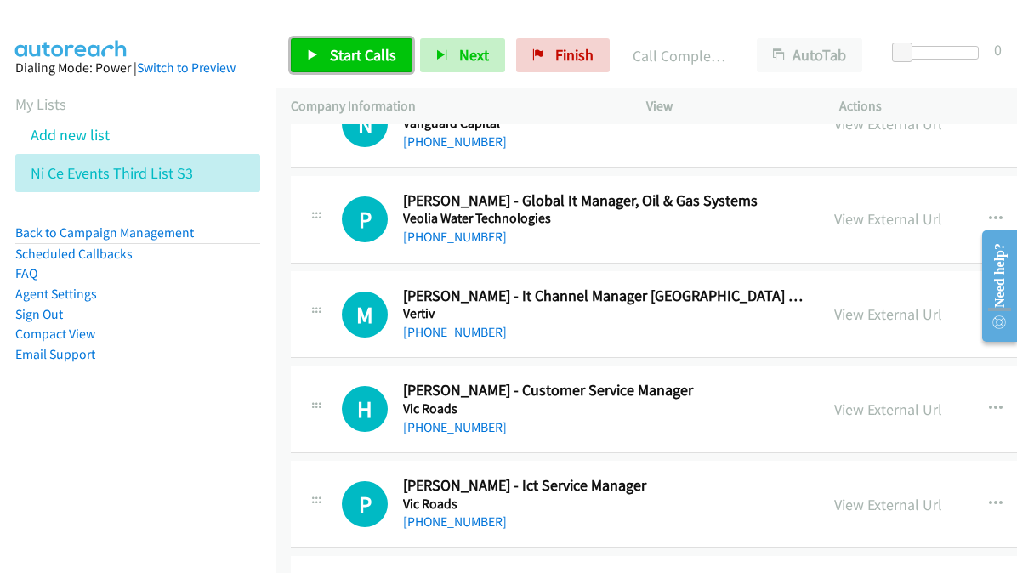
click at [362, 62] on span "Start Calls" at bounding box center [363, 55] width 66 height 20
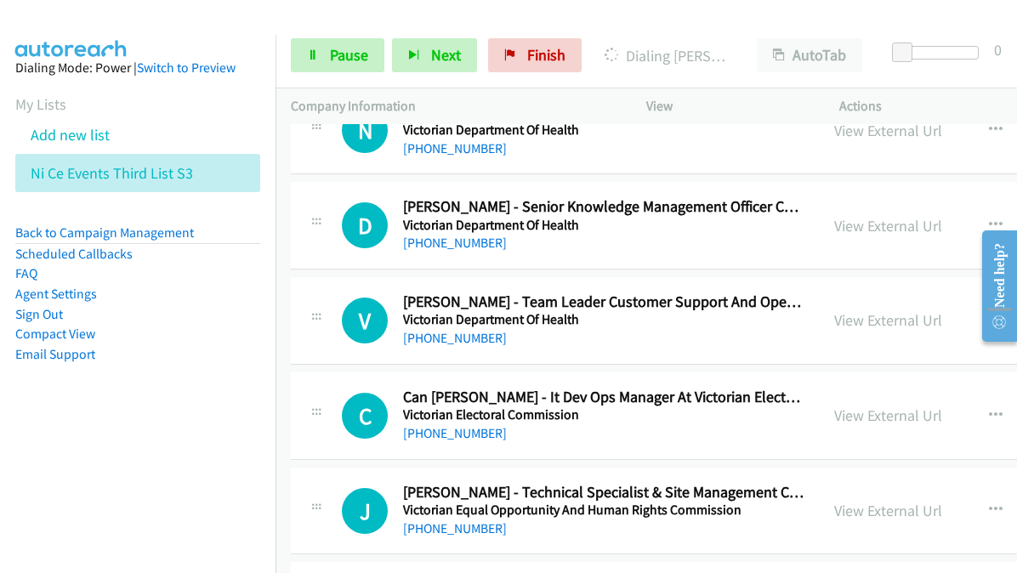
scroll to position [16144, 0]
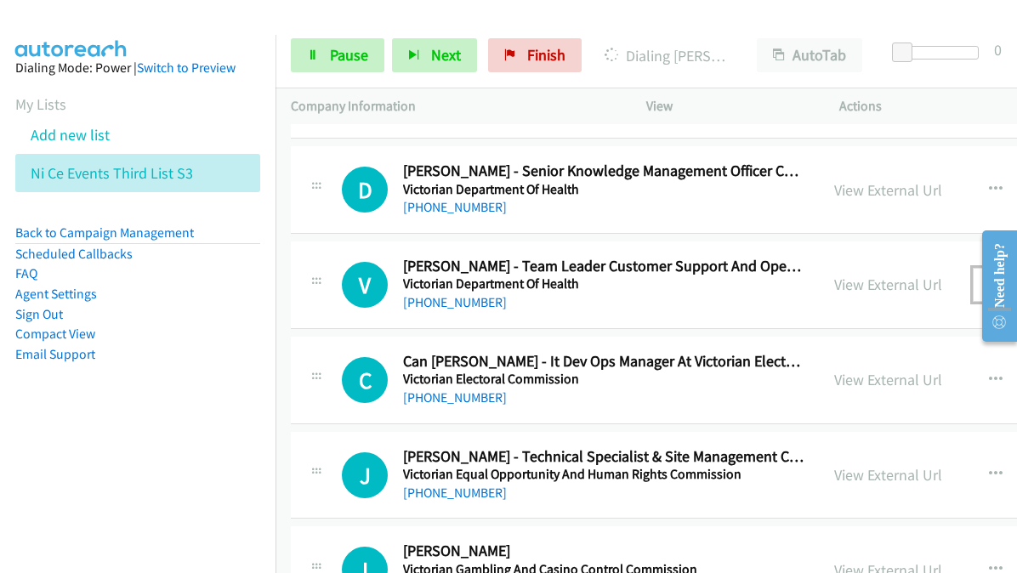
click at [989, 278] on icon "button" at bounding box center [996, 285] width 14 height 14
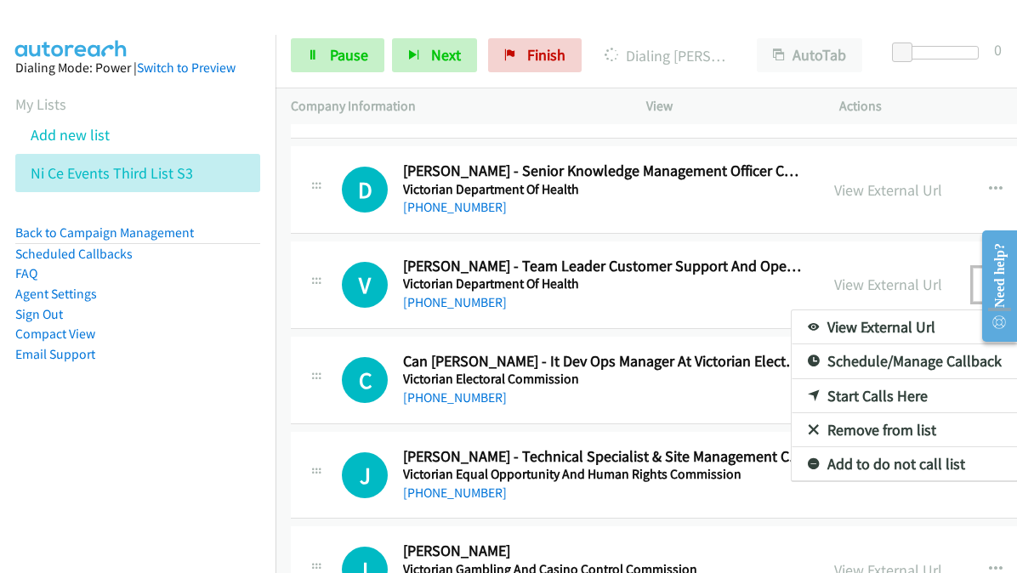
click at [792, 379] on link "Start Calls Here" at bounding box center [905, 396] width 226 height 34
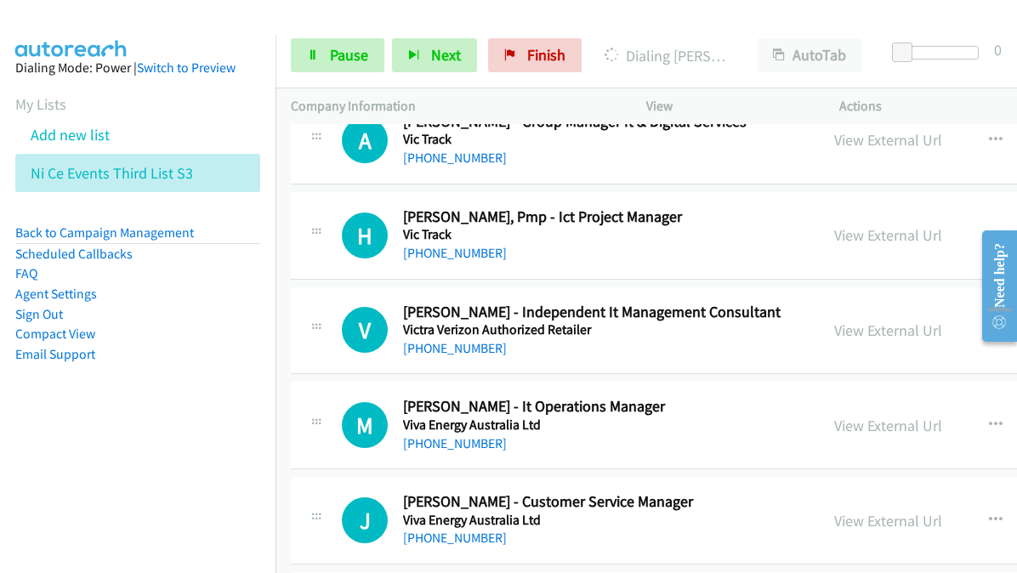
scroll to position [17420, 0]
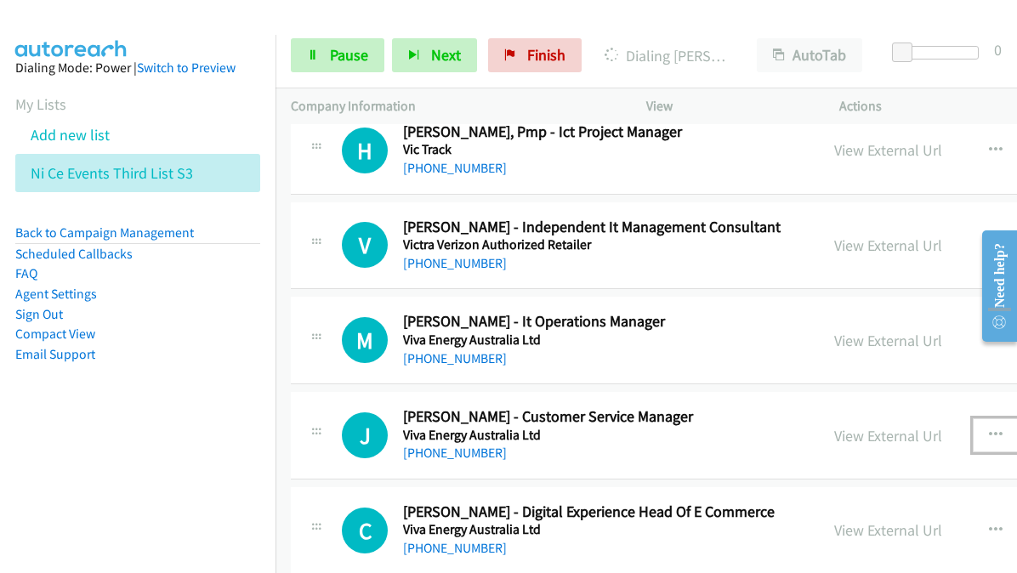
click at [989, 429] on icon "button" at bounding box center [996, 436] width 14 height 14
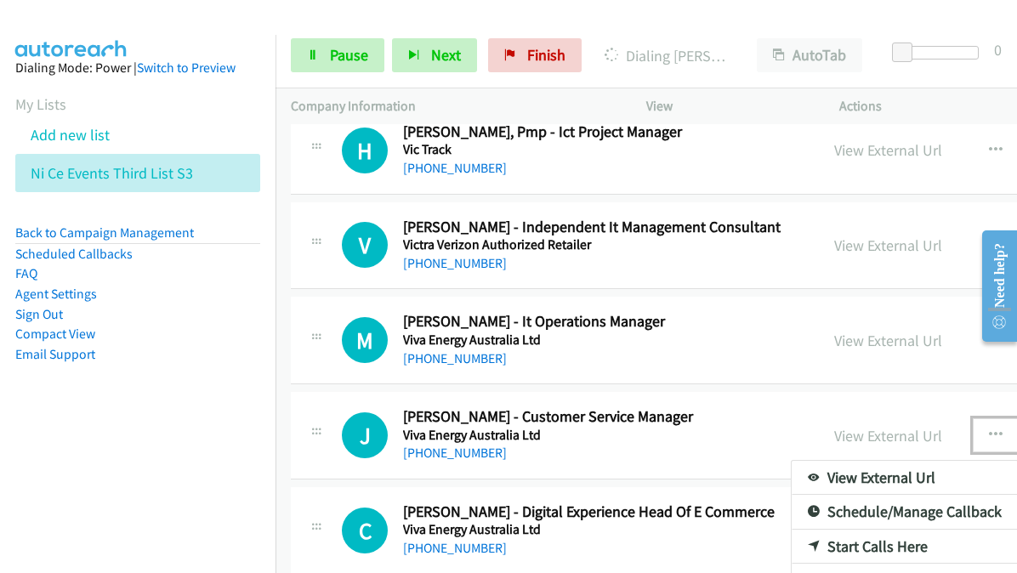
click at [810, 530] on link "Start Calls Here" at bounding box center [905, 547] width 226 height 34
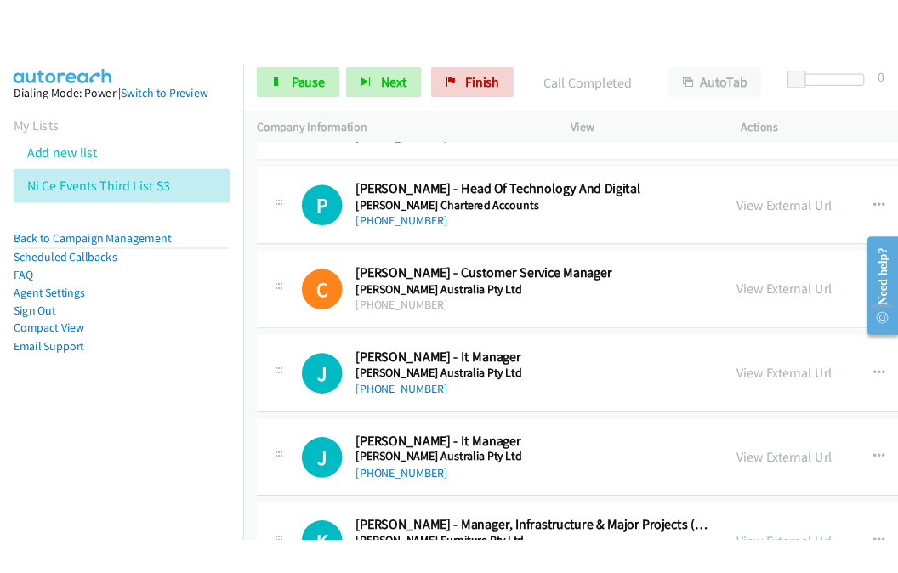
scroll to position [19716, 0]
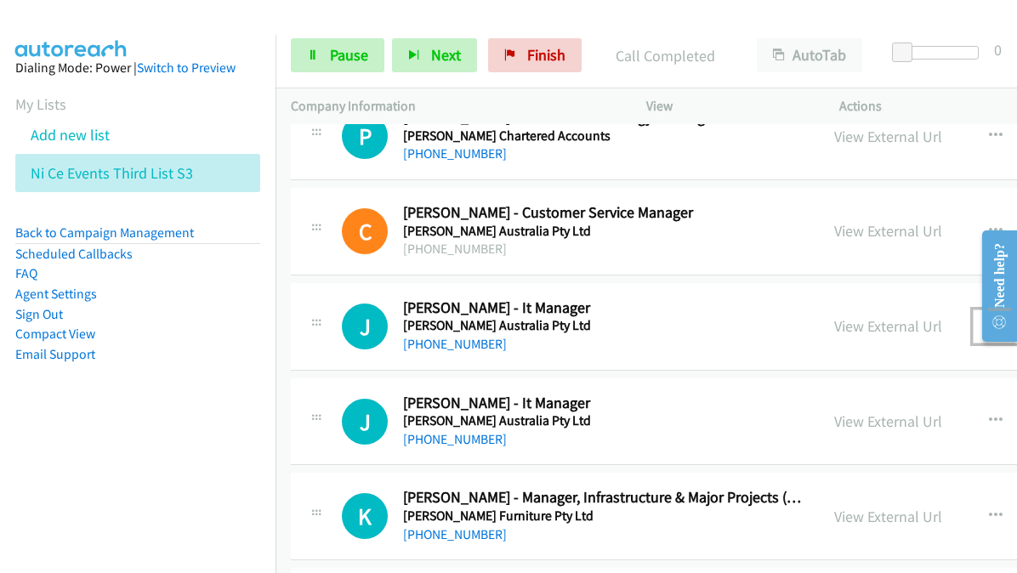
click at [973, 310] on button "button" at bounding box center [996, 327] width 46 height 34
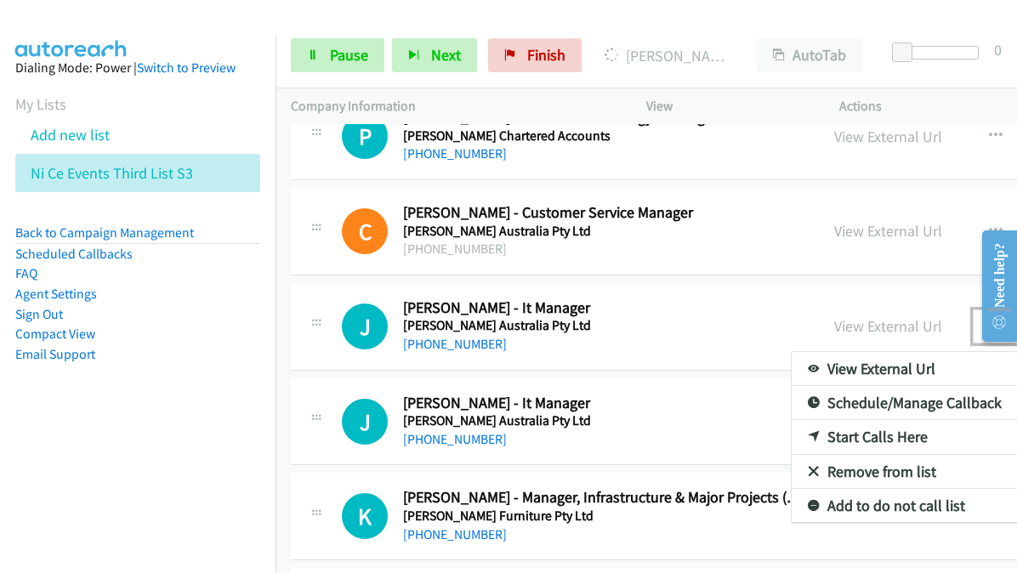
click at [802, 420] on link "Start Calls Here" at bounding box center [905, 437] width 226 height 34
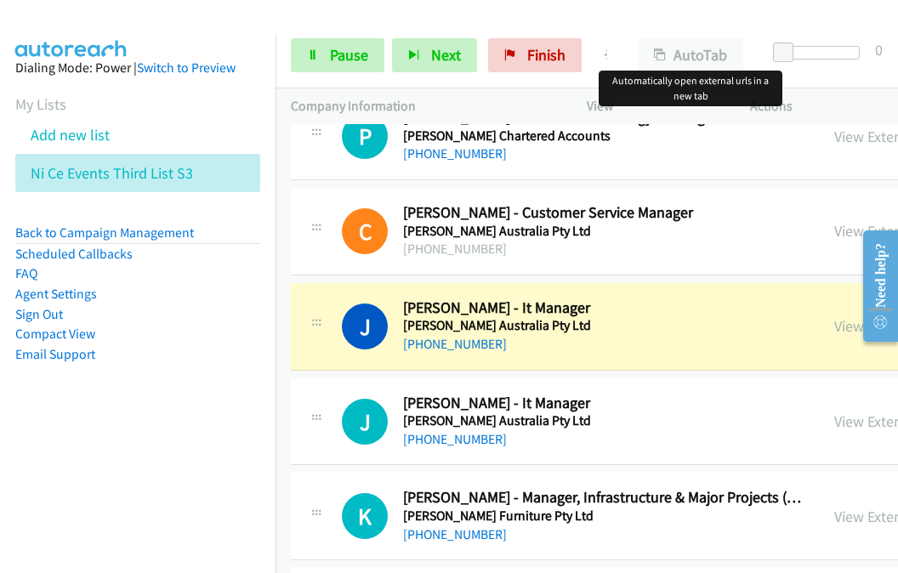
drag, startPoint x: 664, startPoint y: 56, endPoint x: 577, endPoint y: 18, distance: 95.6
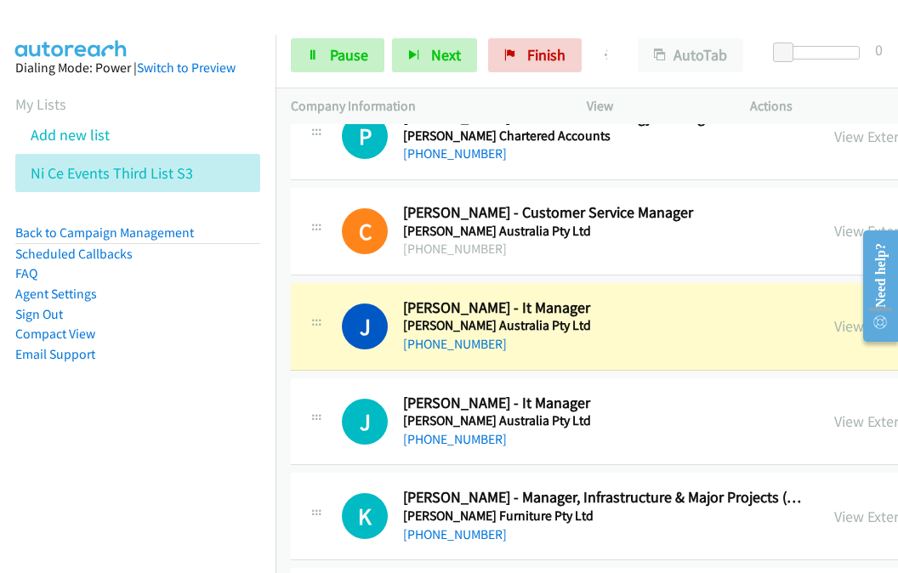
drag, startPoint x: 577, startPoint y: 18, endPoint x: 565, endPoint y: 20, distance: 12.0
click at [565, 20] on div at bounding box center [441, 32] width 883 height 65
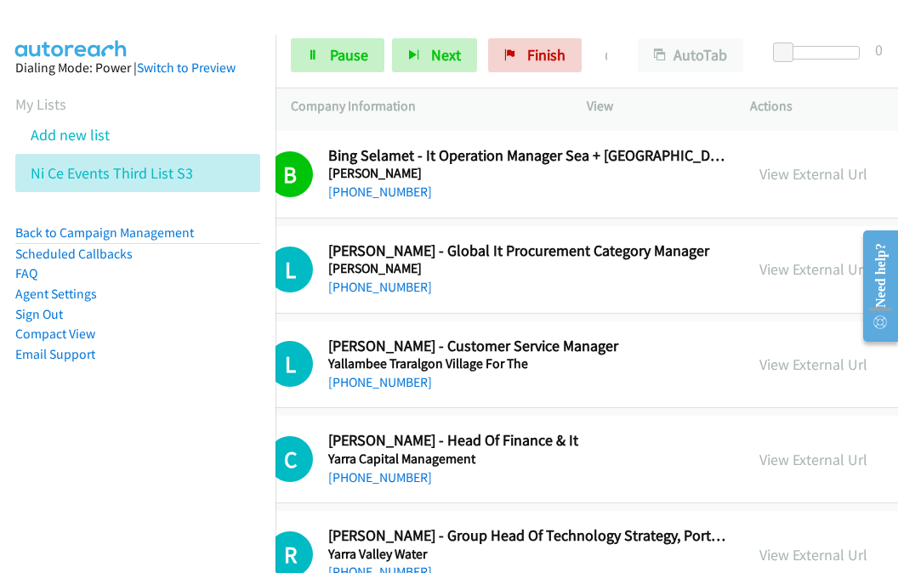
scroll to position [20396, 75]
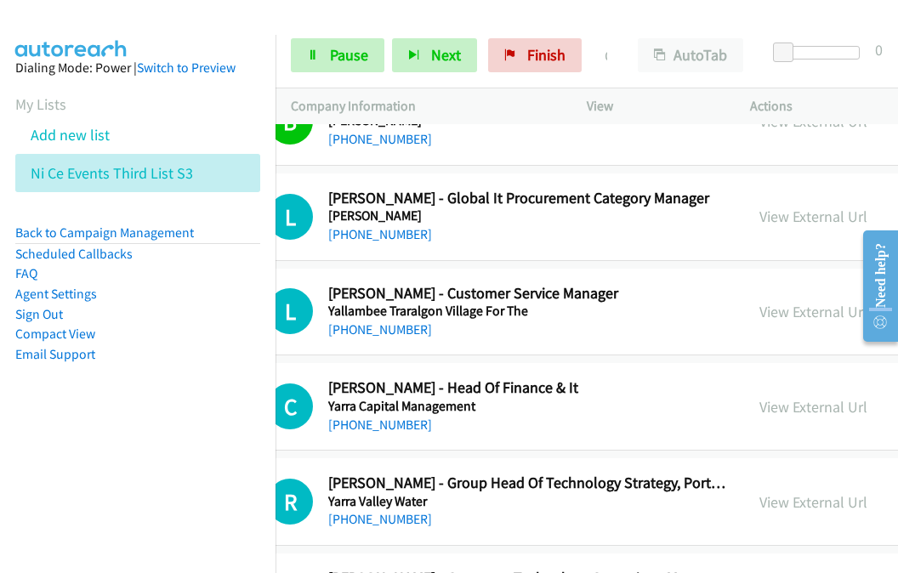
click at [852, 247] on div at bounding box center [873, 286] width 48 height 135
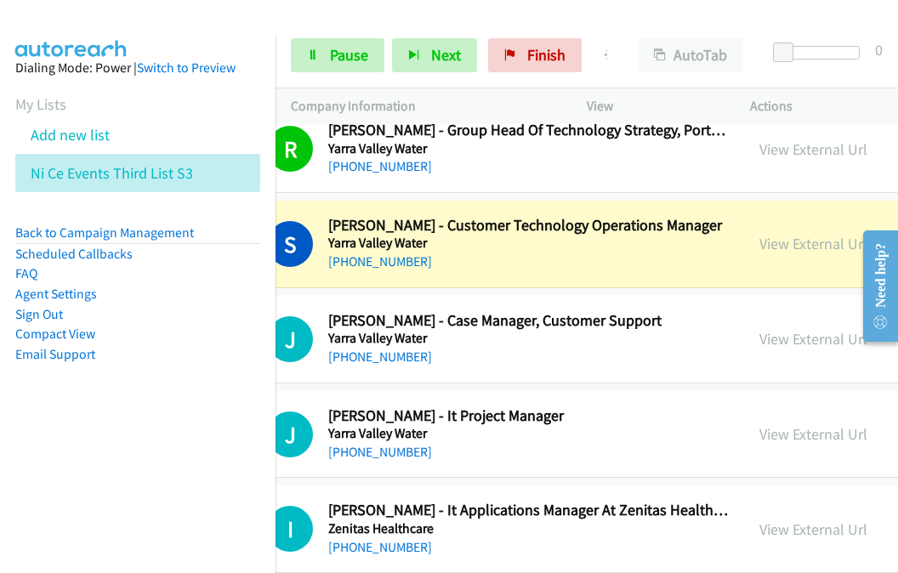
scroll to position [20806, 75]
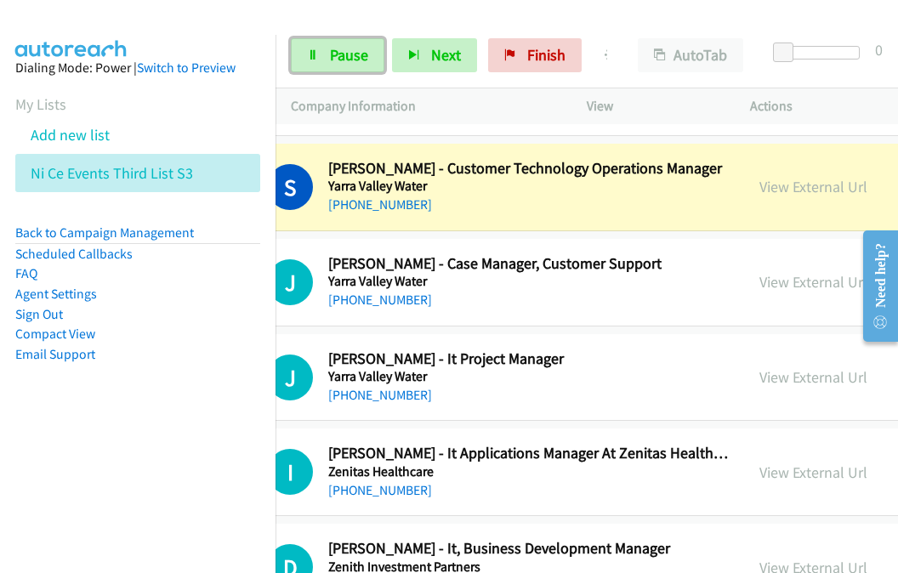
click at [340, 56] on span "Pause" at bounding box center [349, 55] width 38 height 20
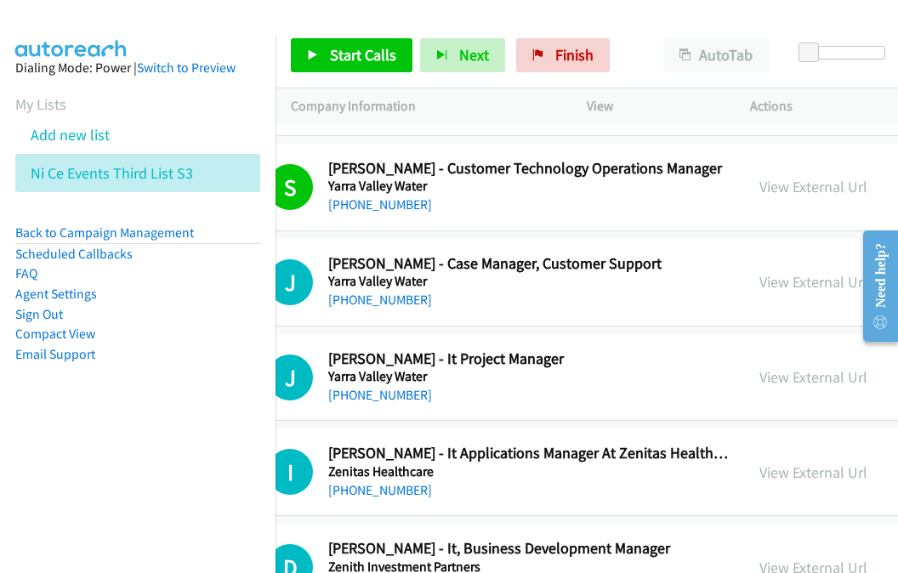
scroll to position [20636, 75]
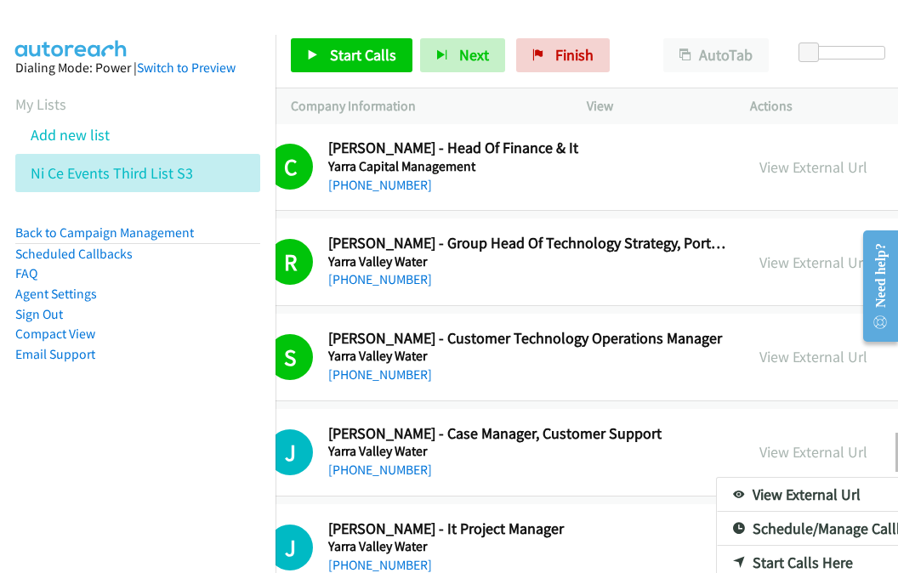
click at [717, 546] on link "Start Calls Here" at bounding box center [830, 563] width 226 height 34
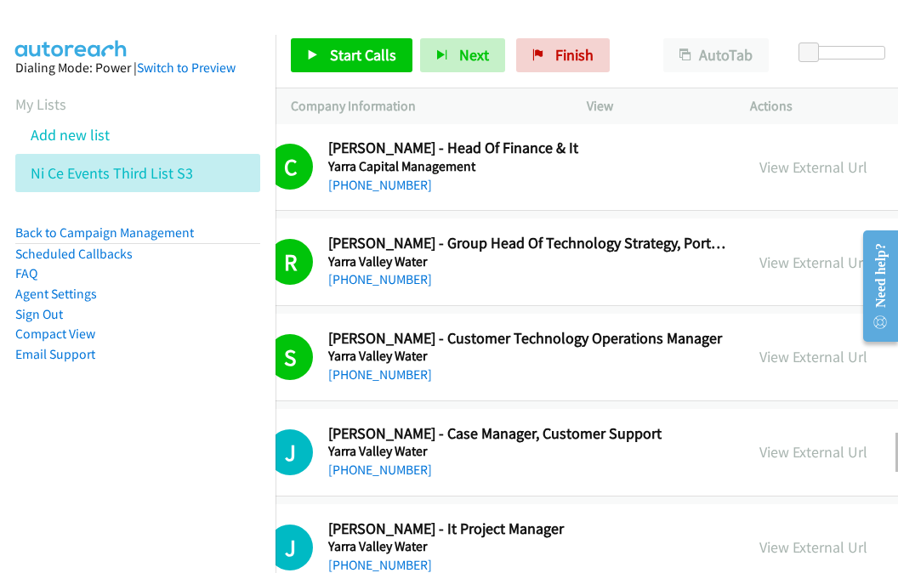
scroll to position [20806, 75]
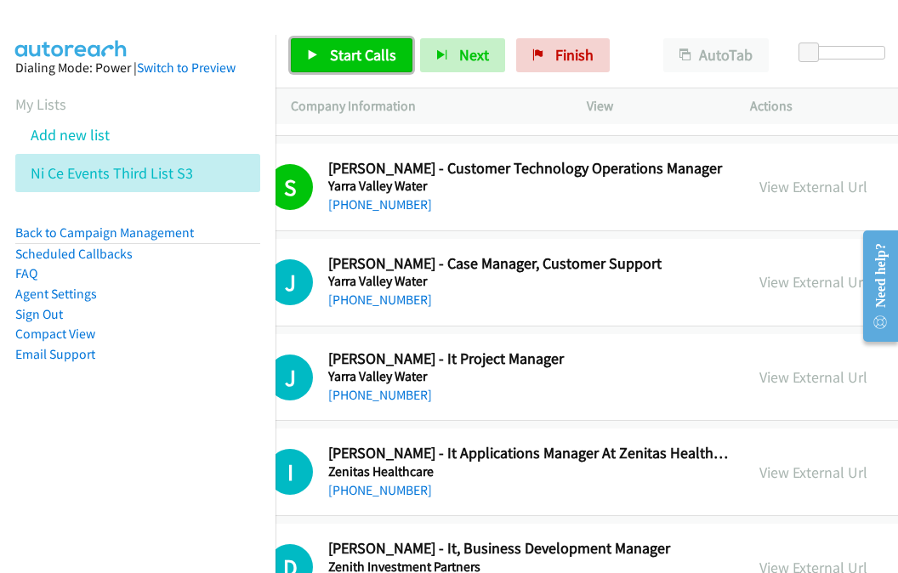
click at [355, 48] on span "Start Calls" at bounding box center [363, 55] width 66 height 20
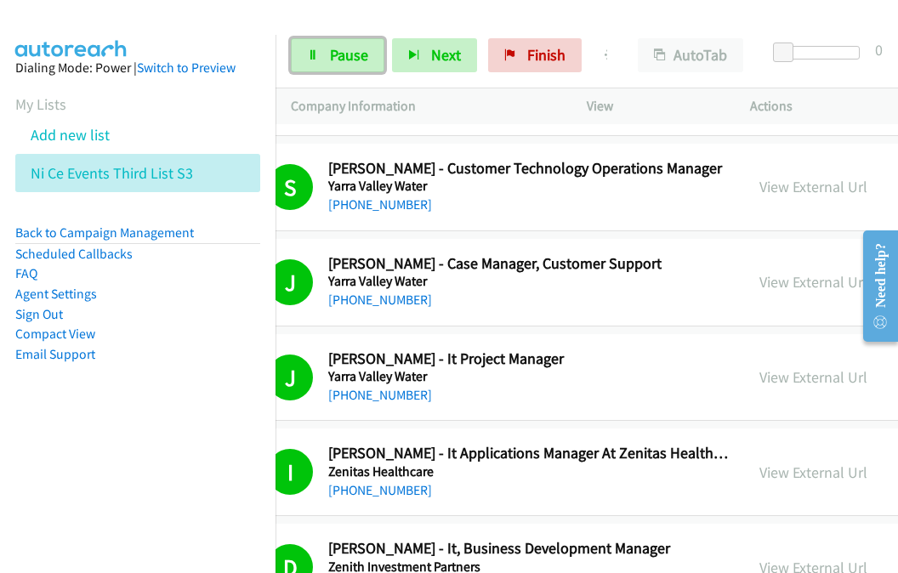
click at [336, 57] on span "Pause" at bounding box center [349, 55] width 38 height 20
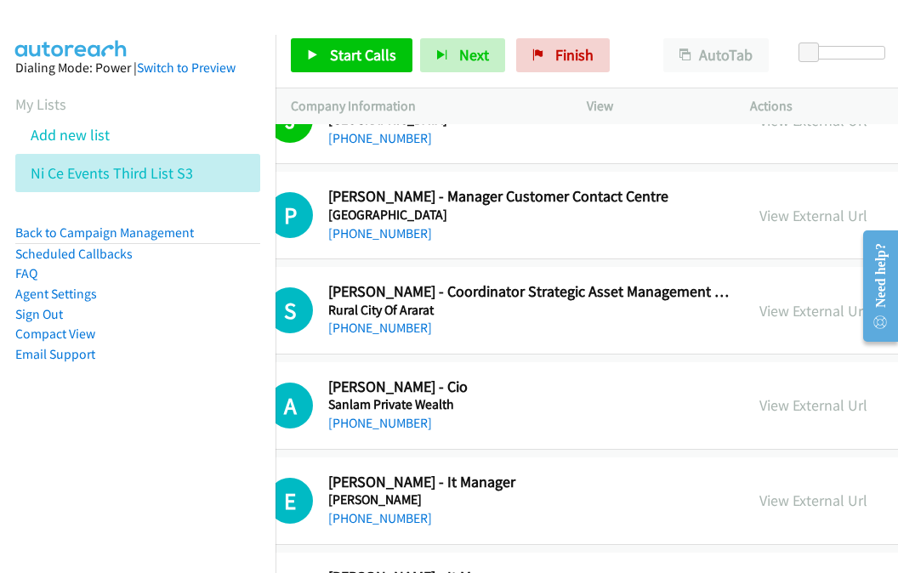
scroll to position [6718, 75]
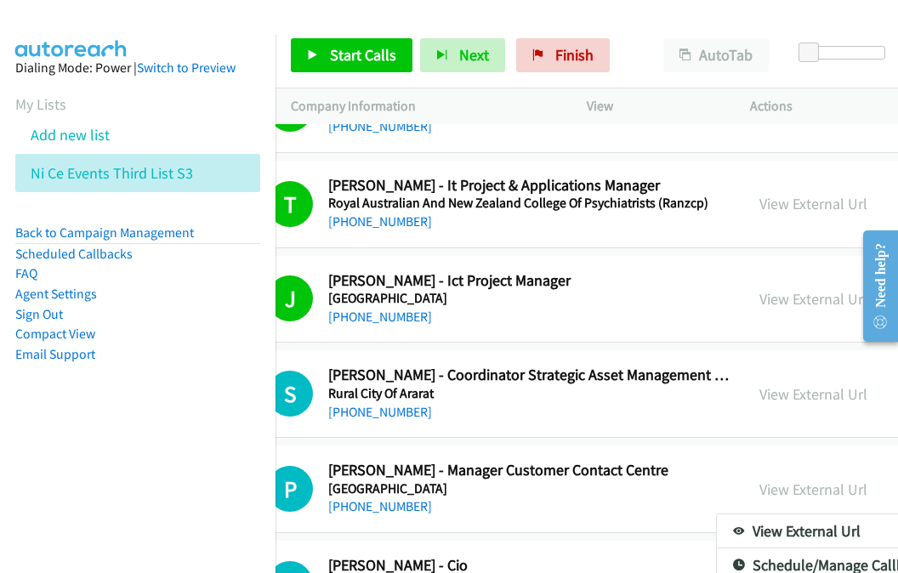
click at [350, 56] on div at bounding box center [449, 286] width 898 height 573
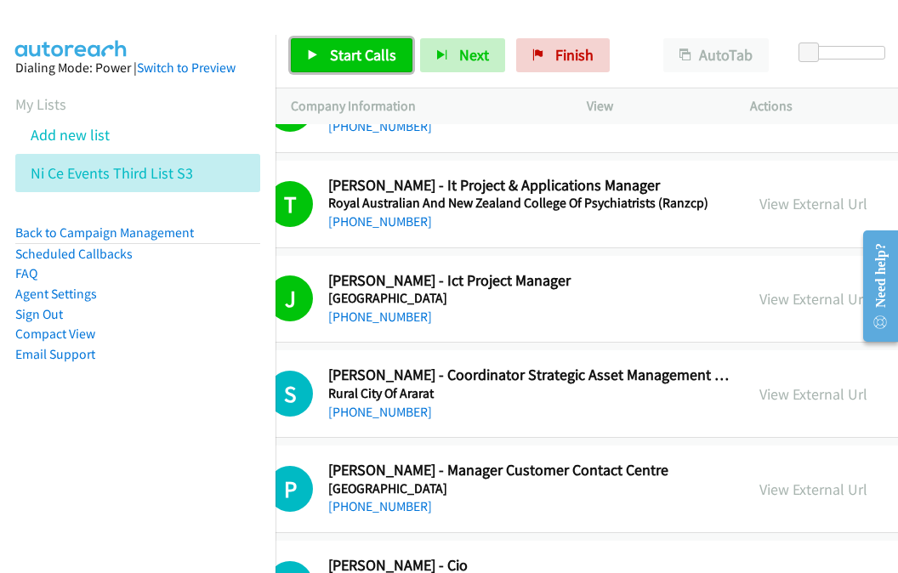
click at [350, 48] on span "Start Calls" at bounding box center [363, 55] width 66 height 20
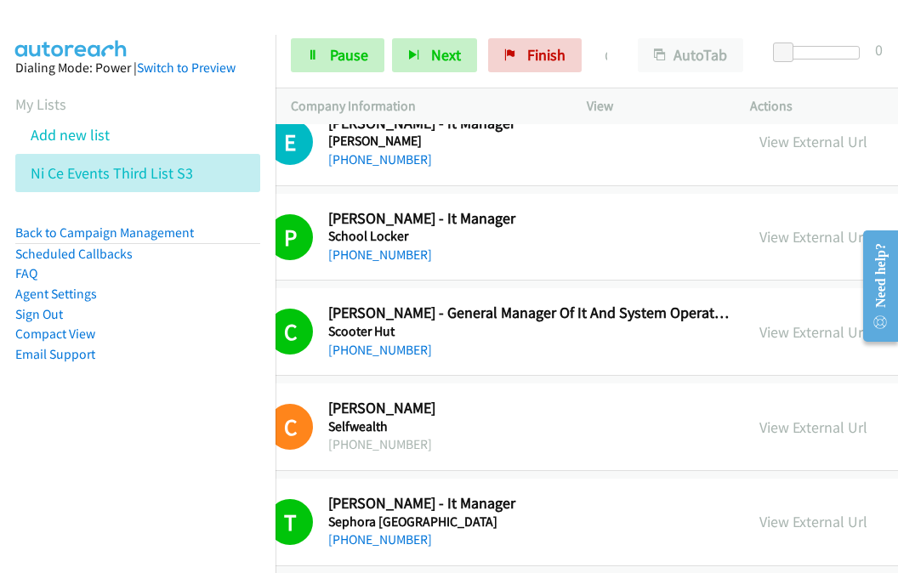
scroll to position [7313, 75]
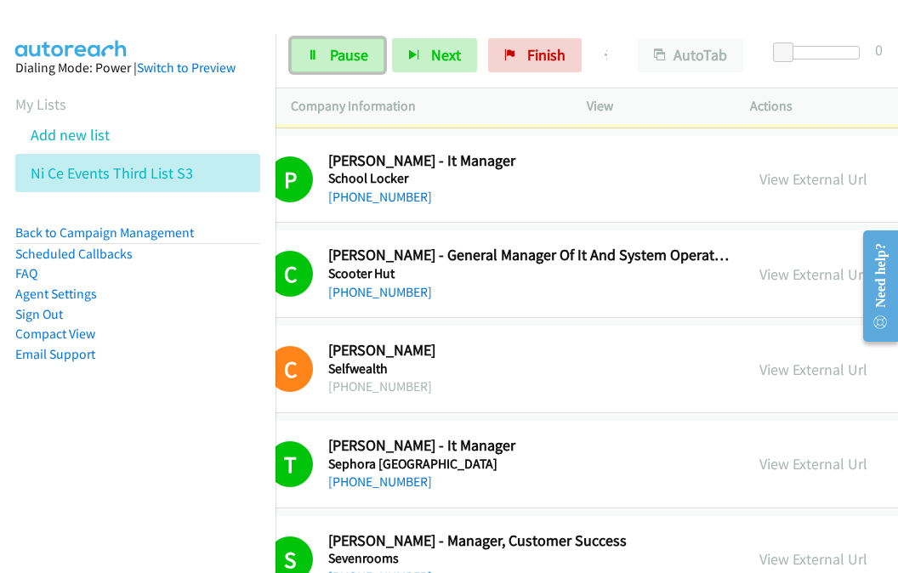
click at [362, 60] on span "Pause" at bounding box center [349, 55] width 38 height 20
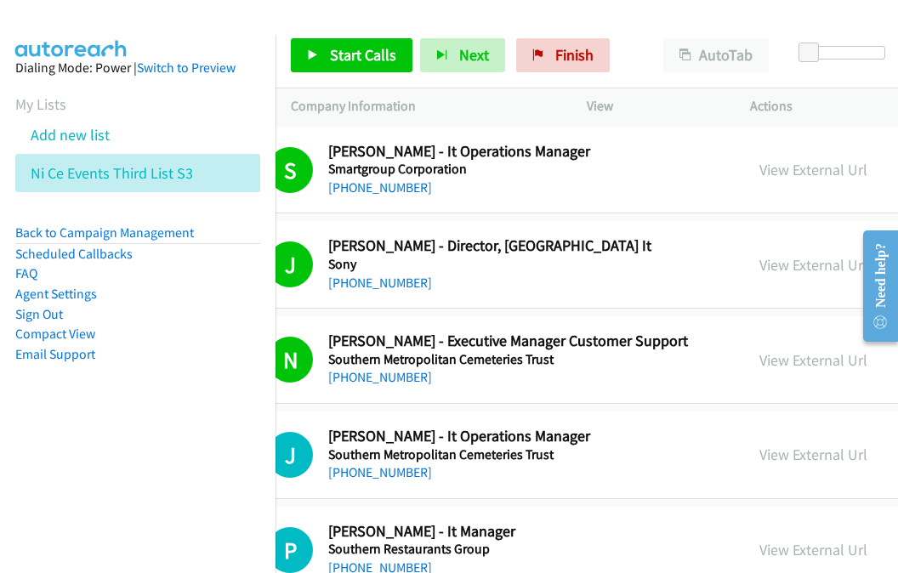
scroll to position [8928, 75]
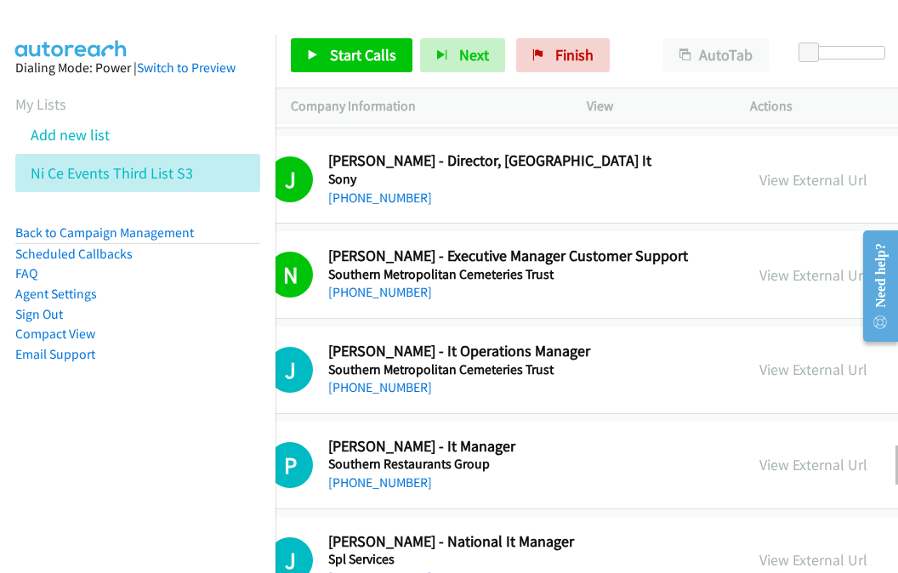
click at [729, 559] on link "Start Calls Here" at bounding box center [830, 576] width 226 height 34
click at [330, 57] on span "Start Calls" at bounding box center [363, 55] width 66 height 20
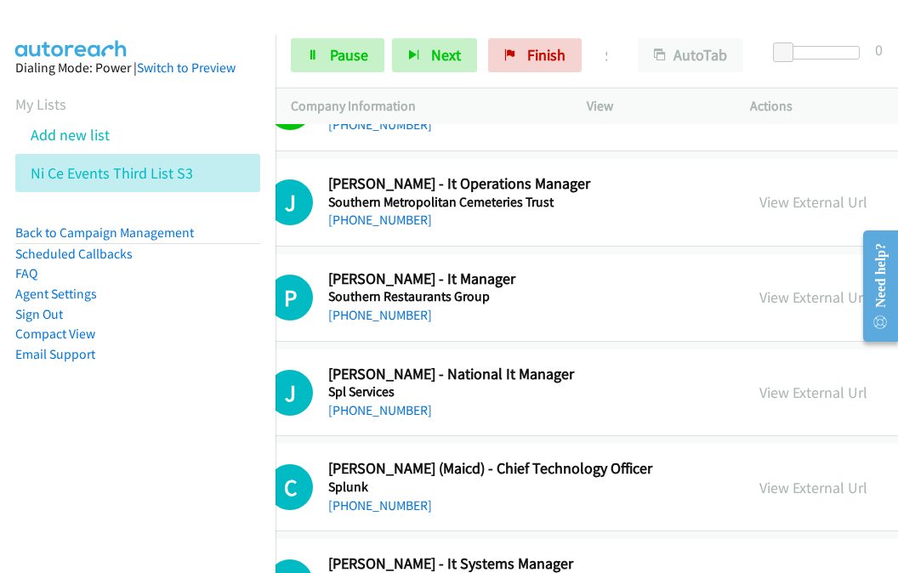
scroll to position [9099, 75]
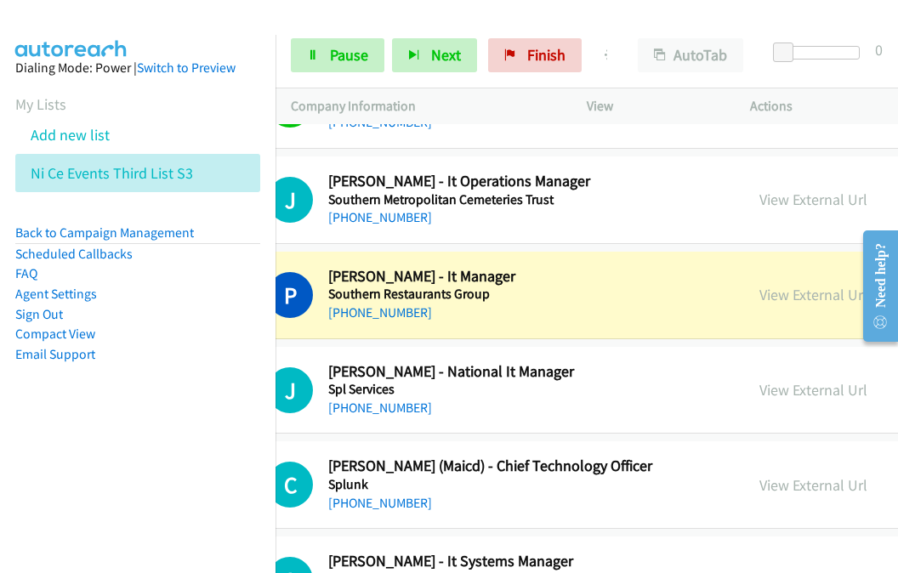
click at [759, 285] on link "View External Url" at bounding box center [813, 295] width 108 height 20
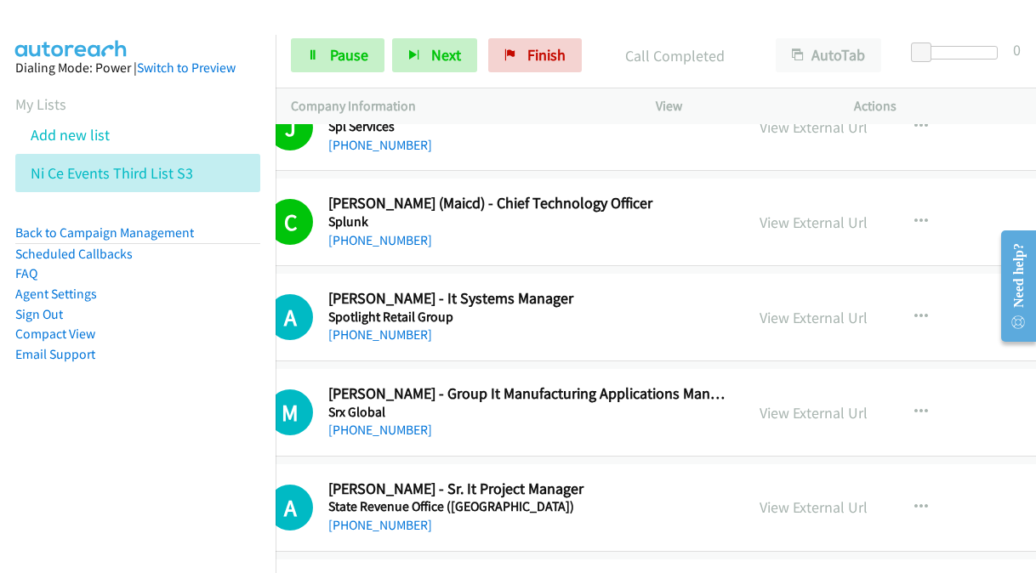
scroll to position [9524, 75]
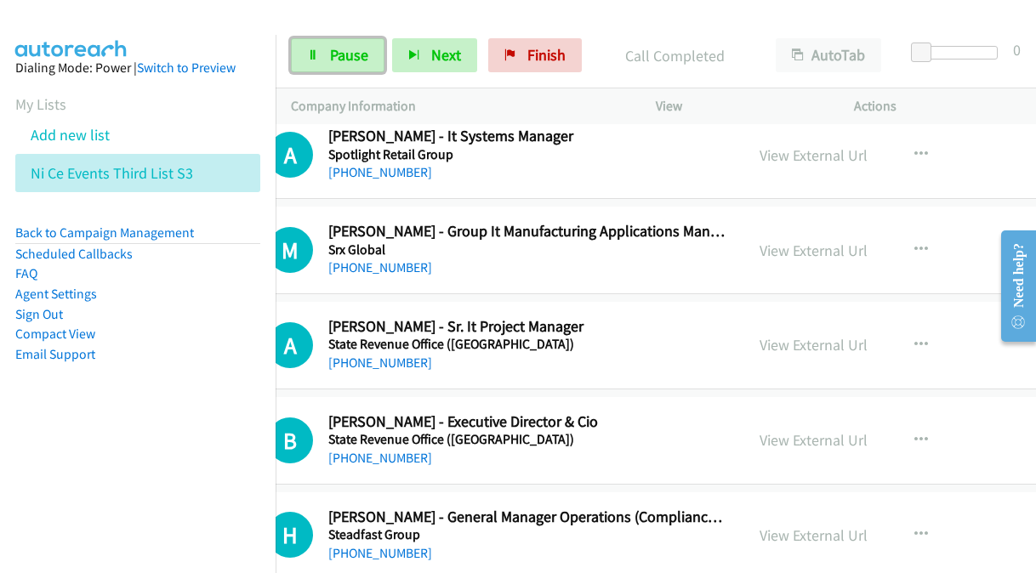
click at [338, 50] on span "Pause" at bounding box center [349, 55] width 38 height 20
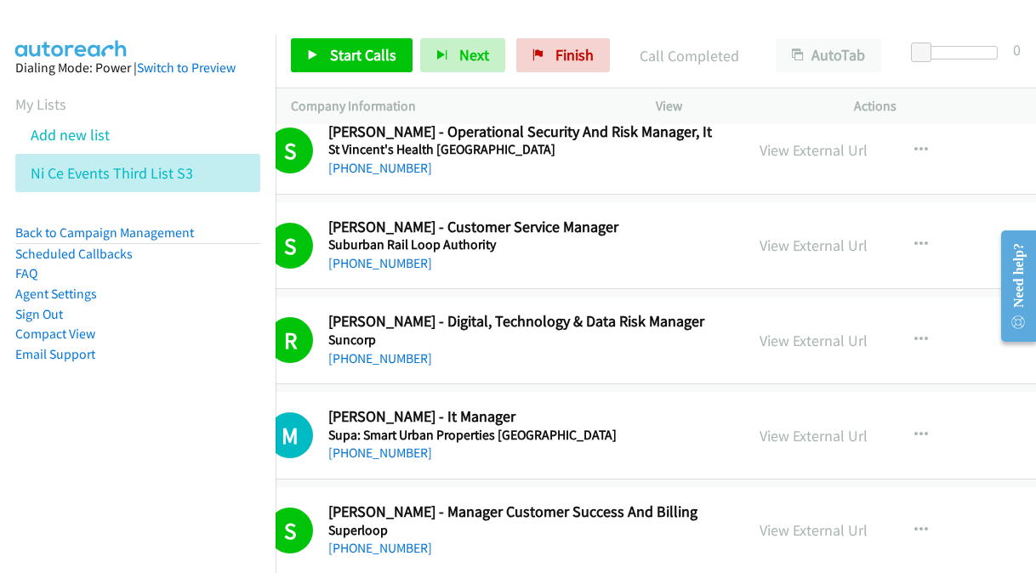
scroll to position [10374, 75]
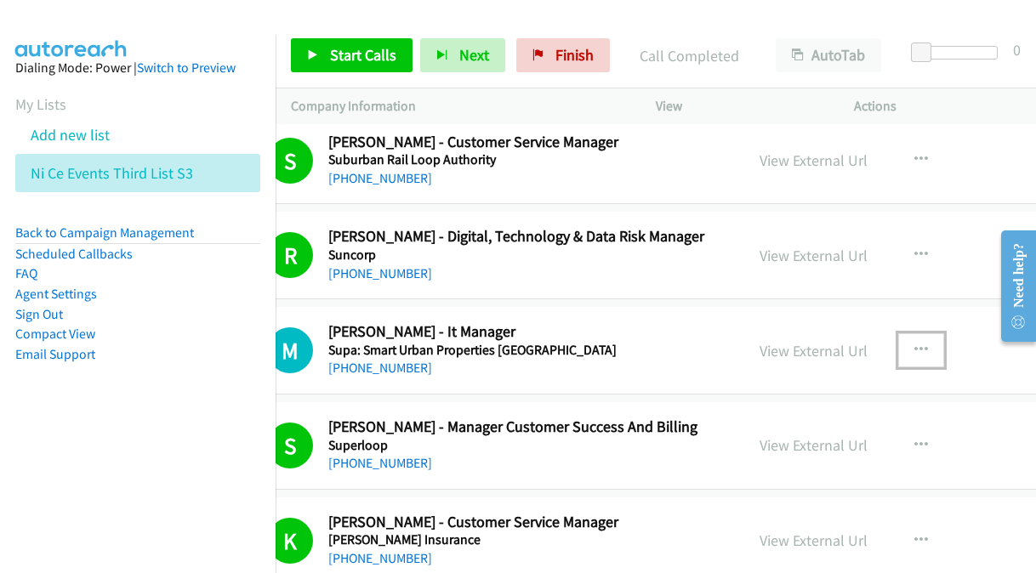
click at [914, 344] on icon "button" at bounding box center [921, 351] width 14 height 14
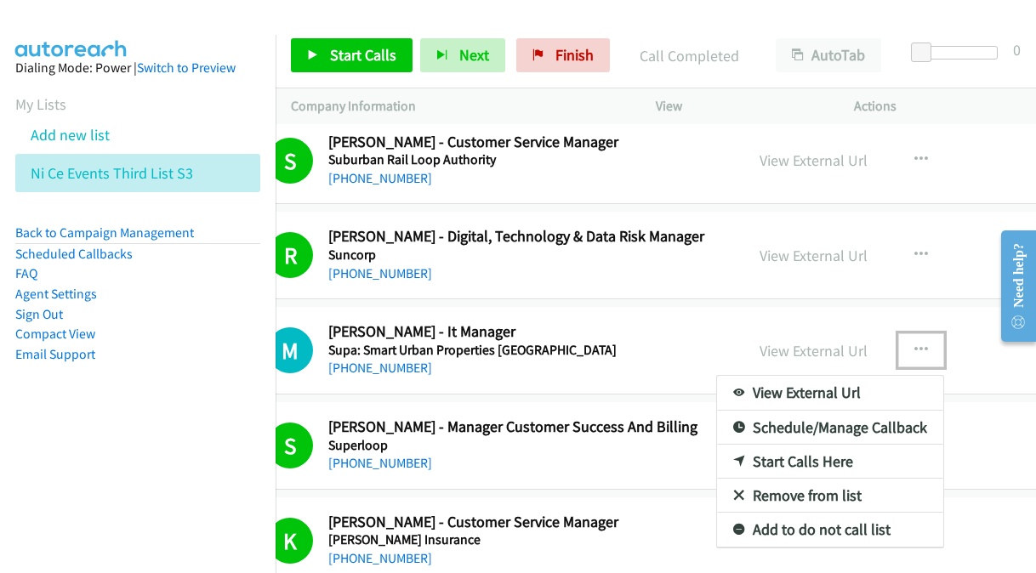
click at [718, 445] on link "Start Calls Here" at bounding box center [830, 462] width 226 height 34
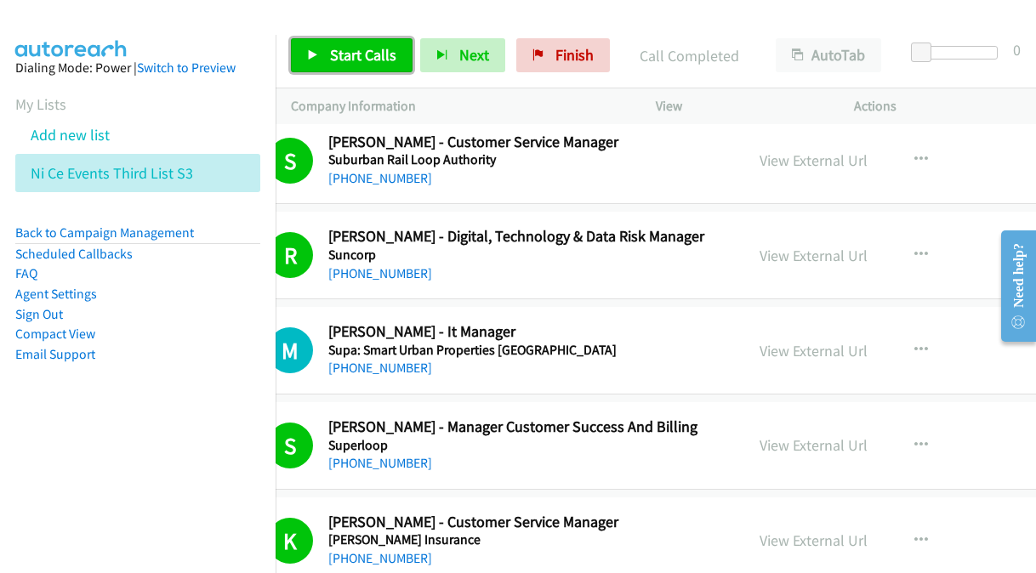
click at [373, 62] on span "Start Calls" at bounding box center [363, 55] width 66 height 20
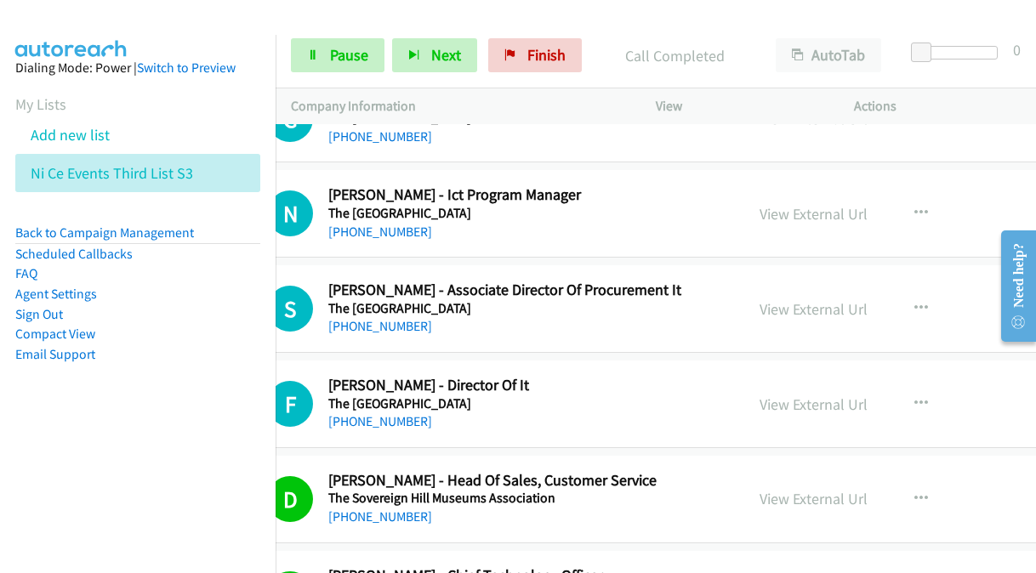
scroll to position [12415, 75]
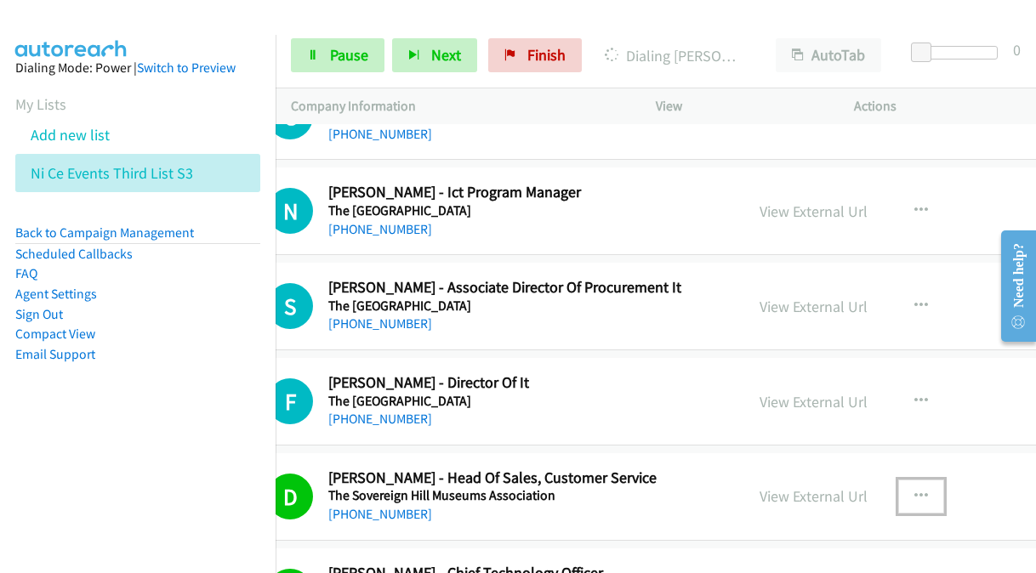
click at [914, 490] on icon "button" at bounding box center [921, 497] width 14 height 14
click at [1006, 519] on div at bounding box center [518, 286] width 1036 height 573
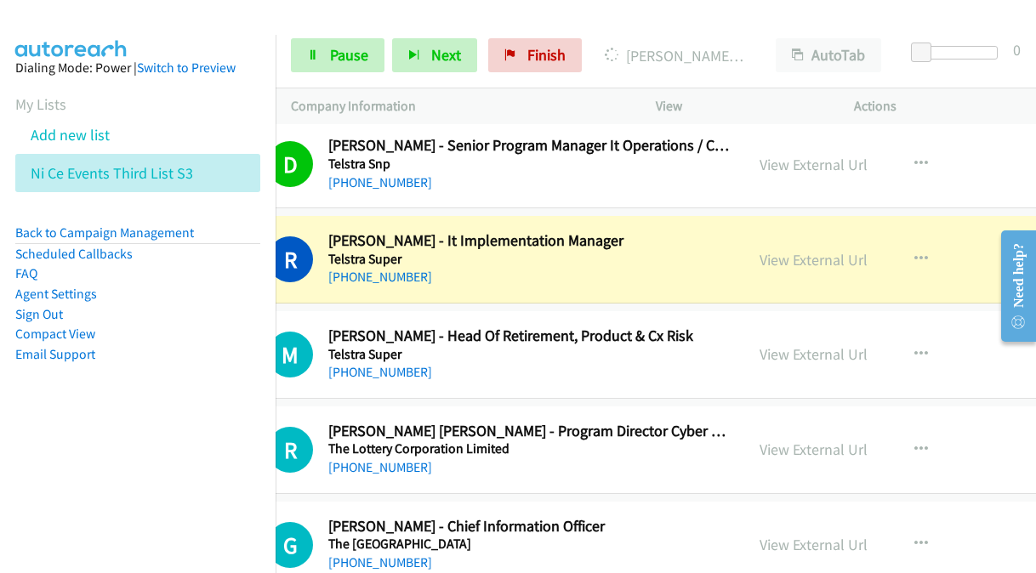
scroll to position [11905, 75]
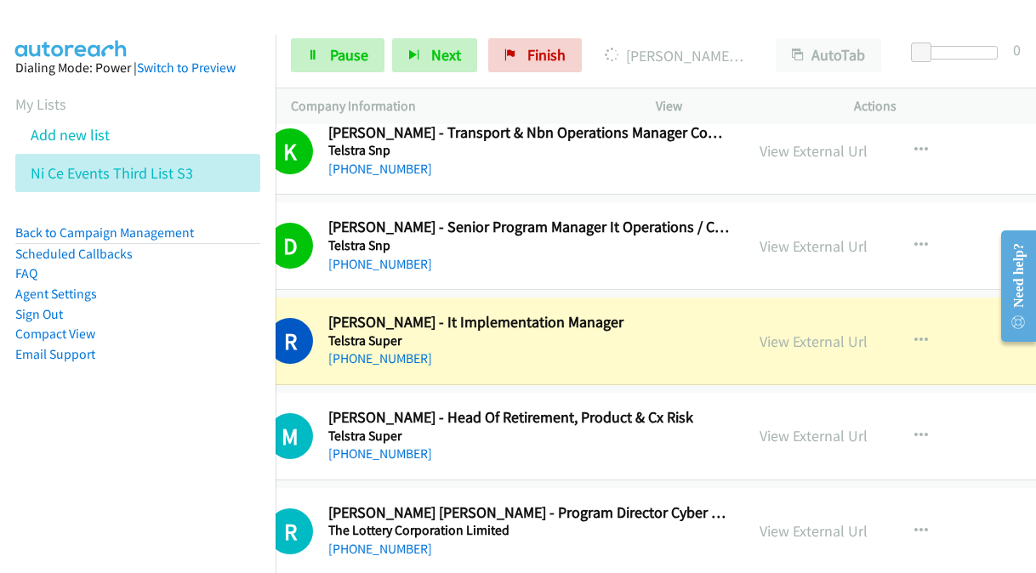
click at [656, 60] on p "Dialing Ranay Moore - It Implementation Manager" at bounding box center [675, 55] width 140 height 23
click at [692, 55] on p "Dialing Ranay Moore - It Implementation Manager" at bounding box center [675, 55] width 140 height 23
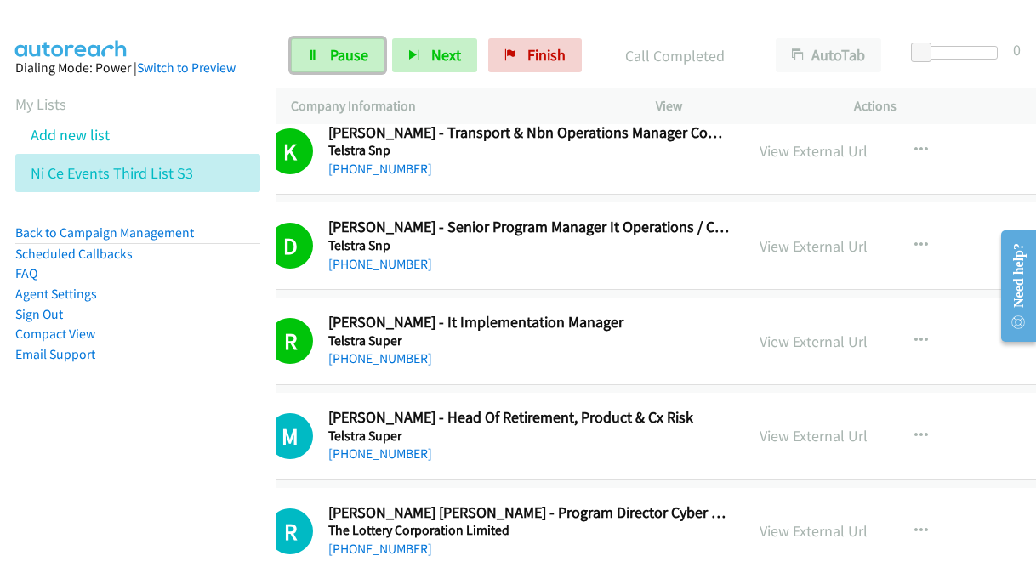
click at [366, 50] on span "Pause" at bounding box center [349, 55] width 38 height 20
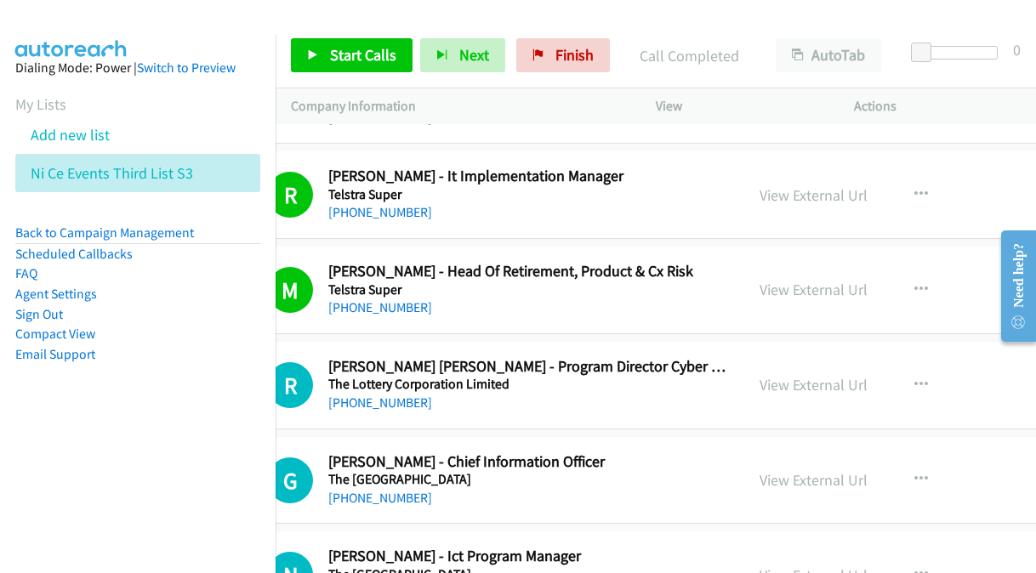
scroll to position [12075, 75]
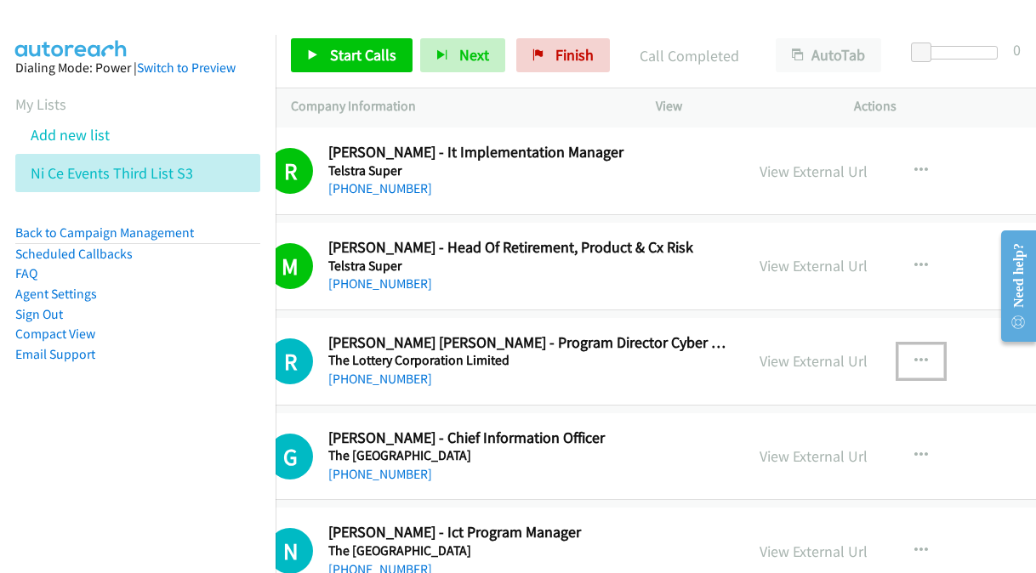
click at [914, 355] on icon "button" at bounding box center [921, 362] width 14 height 14
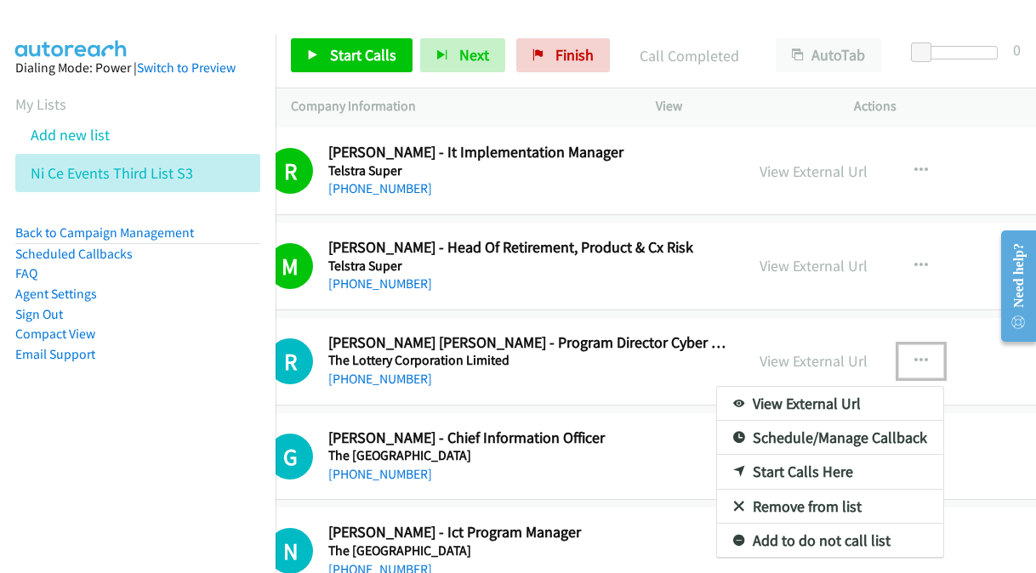
click at [765, 455] on link "Start Calls Here" at bounding box center [830, 472] width 226 height 34
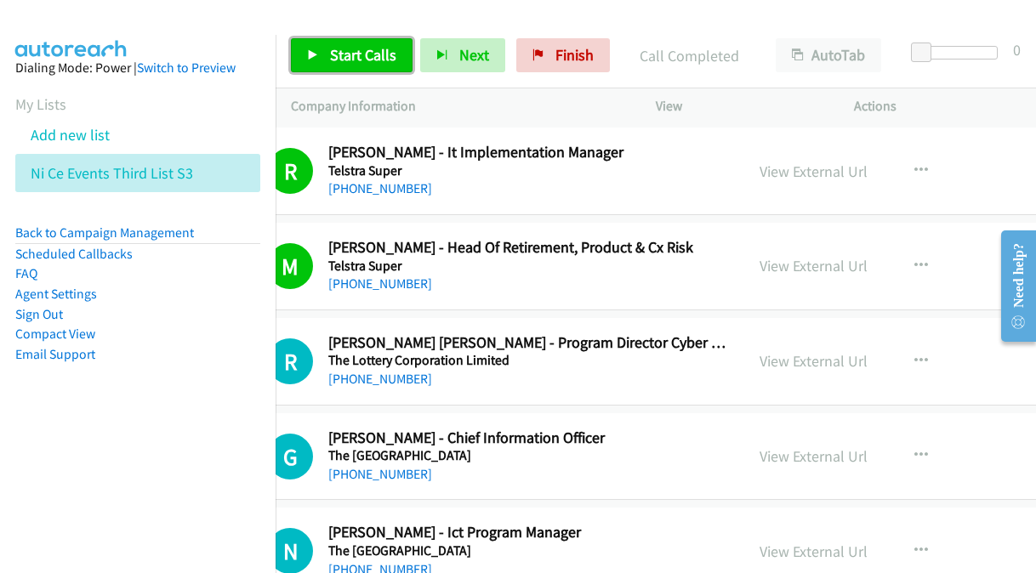
click at [338, 44] on link "Start Calls" at bounding box center [352, 55] width 122 height 34
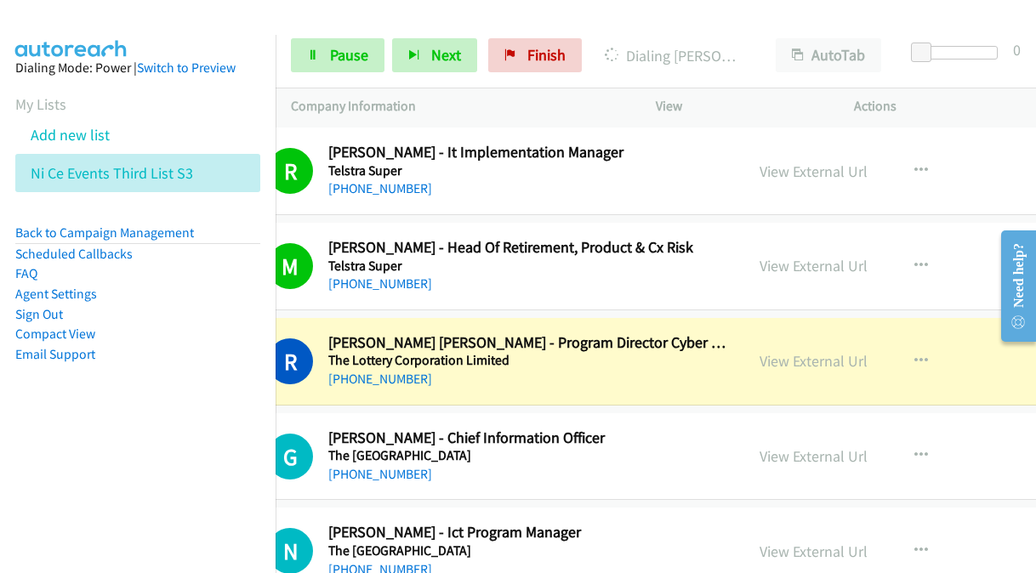
click at [759, 351] on link "View External Url" at bounding box center [813, 361] width 108 height 20
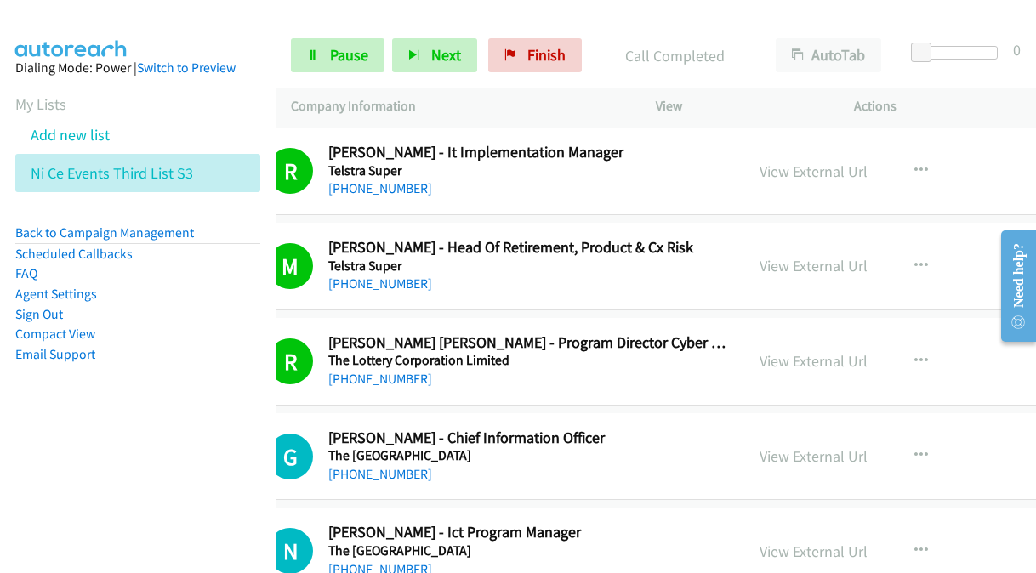
click at [165, 509] on nav "Dialing Mode: Power | Switch to Preview My Lists Add new list Ni Ce Events Thir…" at bounding box center [138, 321] width 276 height 573
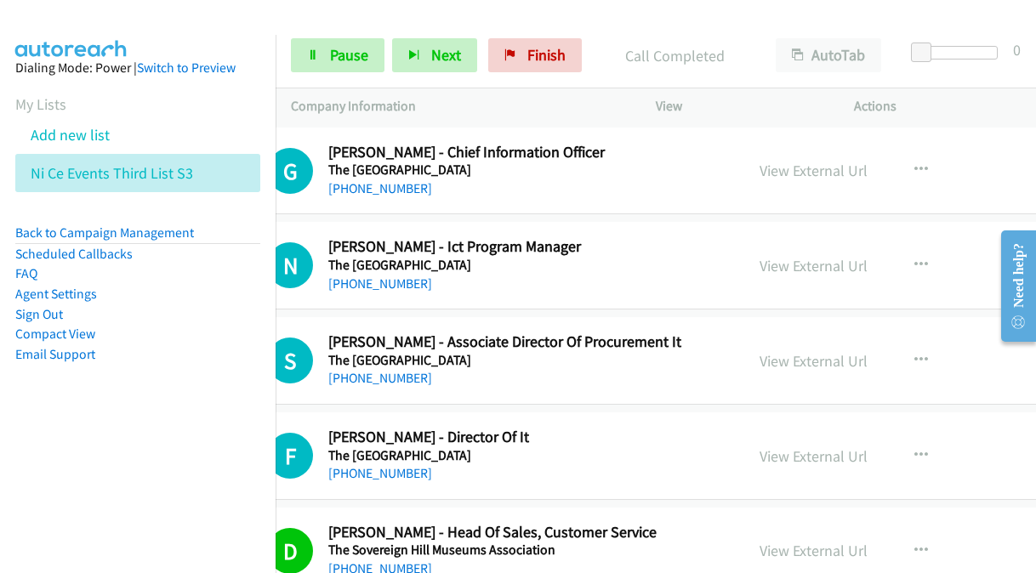
scroll to position [12500, 75]
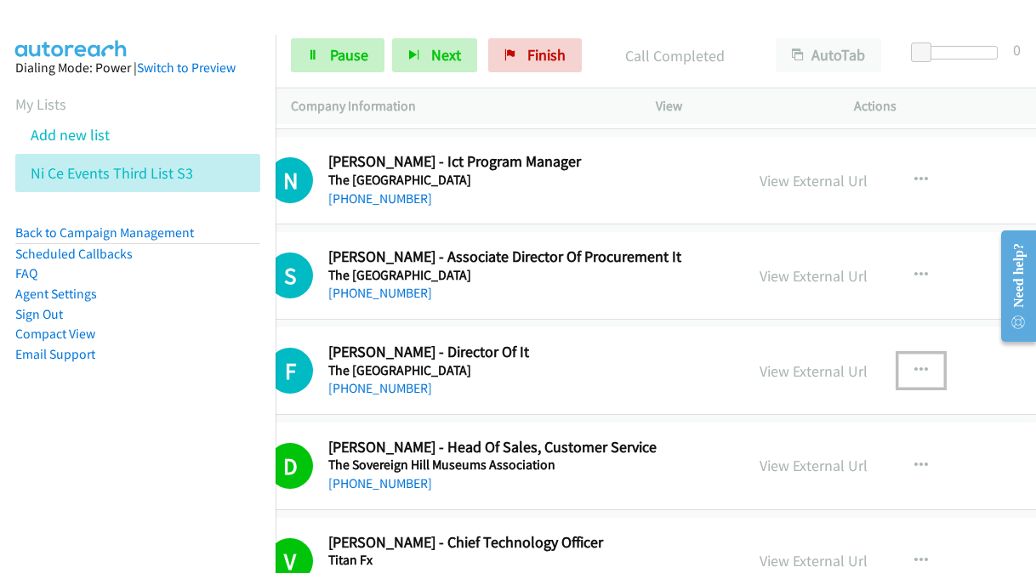
click at [914, 364] on icon "button" at bounding box center [921, 371] width 14 height 14
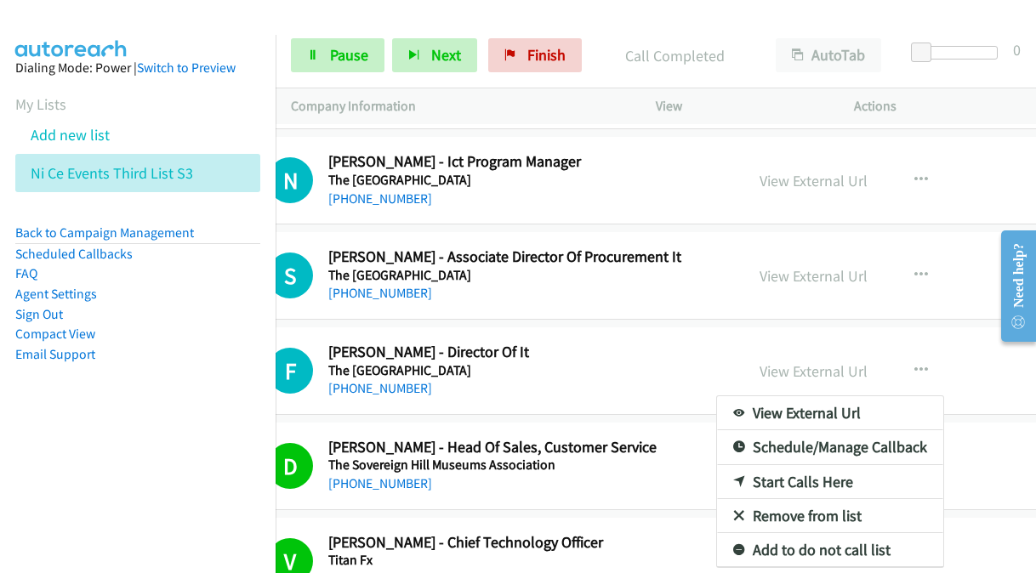
click at [206, 356] on li "Email Support" at bounding box center [137, 354] width 245 height 20
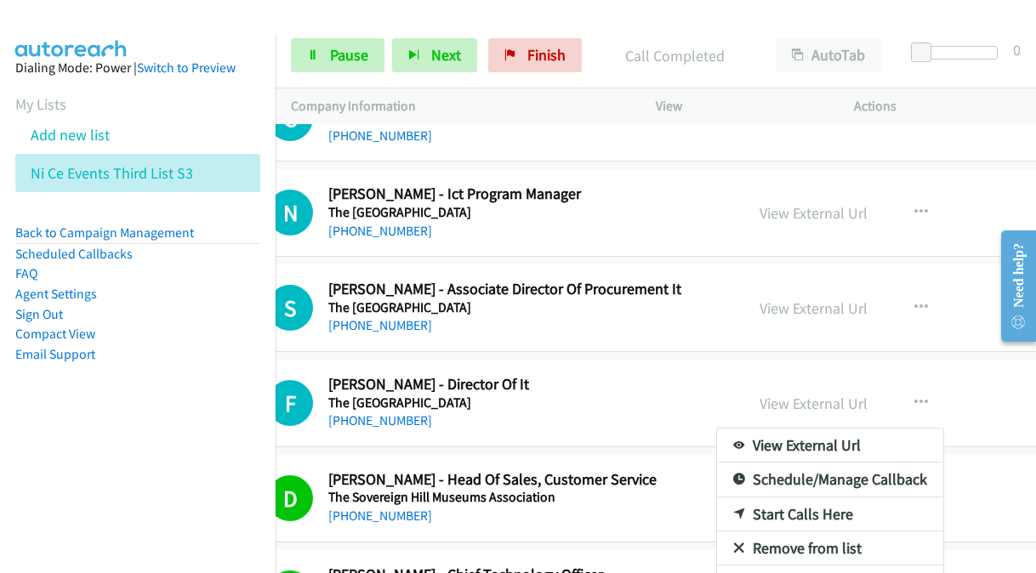
click at [622, 24] on div at bounding box center [518, 286] width 1036 height 573
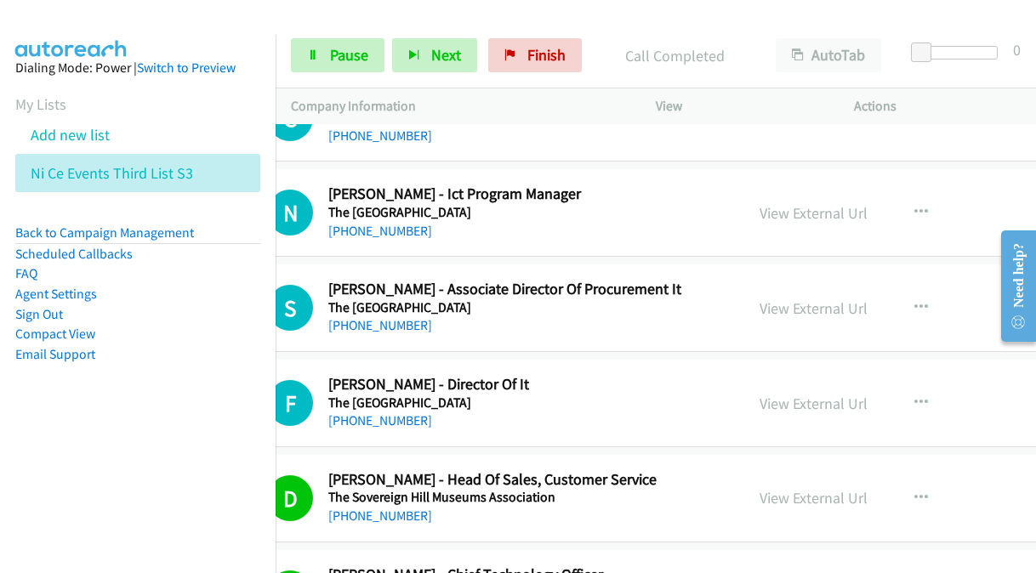
click at [198, 168] on icon at bounding box center [202, 174] width 12 height 12
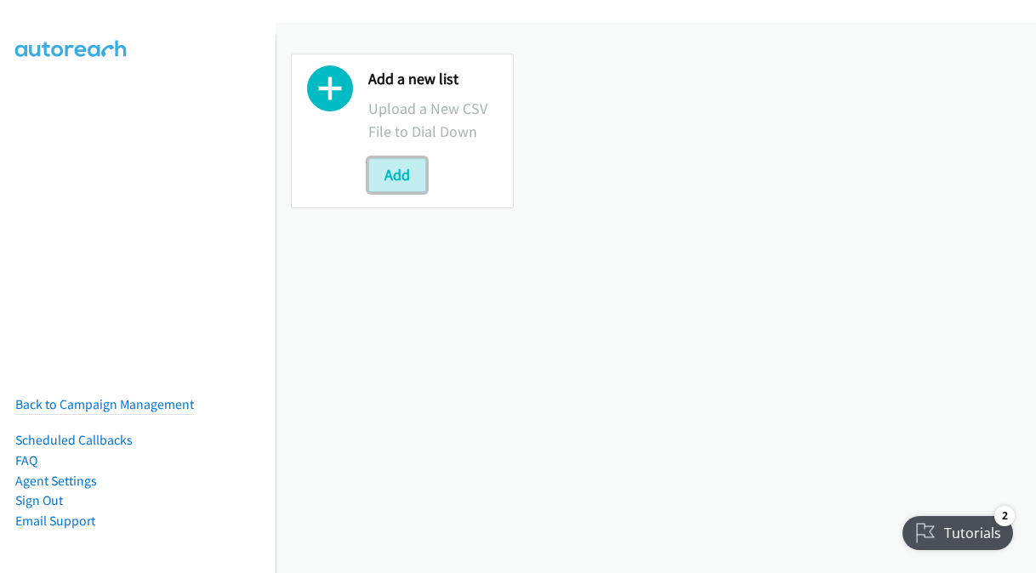
click at [388, 178] on button "Add" at bounding box center [397, 175] width 58 height 34
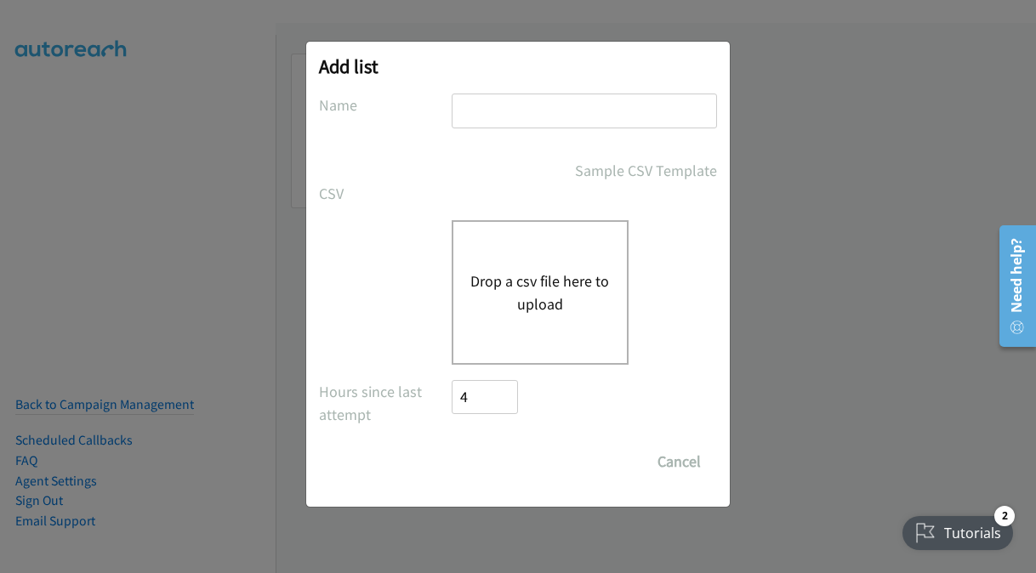
click at [502, 102] on input "text" at bounding box center [584, 111] width 265 height 35
type input "split 2 nice events"
click at [509, 280] on button "Drop a csv file here to upload" at bounding box center [539, 293] width 139 height 46
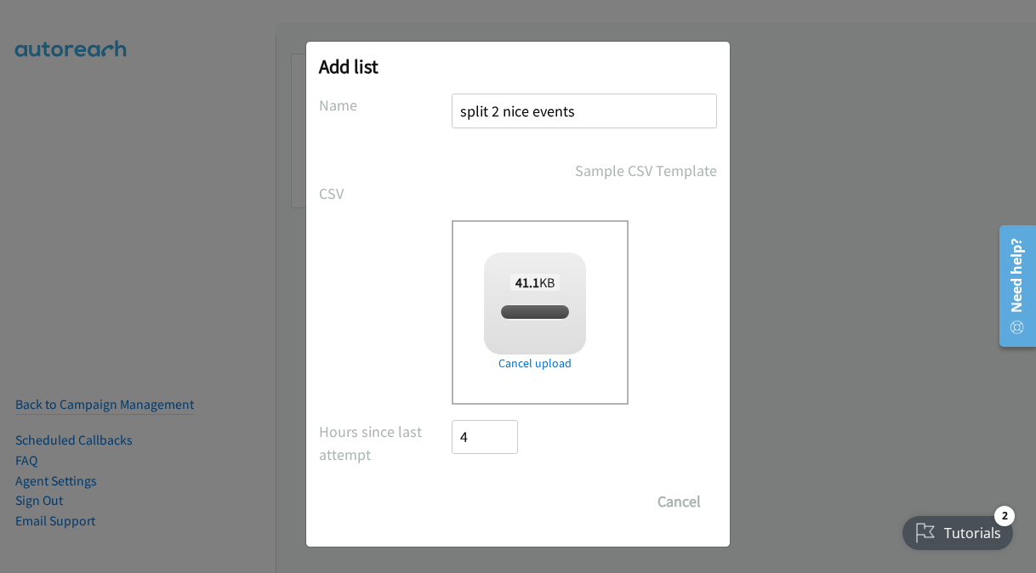
checkbox input "true"
click at [508, 501] on input "Save List" at bounding box center [496, 502] width 89 height 34
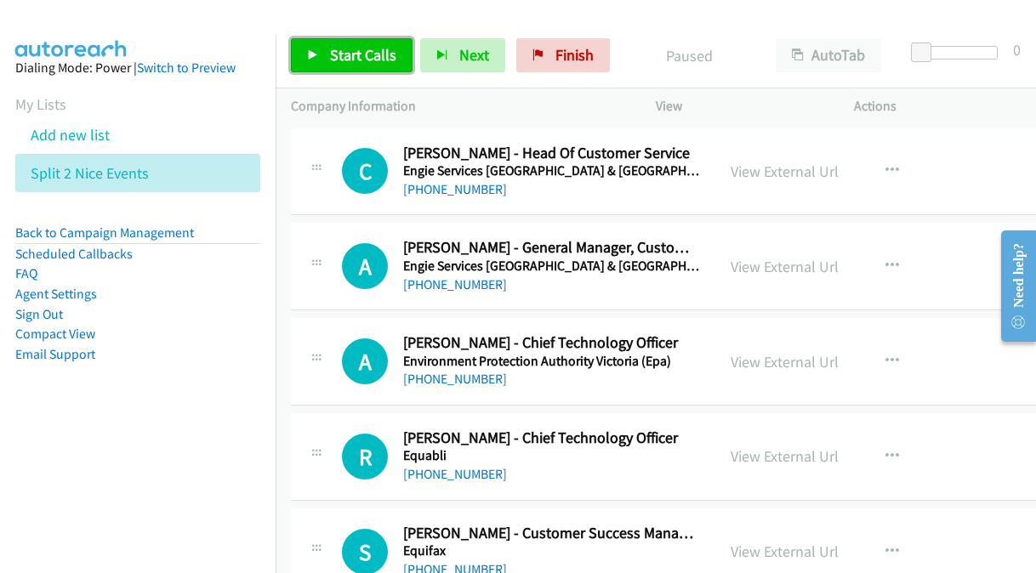
click at [355, 63] on span "Start Calls" at bounding box center [363, 55] width 66 height 20
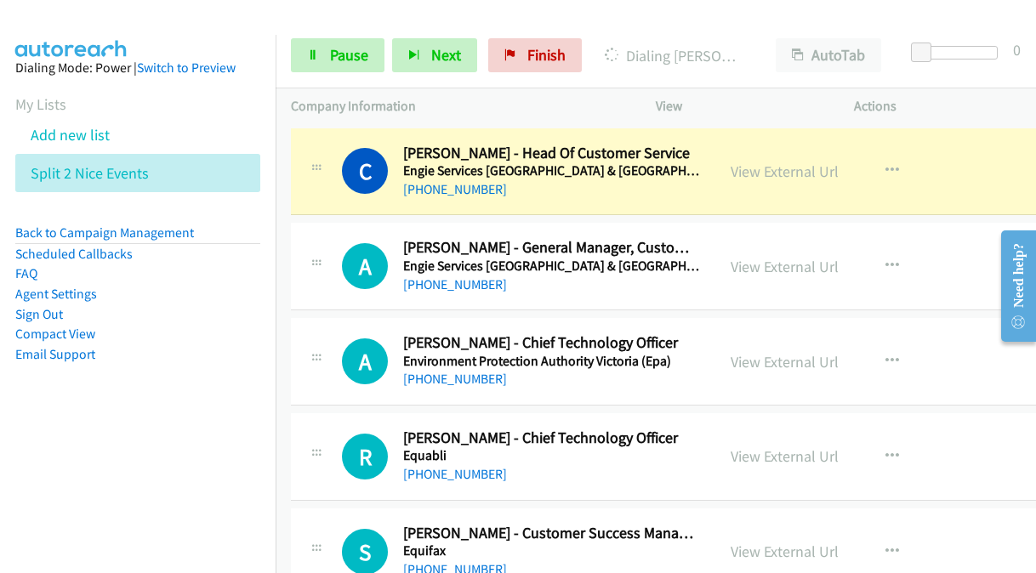
click at [730, 168] on link "View External Url" at bounding box center [784, 172] width 108 height 20
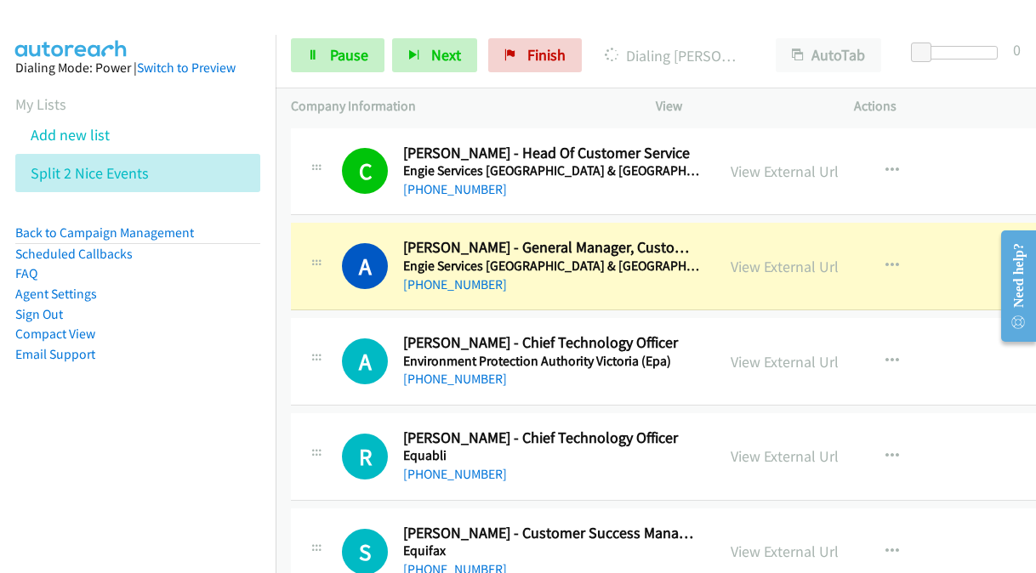
click at [730, 258] on link "View External Url" at bounding box center [784, 267] width 108 height 20
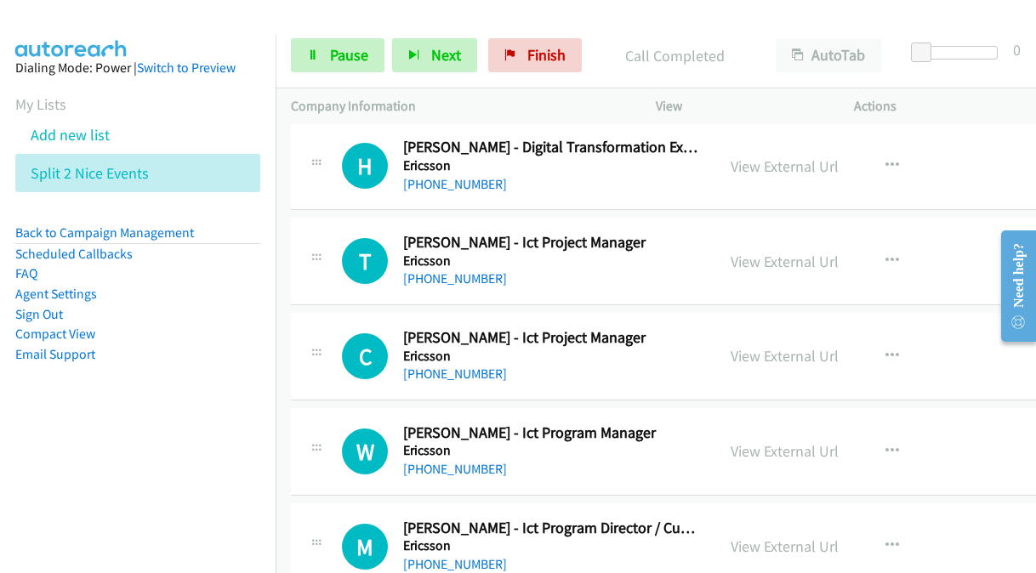
scroll to position [595, 0]
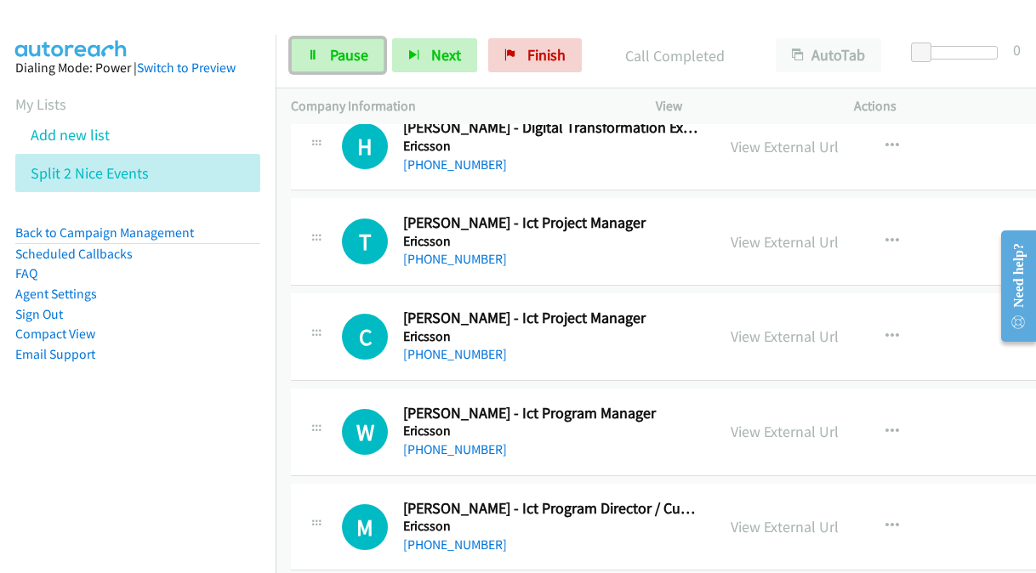
click at [330, 65] on link "Pause" at bounding box center [338, 55] width 94 height 34
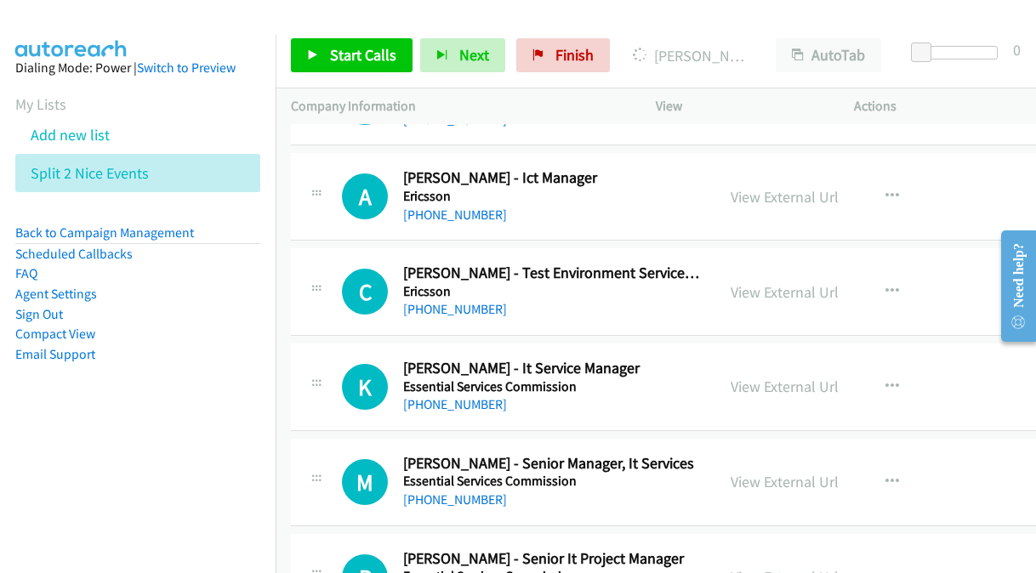
scroll to position [1105, 0]
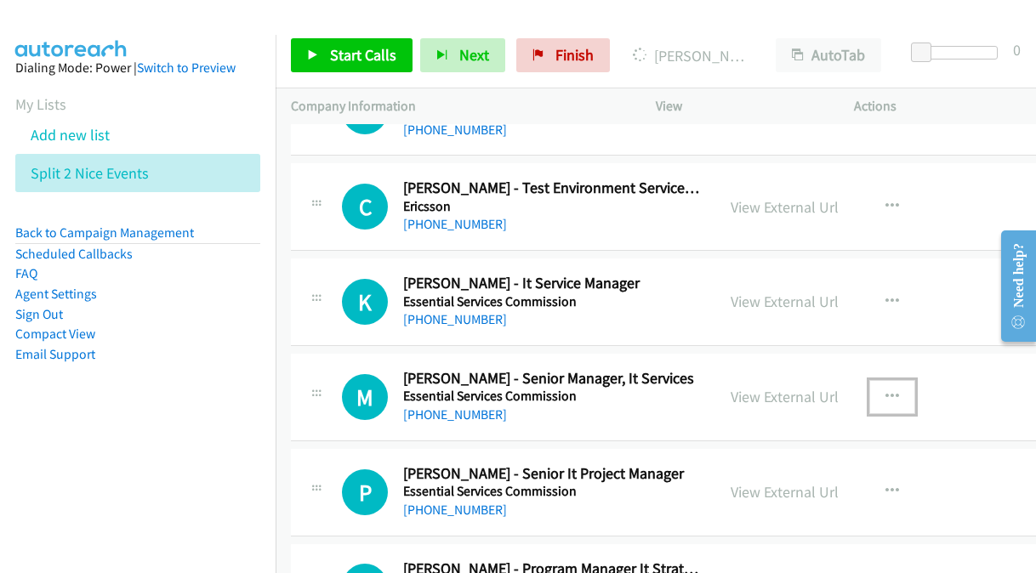
drag, startPoint x: 852, startPoint y: 388, endPoint x: 849, endPoint y: 403, distance: 15.7
click at [869, 403] on button "button" at bounding box center [892, 397] width 46 height 34
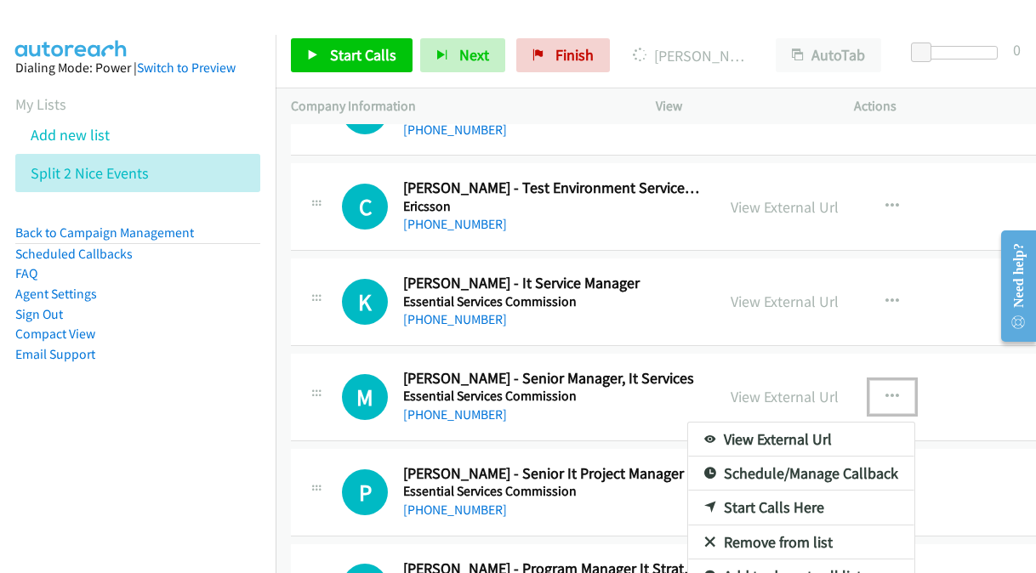
click at [752, 503] on link "Start Calls Here" at bounding box center [801, 508] width 226 height 34
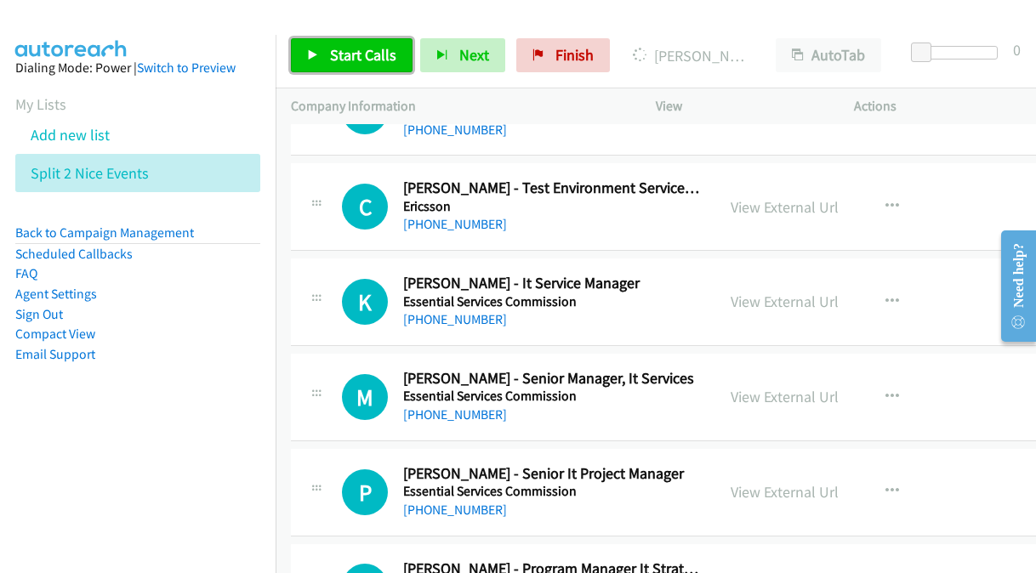
click at [324, 48] on link "Start Calls" at bounding box center [352, 55] width 122 height 34
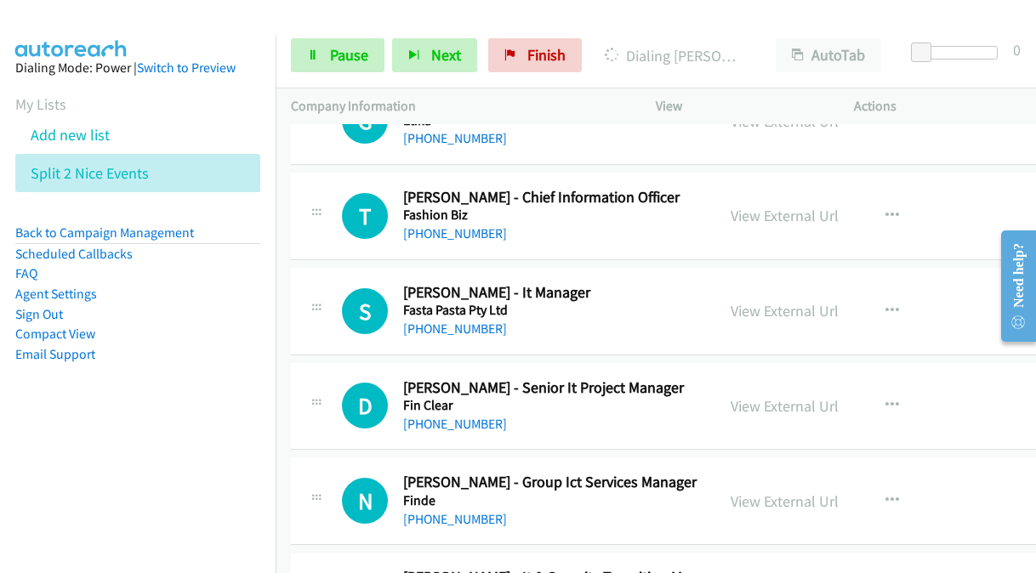
scroll to position [1786, 0]
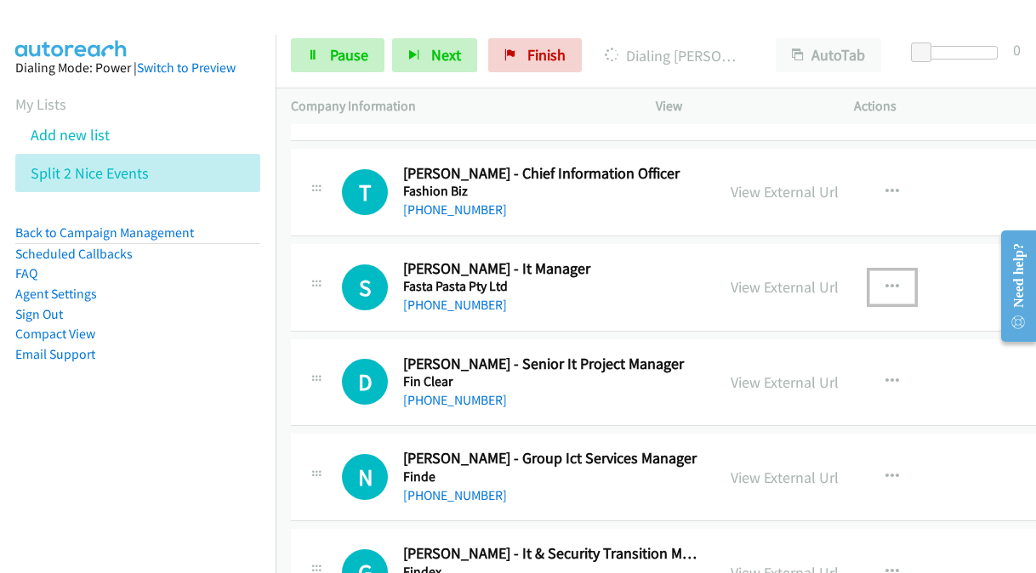
click at [885, 281] on icon "button" at bounding box center [892, 288] width 14 height 14
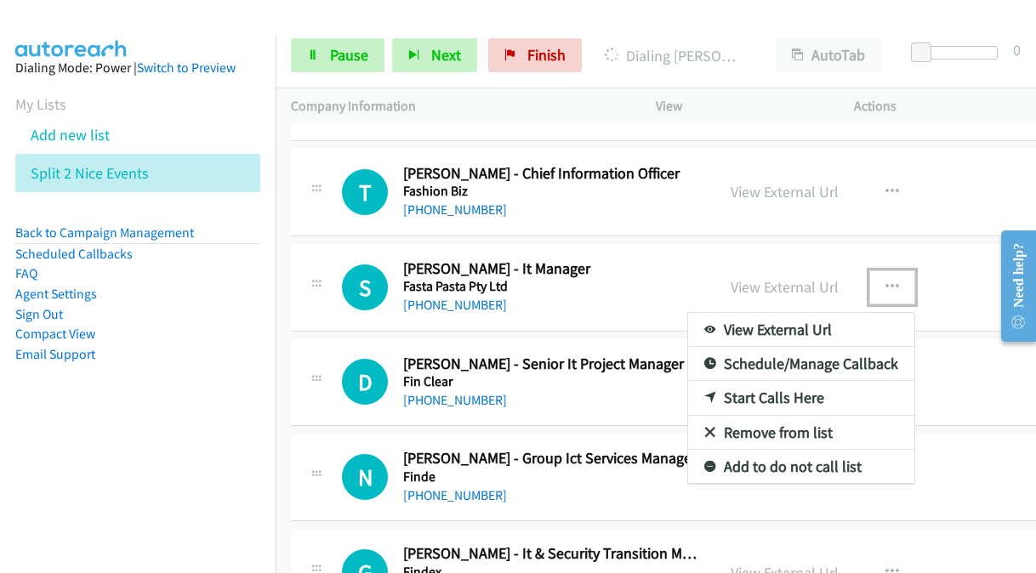
click at [723, 385] on link "Start Calls Here" at bounding box center [801, 398] width 226 height 34
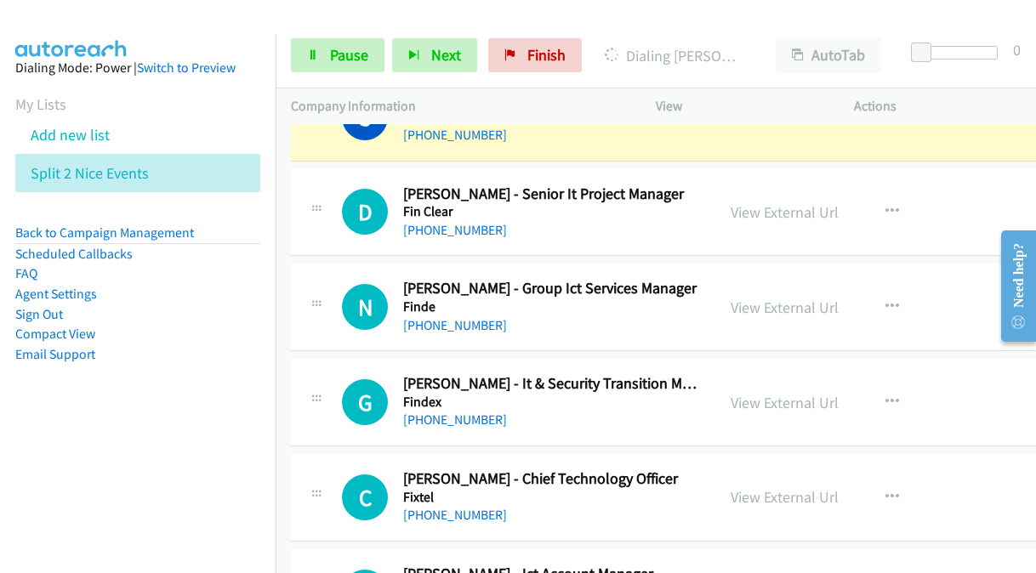
scroll to position [2041, 0]
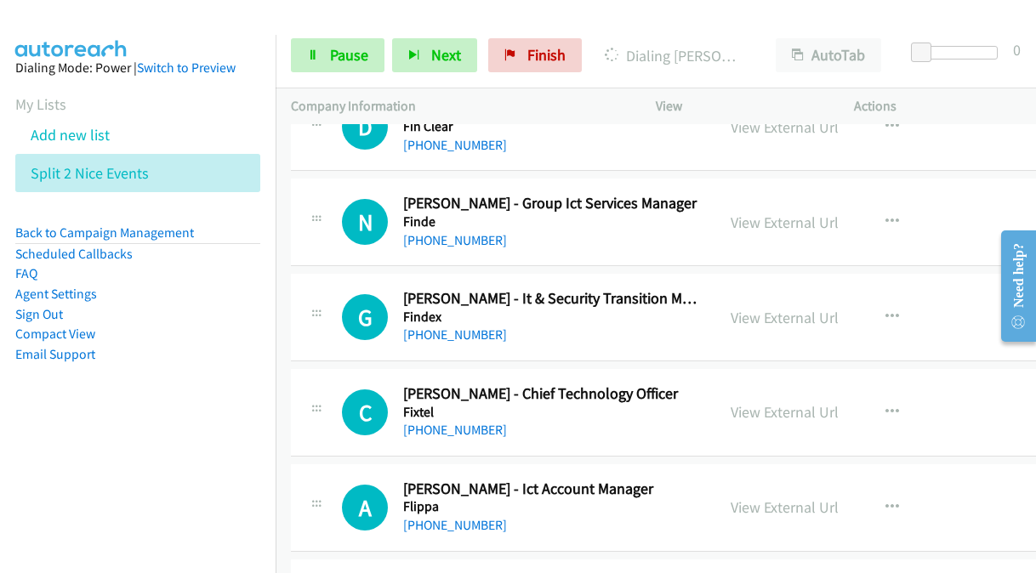
click at [223, 373] on aside "Dialing Mode: Power | Switch to Preview My Lists Add new list Split 2 Nice Even…" at bounding box center [138, 238] width 276 height 406
click at [5, 99] on aside "Dialing Mode: Power | Switch to Preview My Lists Add new list Split 2 Nice Even…" at bounding box center [138, 238] width 276 height 406
click at [7, 98] on aside "Dialing Mode: Power | Switch to Preview My Lists Add new list Split 2 Nice Even…" at bounding box center [138, 238] width 276 height 406
click at [26, 105] on link "My Lists" at bounding box center [40, 104] width 51 height 20
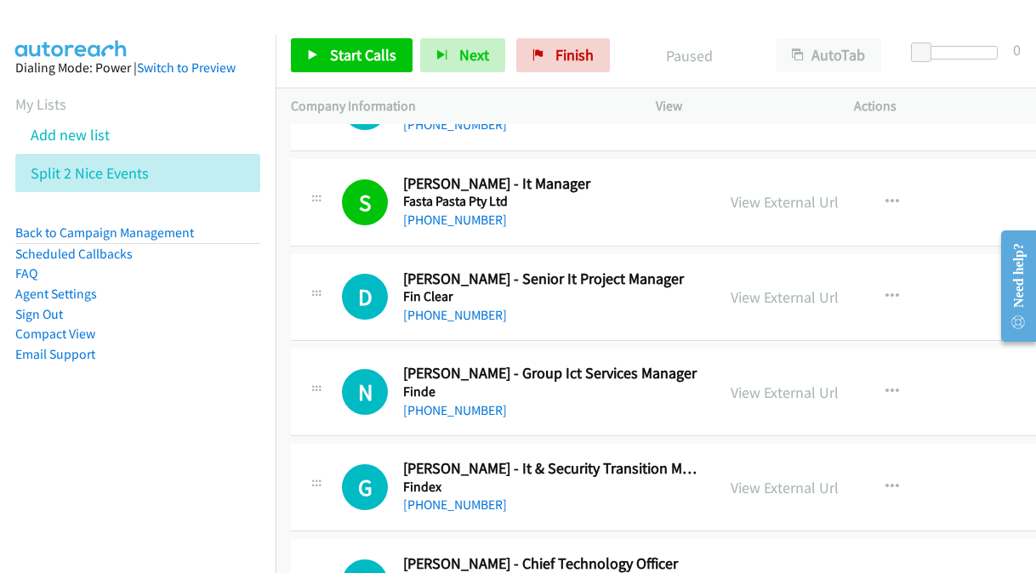
scroll to position [1956, 0]
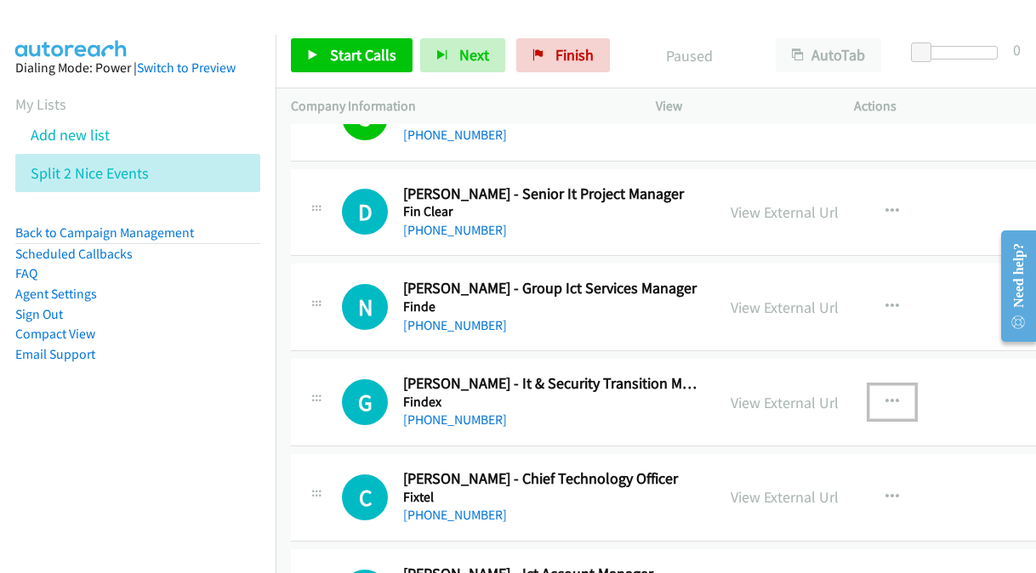
click at [885, 395] on icon "button" at bounding box center [892, 402] width 14 height 14
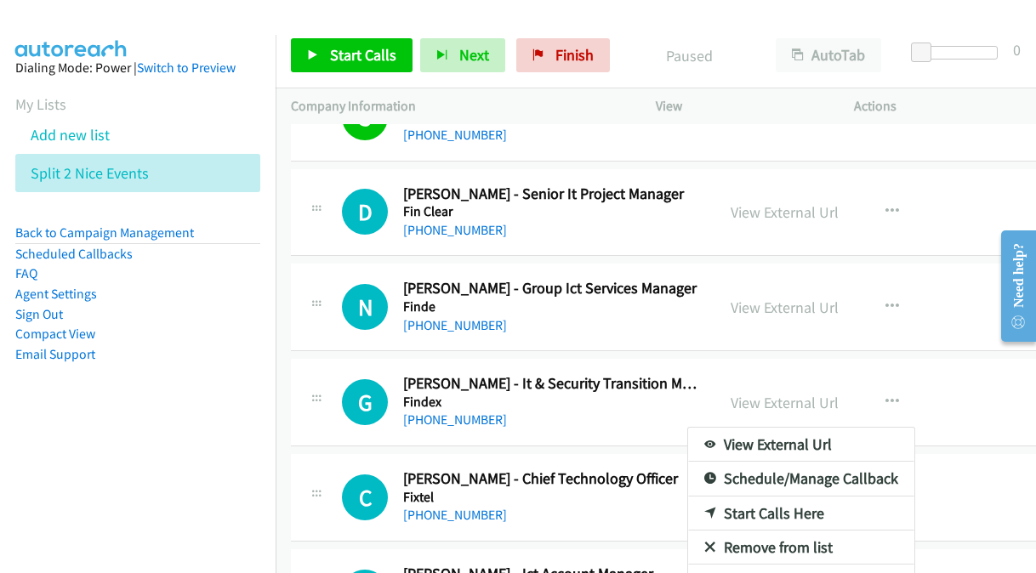
click at [716, 503] on link "Start Calls Here" at bounding box center [801, 514] width 226 height 34
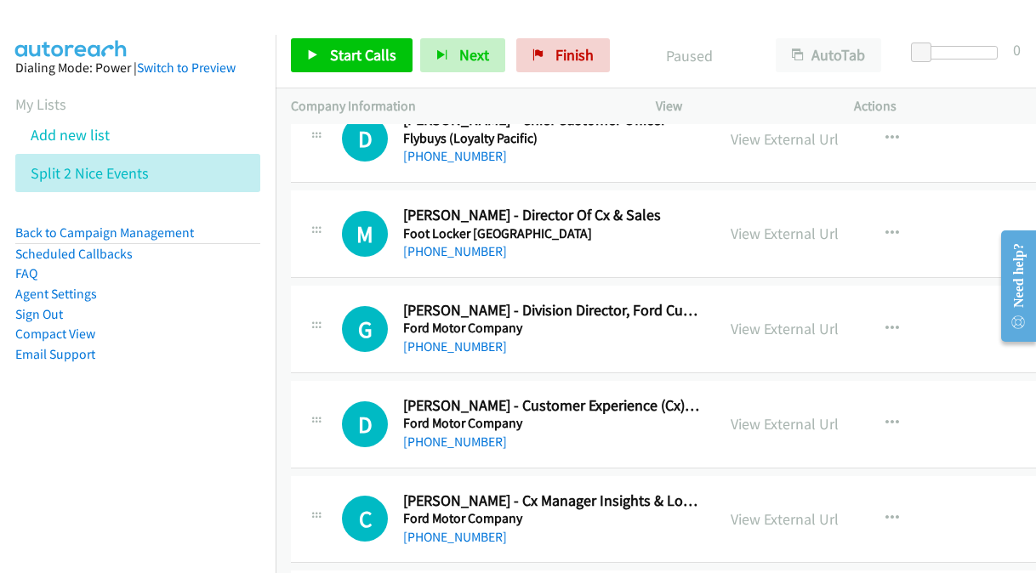
scroll to position [2721, 0]
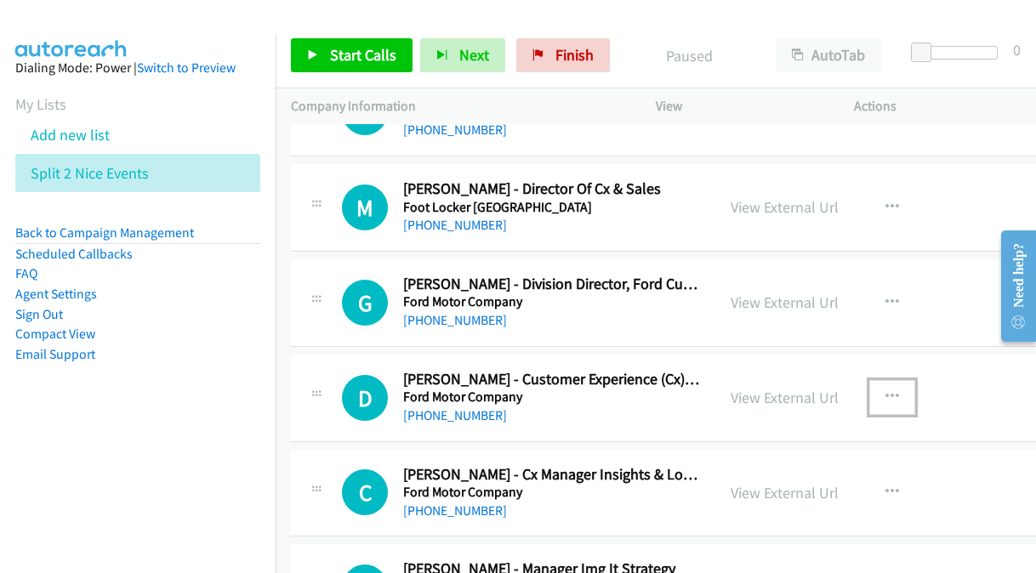
click at [885, 390] on icon "button" at bounding box center [892, 397] width 14 height 14
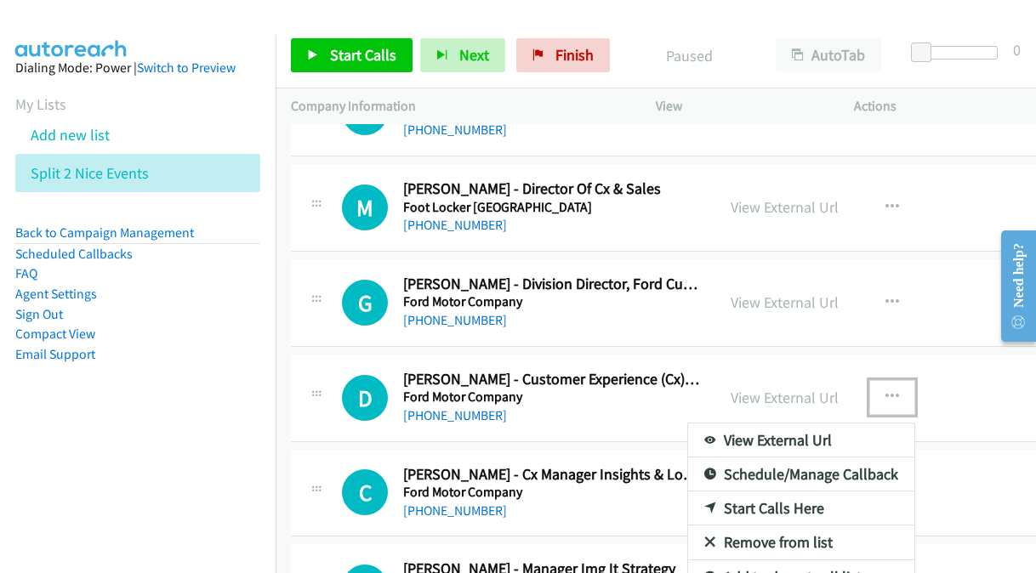
click at [709, 492] on link "Start Calls Here" at bounding box center [801, 508] width 226 height 34
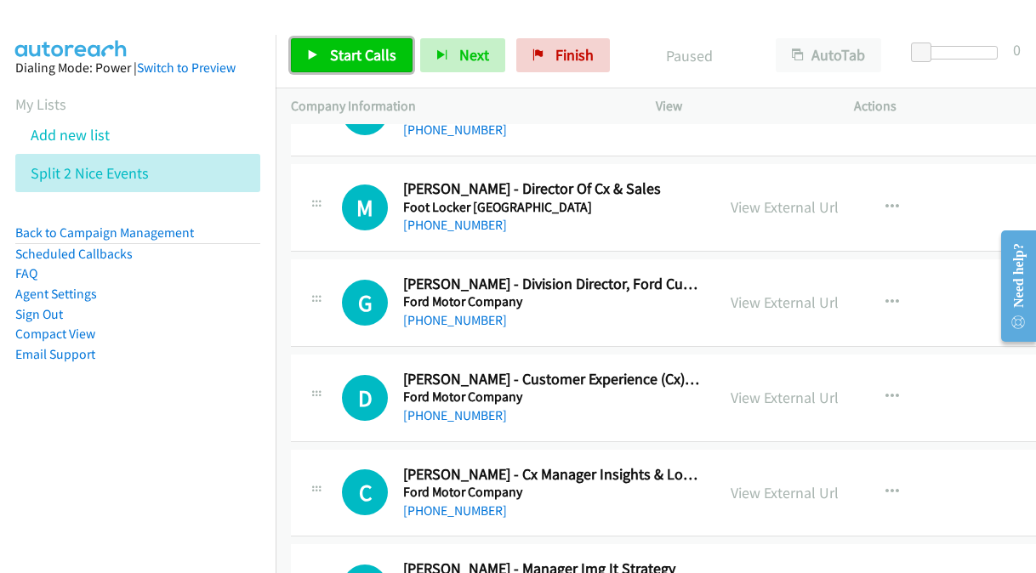
click at [372, 55] on span "Start Calls" at bounding box center [363, 55] width 66 height 20
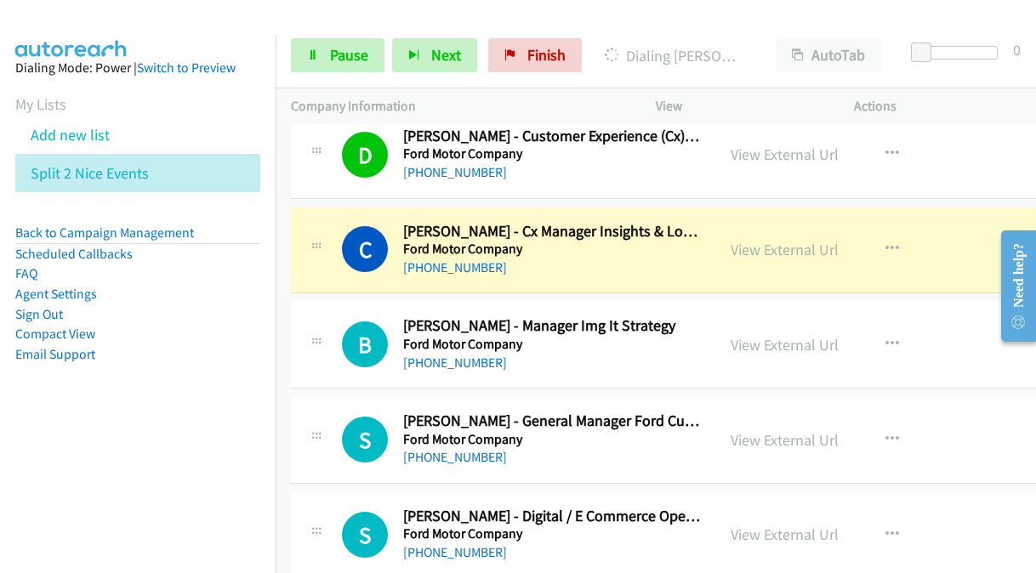
scroll to position [2976, 0]
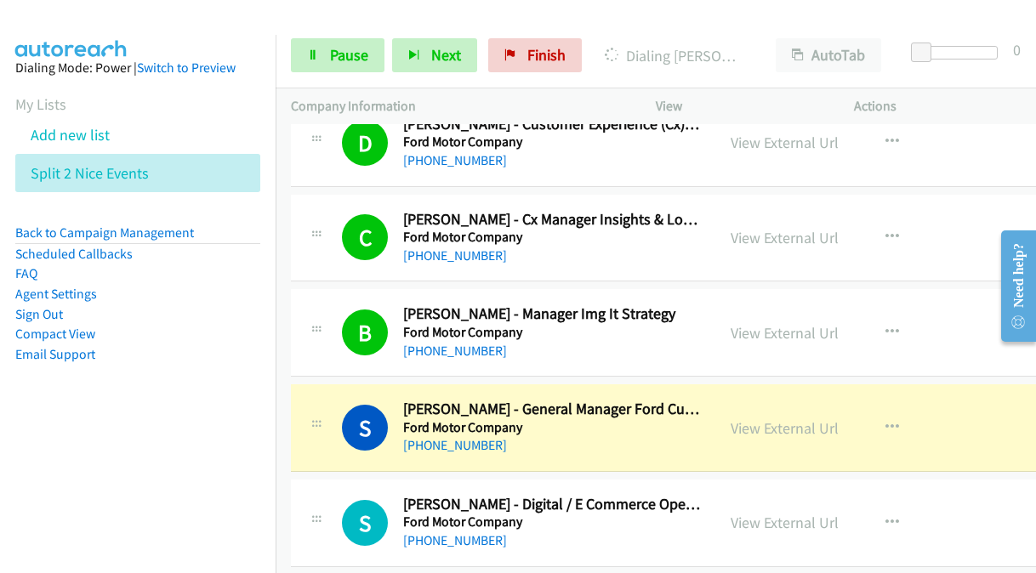
click at [730, 418] on link "View External Url" at bounding box center [784, 428] width 108 height 20
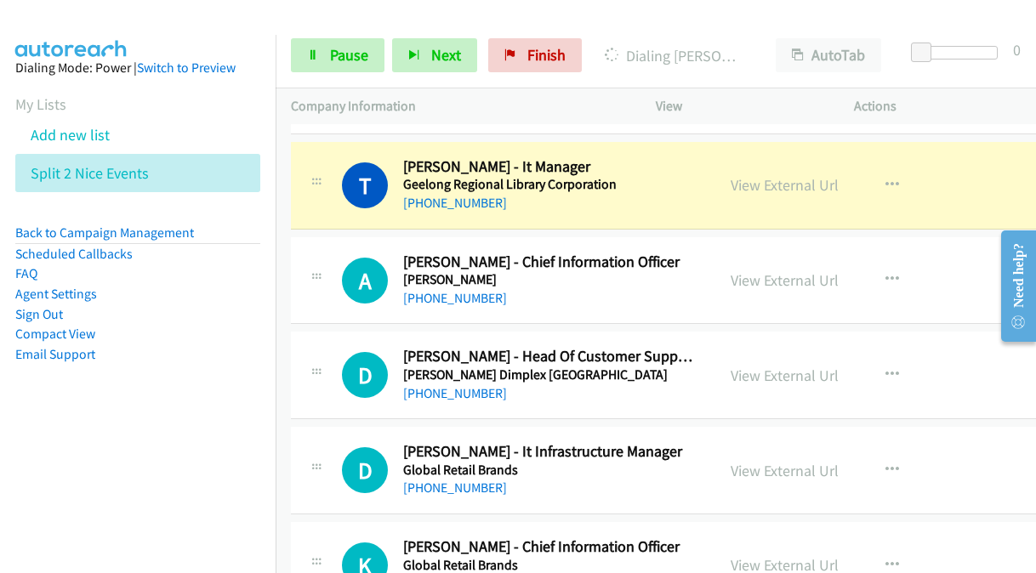
scroll to position [3912, 0]
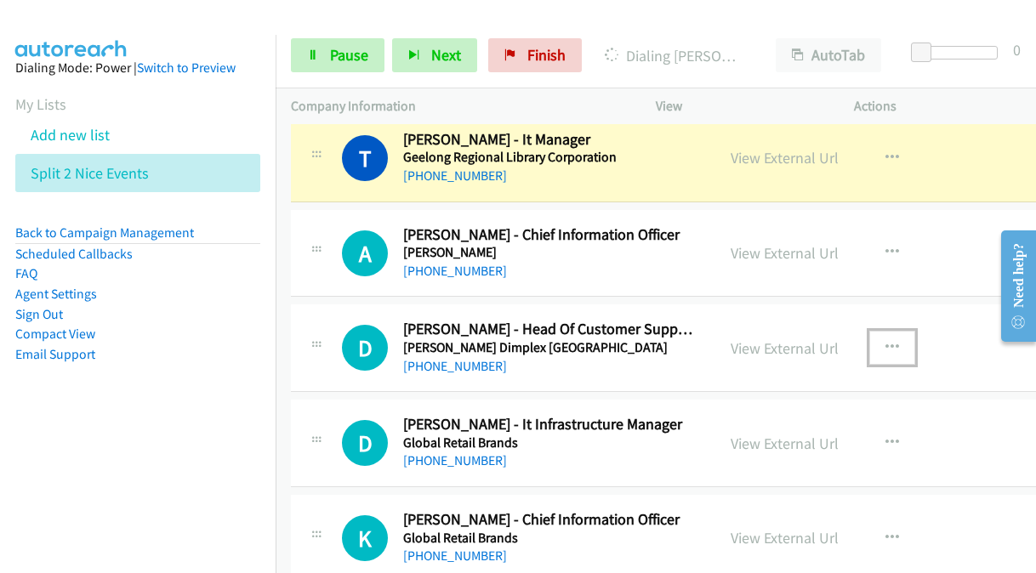
click at [885, 341] on icon "button" at bounding box center [892, 348] width 14 height 14
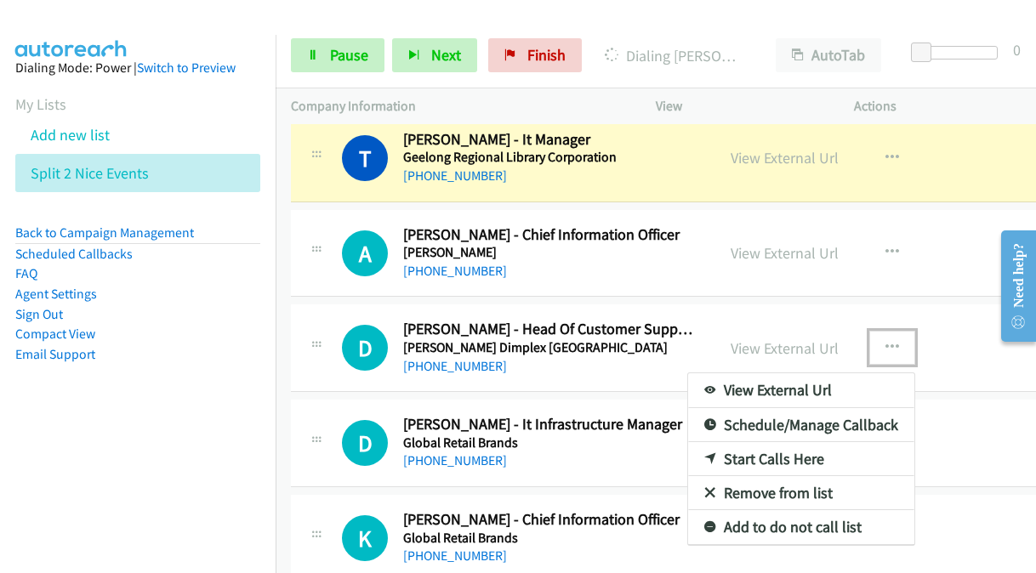
click at [711, 442] on link "Start Calls Here" at bounding box center [801, 459] width 226 height 34
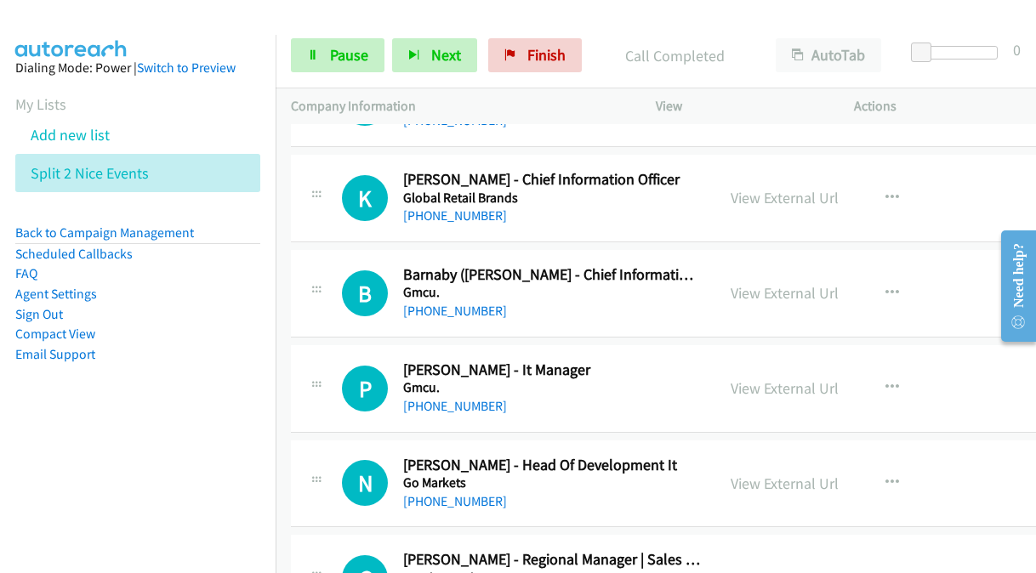
scroll to position [4337, 0]
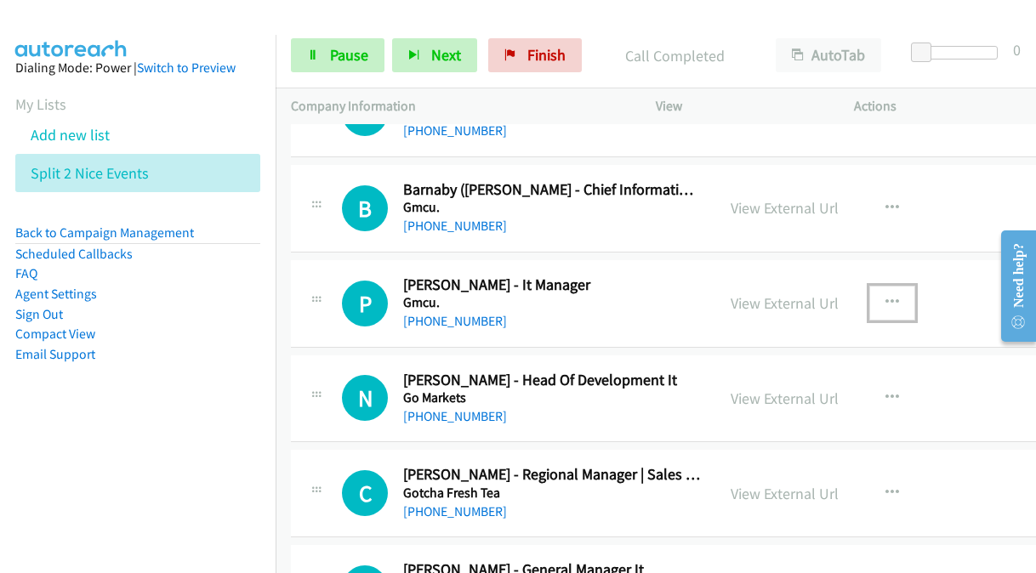
click at [885, 296] on icon "button" at bounding box center [892, 303] width 14 height 14
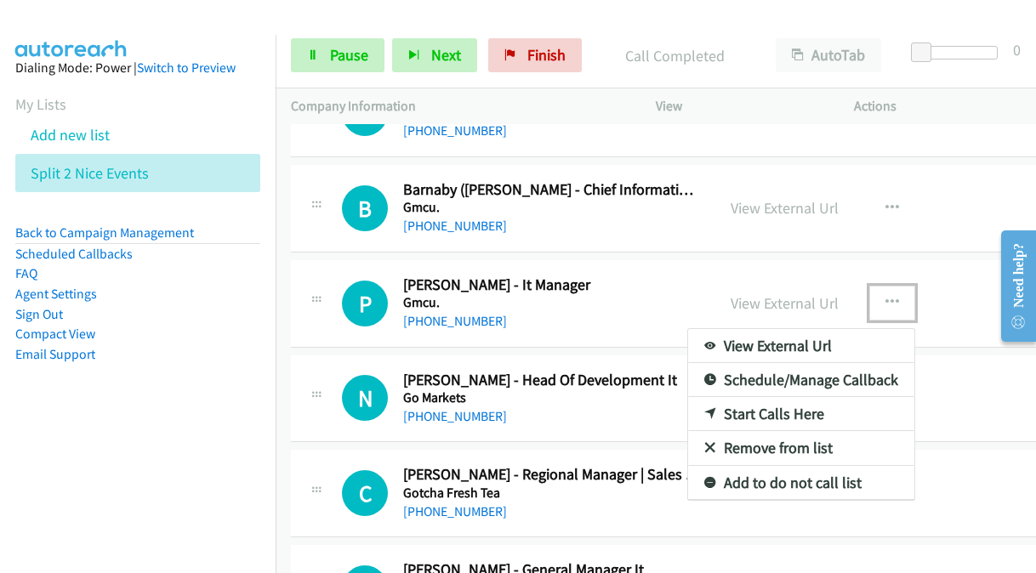
click at [738, 397] on link "Start Calls Here" at bounding box center [801, 414] width 226 height 34
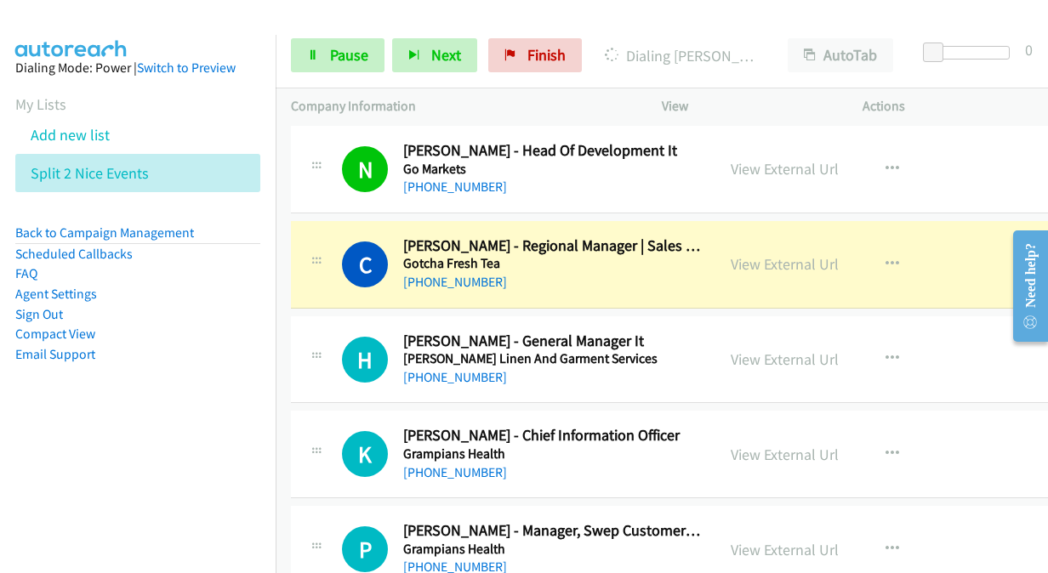
scroll to position [4592, 0]
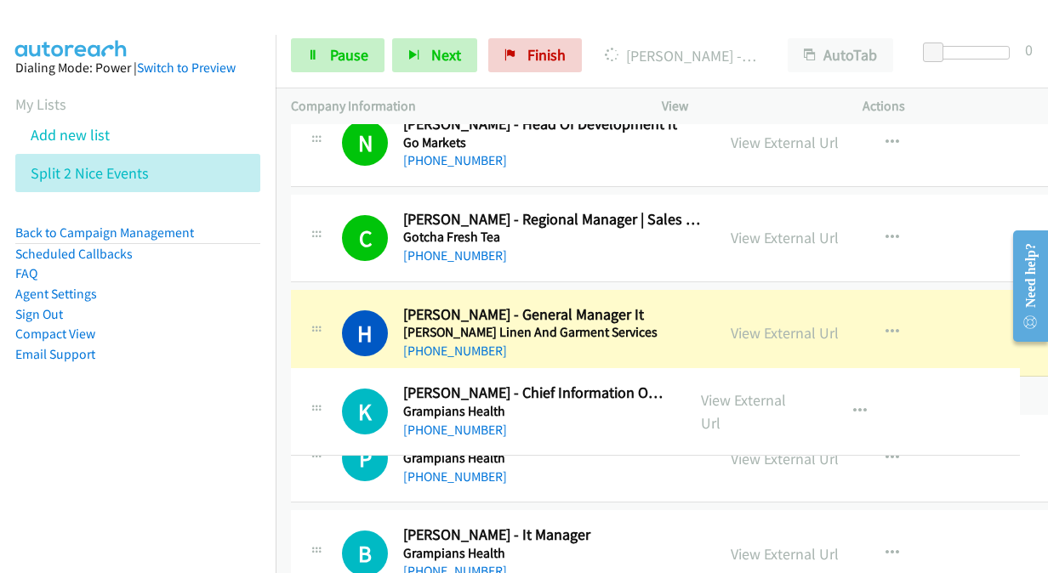
drag, startPoint x: 482, startPoint y: 389, endPoint x: 559, endPoint y: 409, distance: 79.0
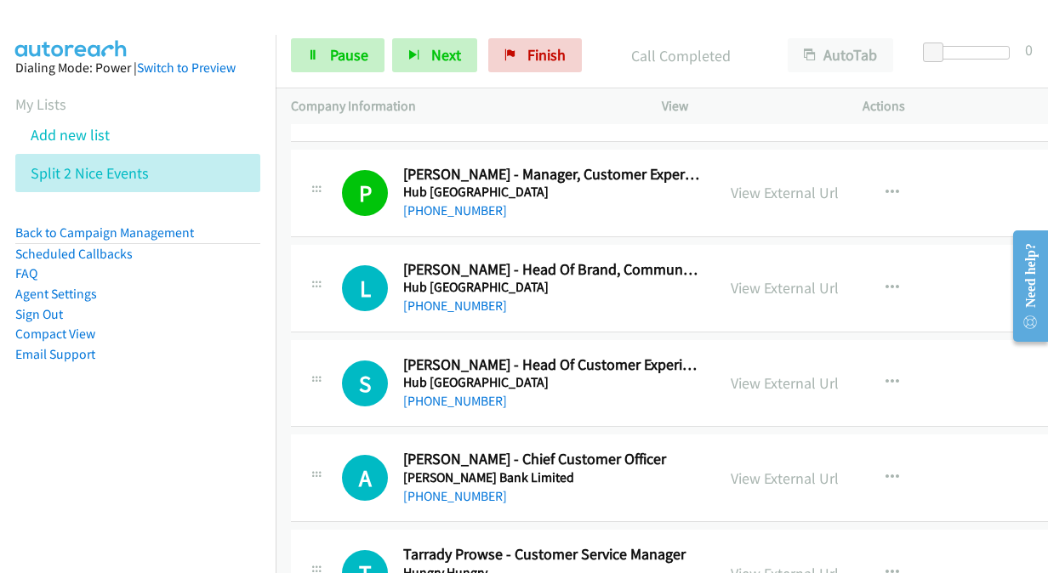
scroll to position [7143, 0]
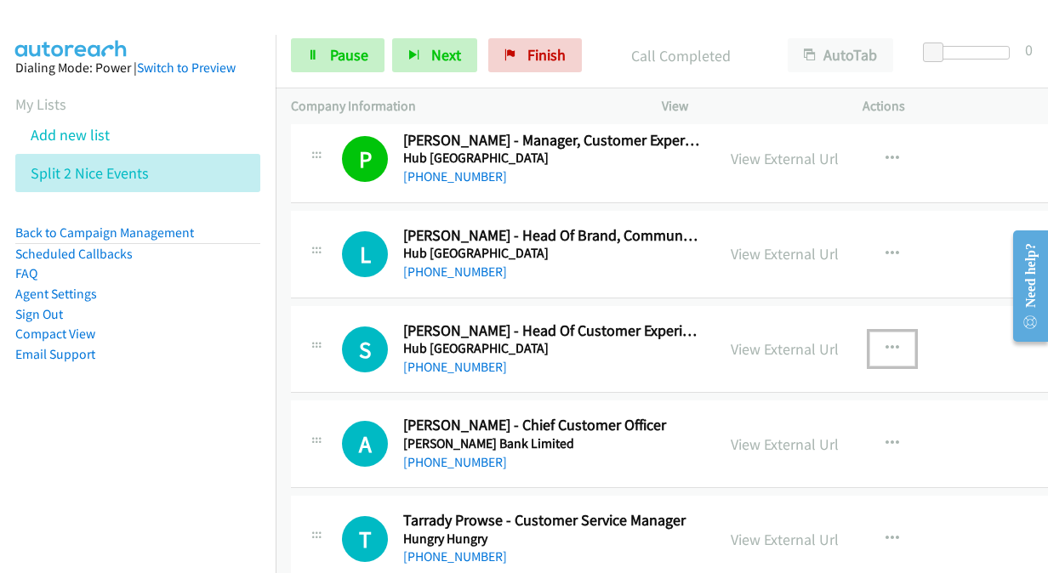
click at [885, 342] on icon "button" at bounding box center [892, 349] width 14 height 14
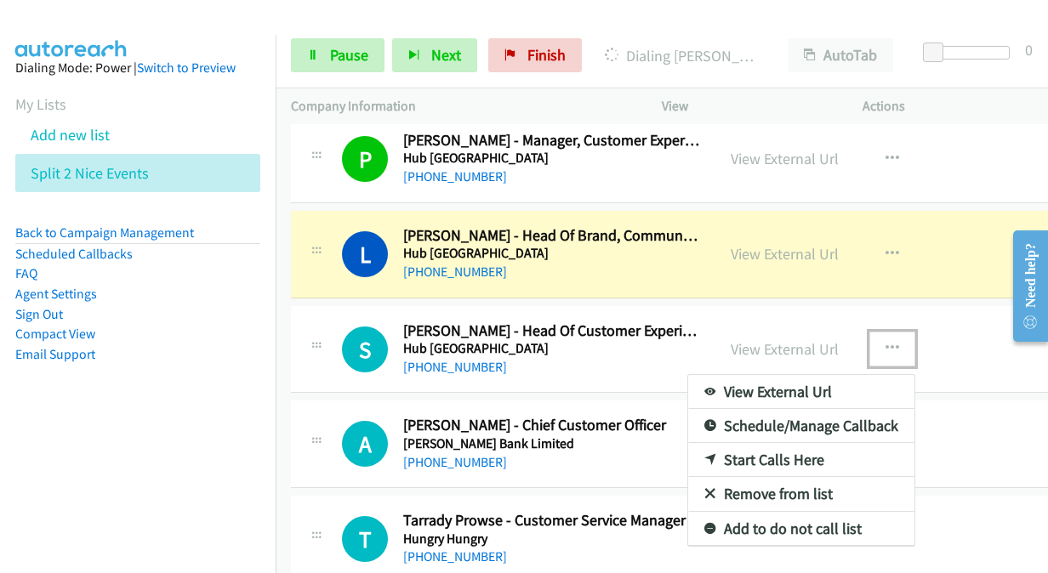
click at [726, 443] on link "Start Calls Here" at bounding box center [801, 460] width 226 height 34
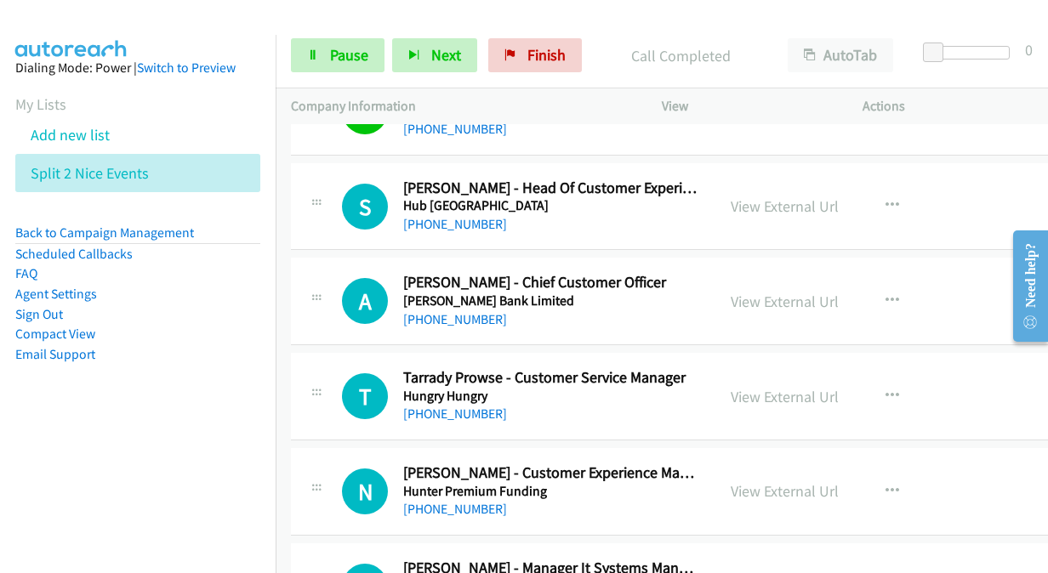
scroll to position [7313, 0]
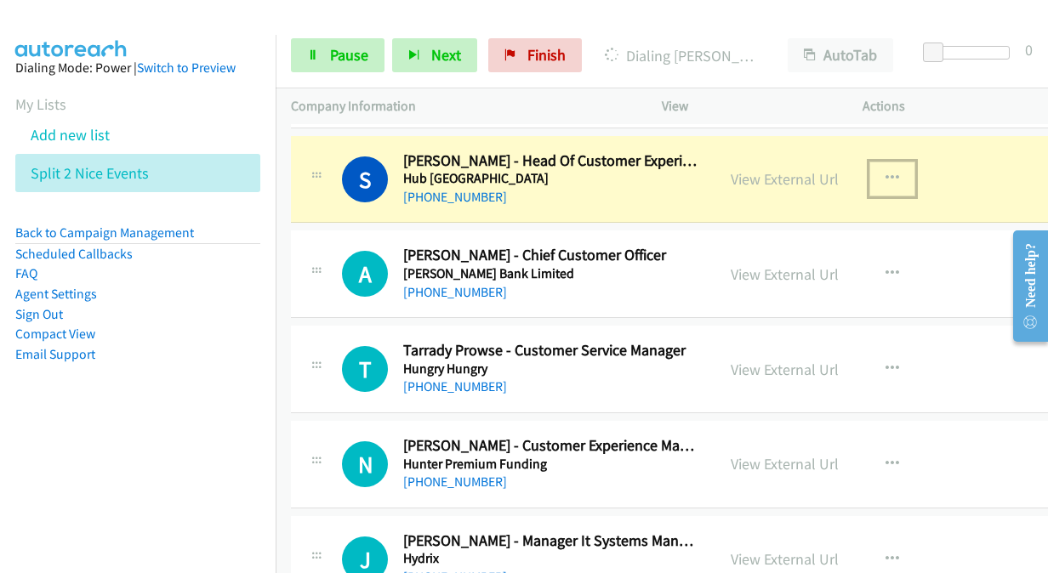
click at [730, 169] on link "View External Url" at bounding box center [784, 179] width 108 height 20
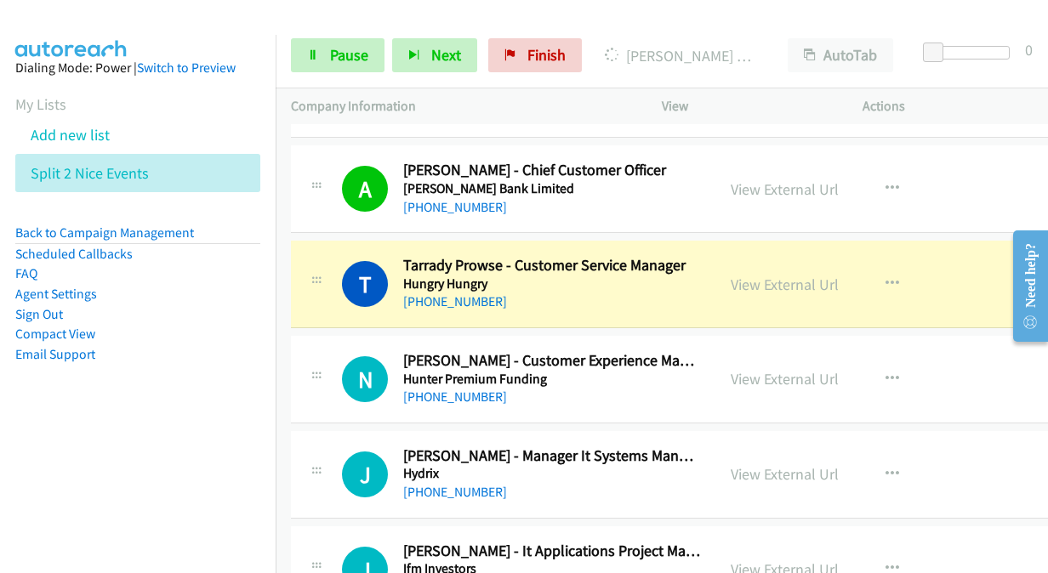
scroll to position [7483, 0]
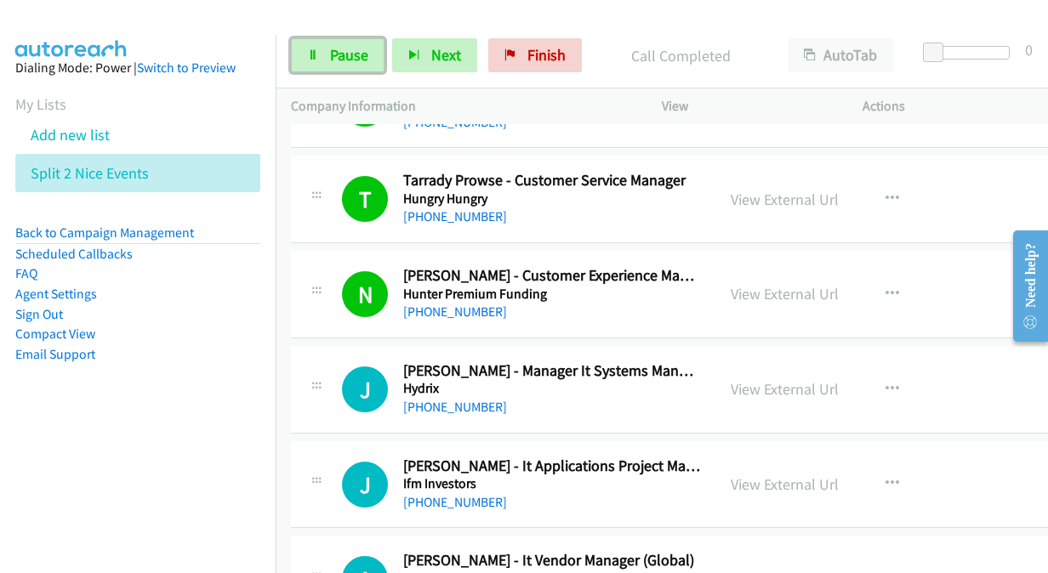
click at [320, 62] on link "Pause" at bounding box center [338, 55] width 94 height 34
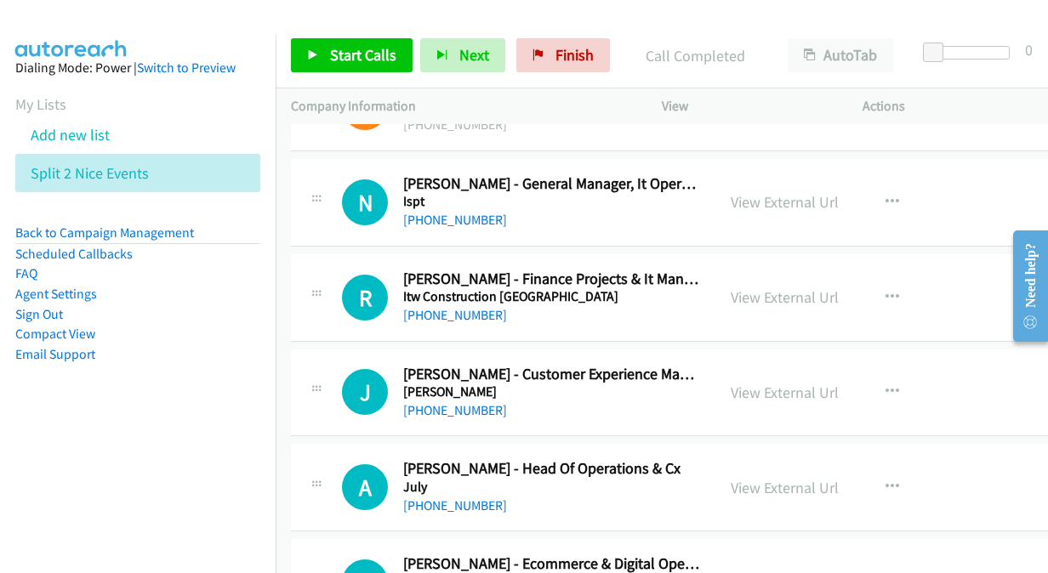
scroll to position [9694, 0]
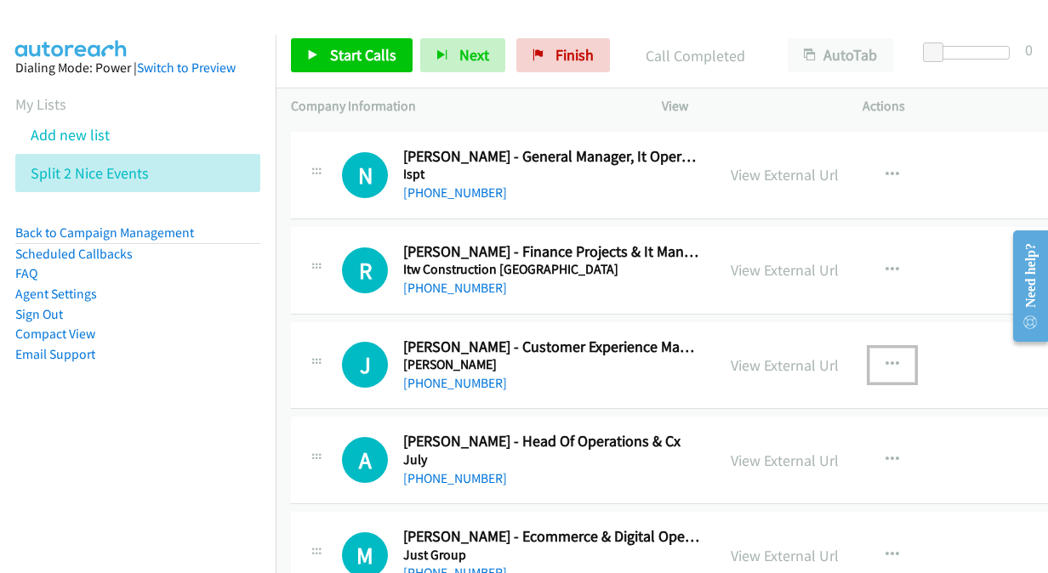
click at [885, 358] on icon "button" at bounding box center [892, 365] width 14 height 14
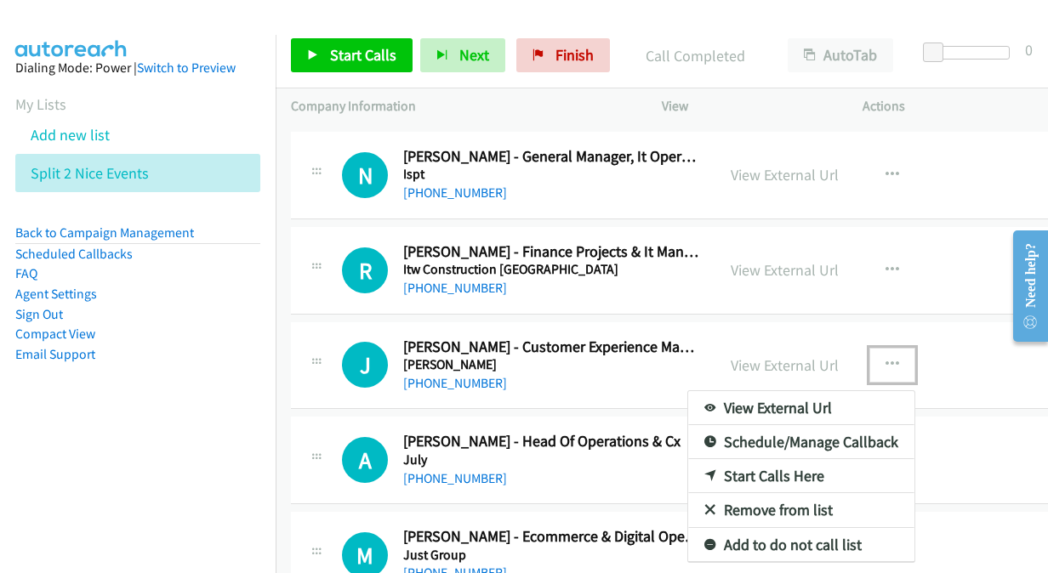
click at [730, 459] on link "Start Calls Here" at bounding box center [801, 476] width 226 height 34
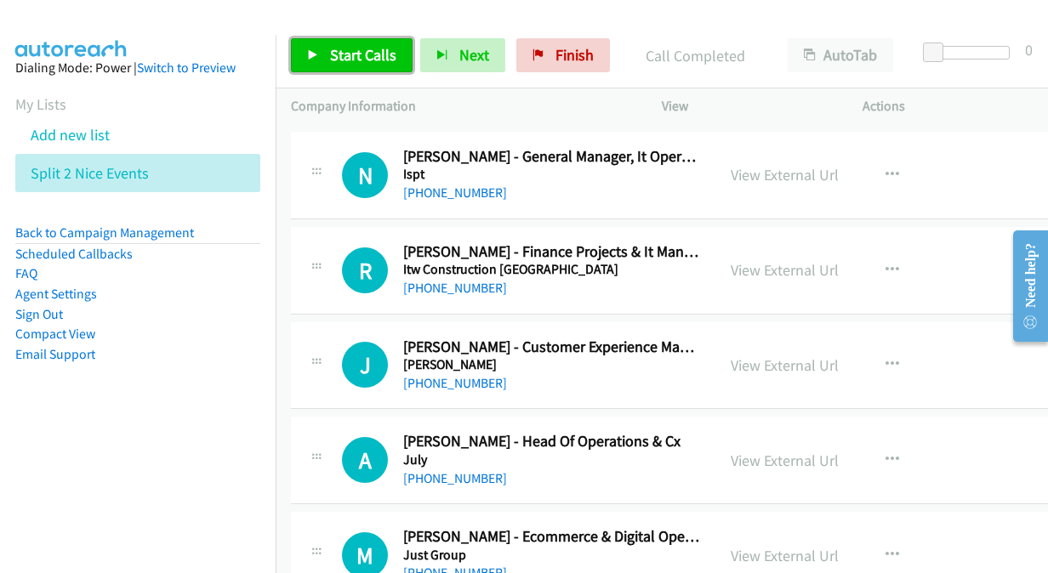
click at [326, 50] on link "Start Calls" at bounding box center [352, 55] width 122 height 34
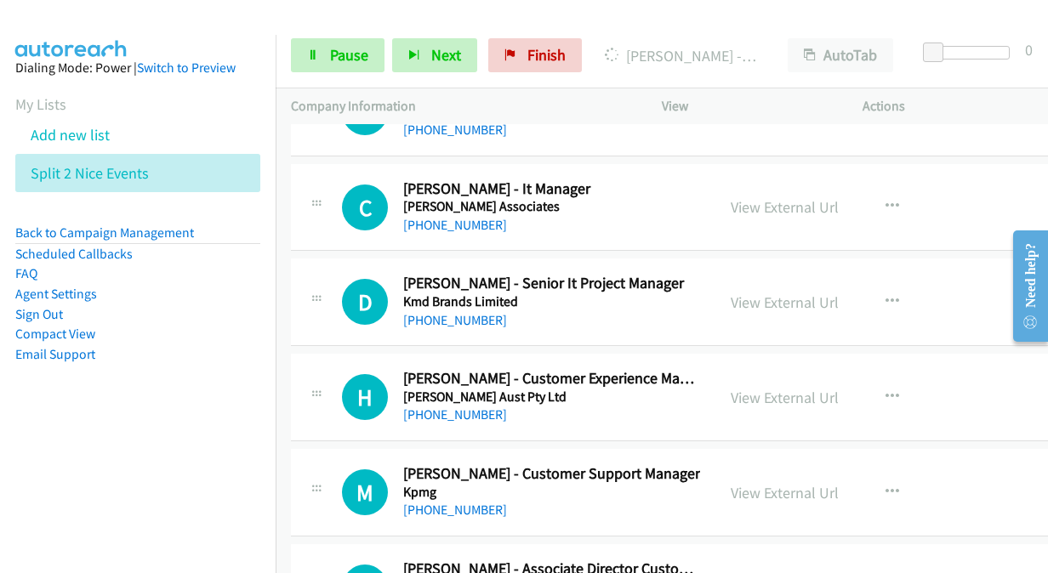
scroll to position [10884, 0]
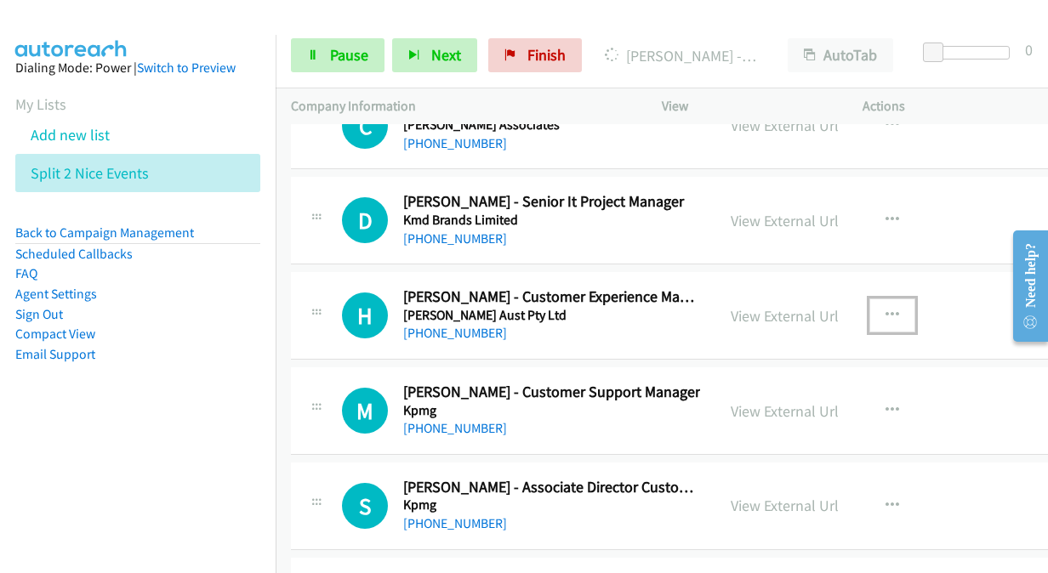
click at [885, 309] on icon "button" at bounding box center [892, 316] width 14 height 14
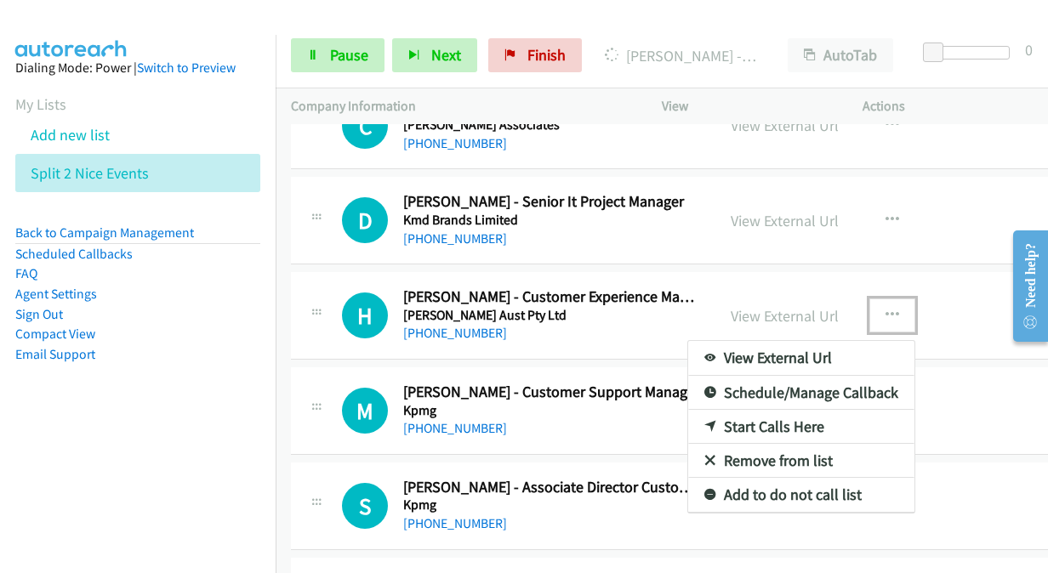
click at [748, 410] on link "Start Calls Here" at bounding box center [801, 427] width 226 height 34
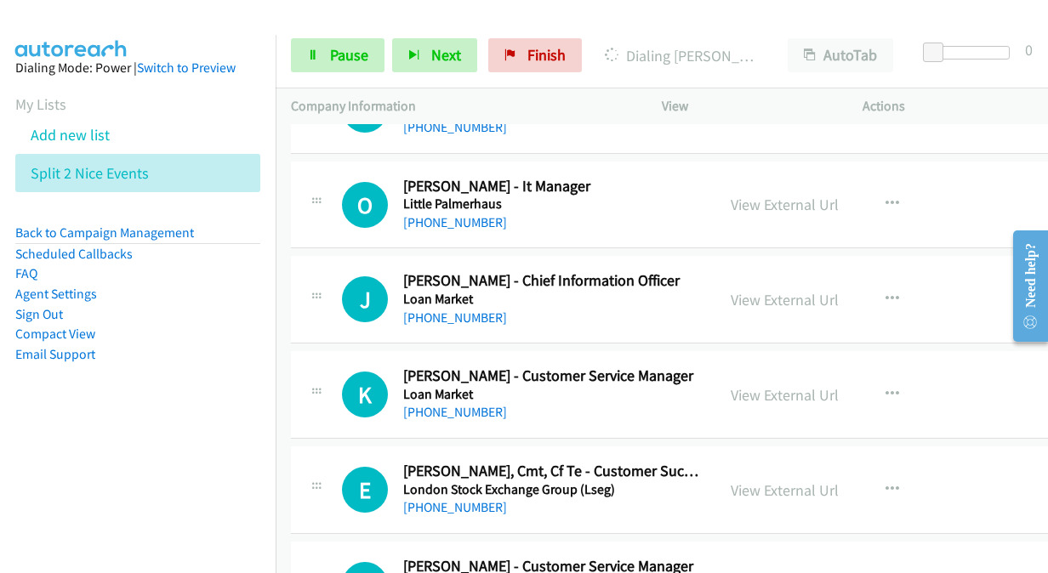
scroll to position [12330, 0]
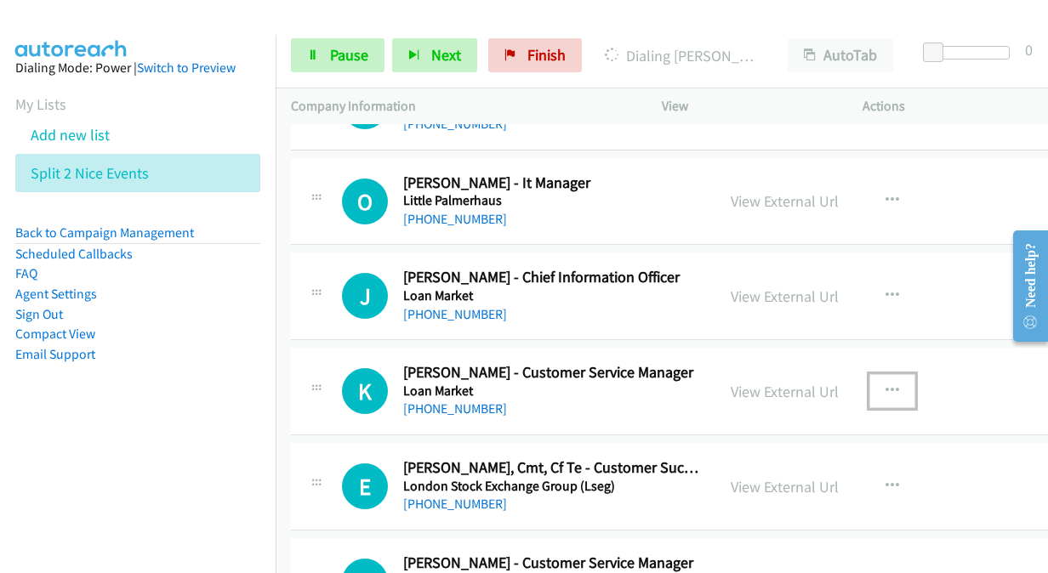
click at [885, 384] on icon "button" at bounding box center [892, 391] width 14 height 14
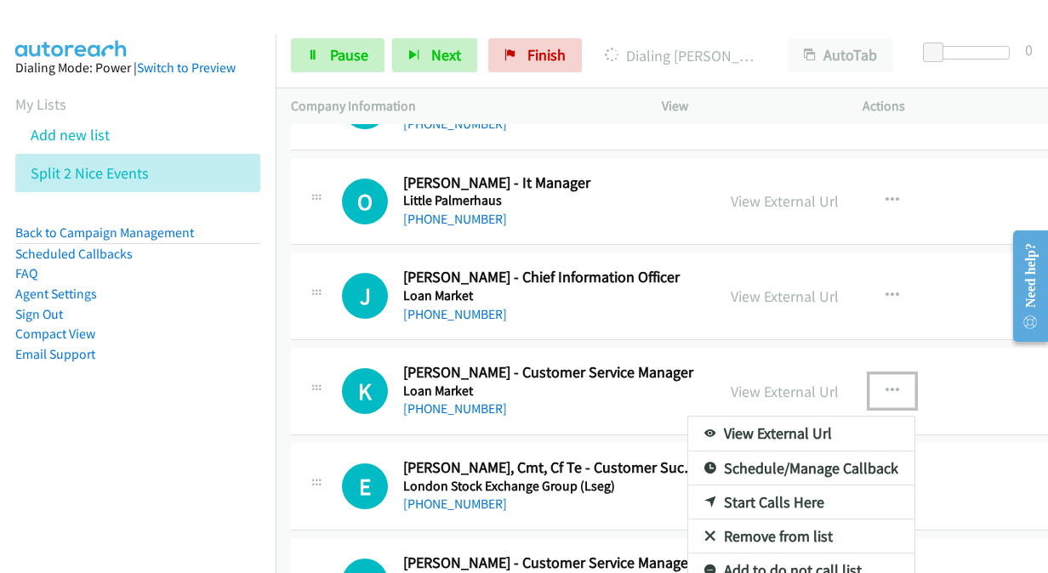
click at [705, 486] on link "Start Calls Here" at bounding box center [801, 503] width 226 height 34
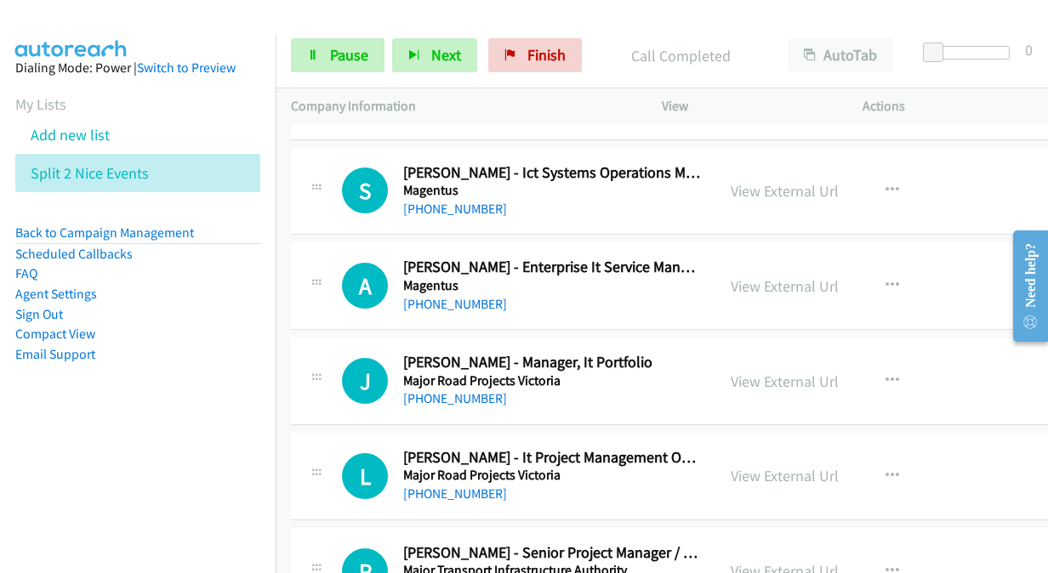
scroll to position [13010, 0]
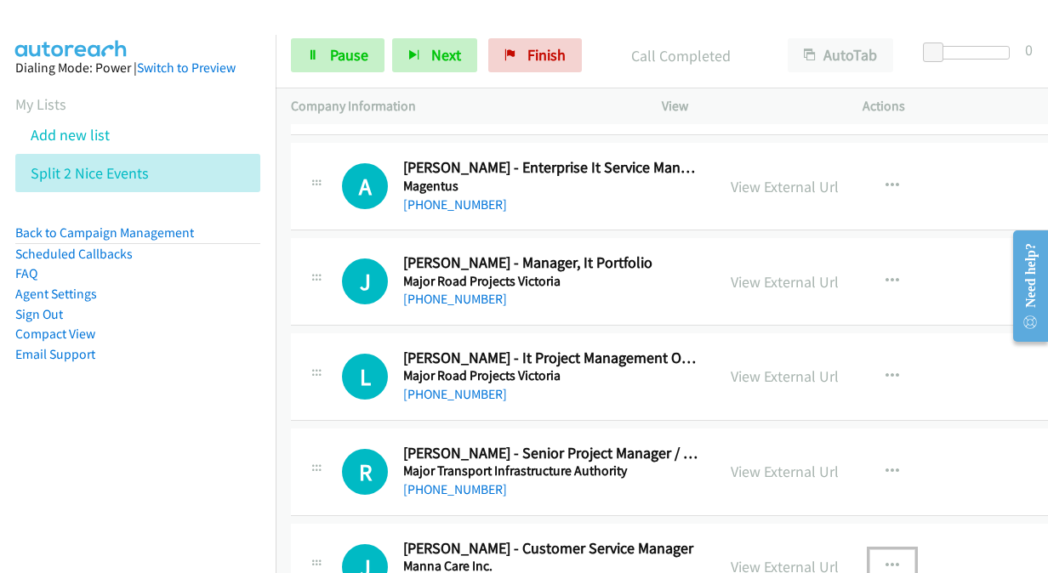
click at [869, 549] on button "button" at bounding box center [892, 566] width 46 height 34
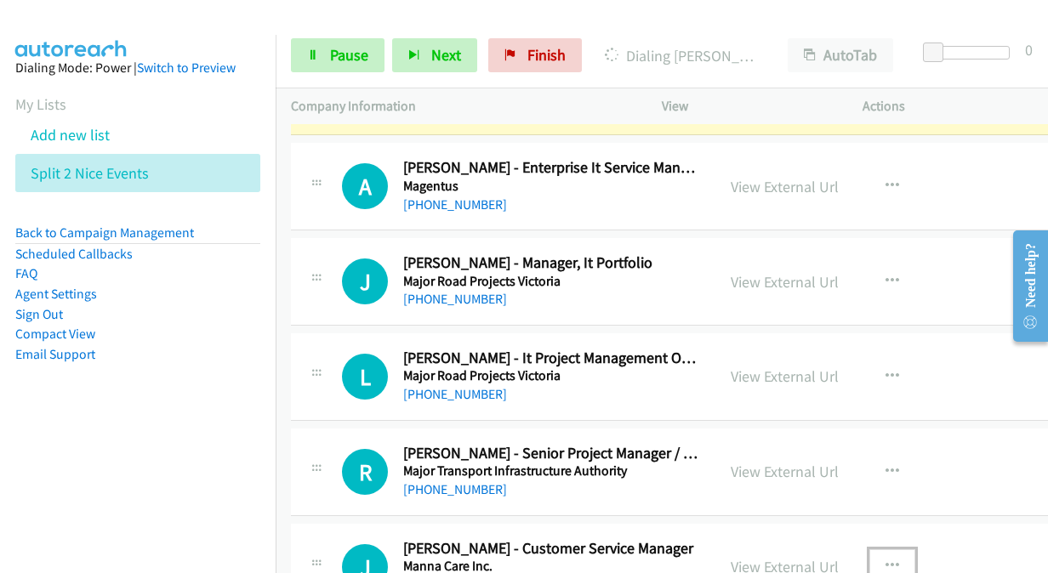
click at [855, 521] on div at bounding box center [524, 286] width 1048 height 573
click at [885, 560] on icon "button" at bounding box center [892, 567] width 14 height 14
click at [854, 521] on div at bounding box center [524, 286] width 1048 height 573
click at [885, 560] on icon "button" at bounding box center [892, 567] width 14 height 14
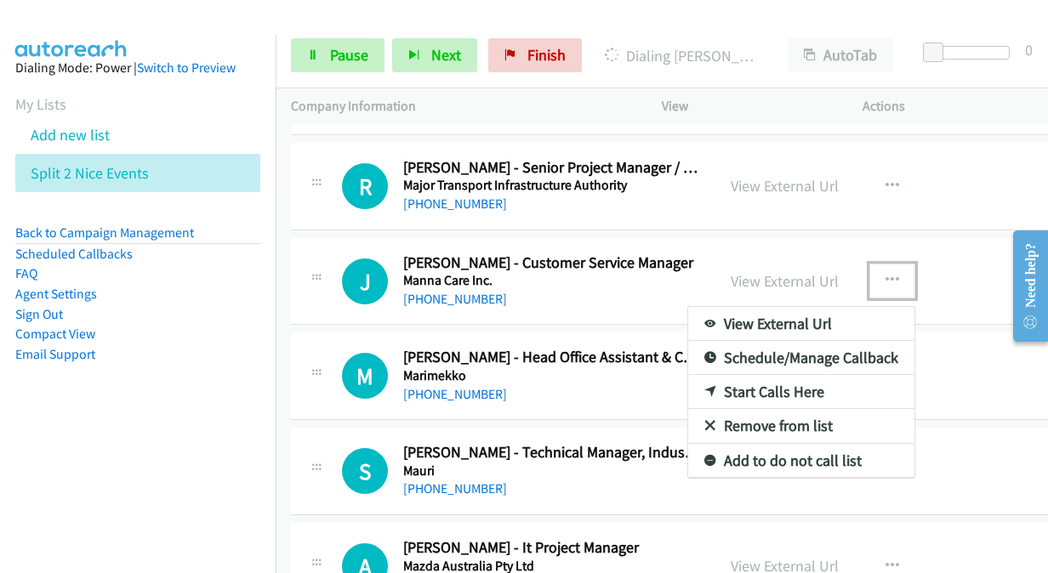
click at [731, 375] on link "Start Calls Here" at bounding box center [801, 392] width 226 height 34
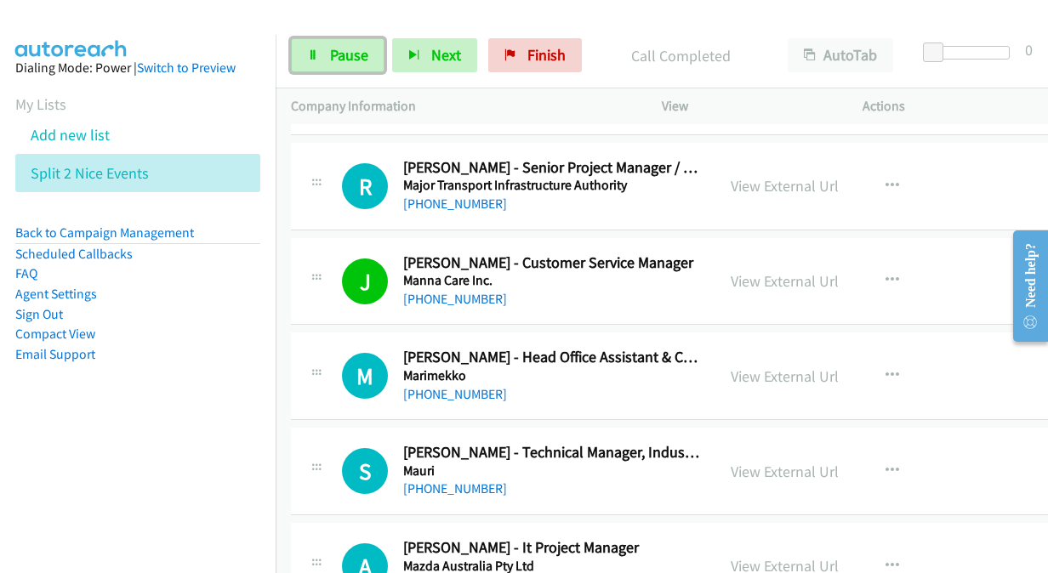
click at [330, 59] on span "Pause" at bounding box center [349, 55] width 38 height 20
